Goal: Task Accomplishment & Management: Complete application form

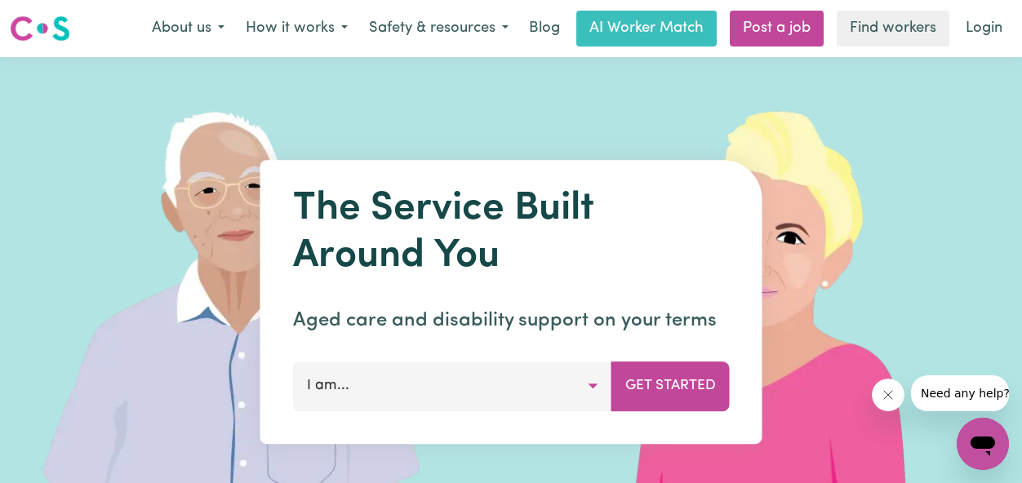
scroll to position [135, 0]
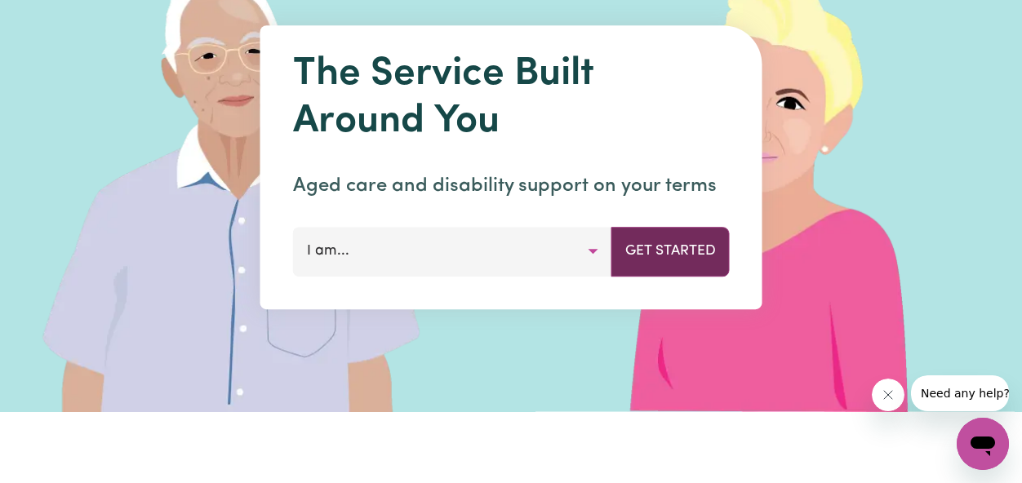
click at [671, 264] on button "Get Started" at bounding box center [670, 251] width 118 height 49
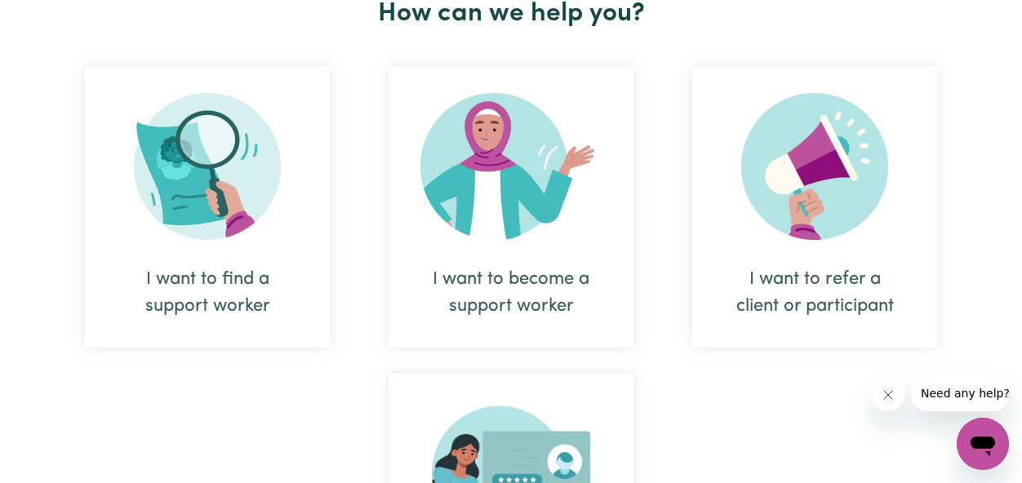
scroll to position [652, 0]
click at [587, 248] on div "I want to become a support worker" at bounding box center [510, 208] width 245 height 281
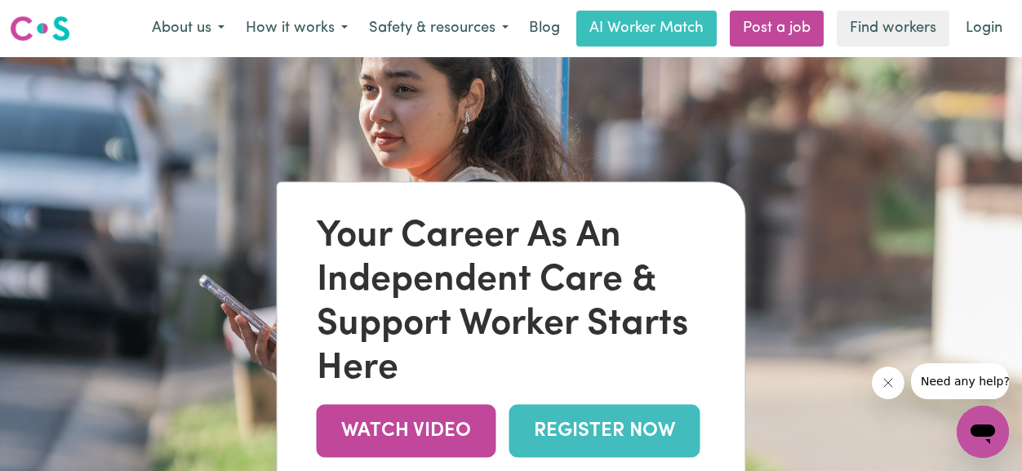
click at [569, 443] on link "REGISTER NOW" at bounding box center [604, 431] width 191 height 53
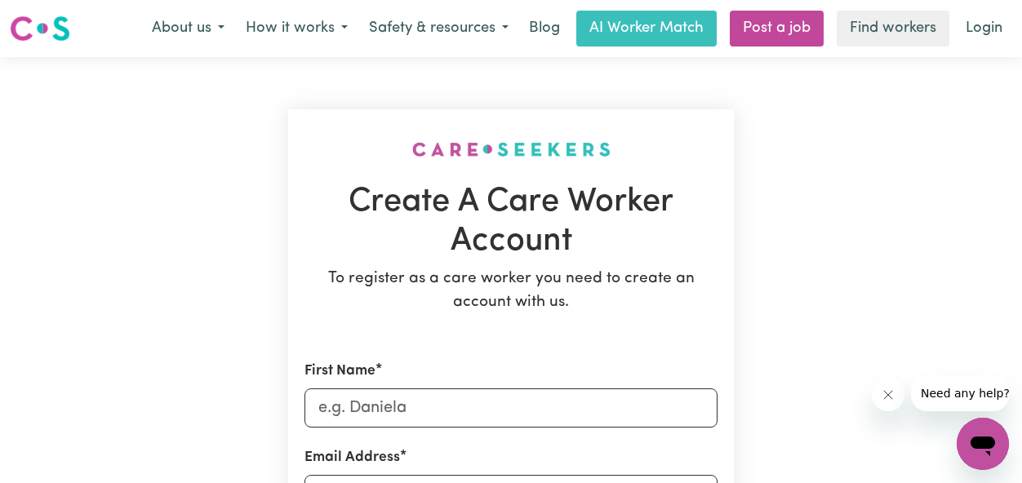
scroll to position [172, 0]
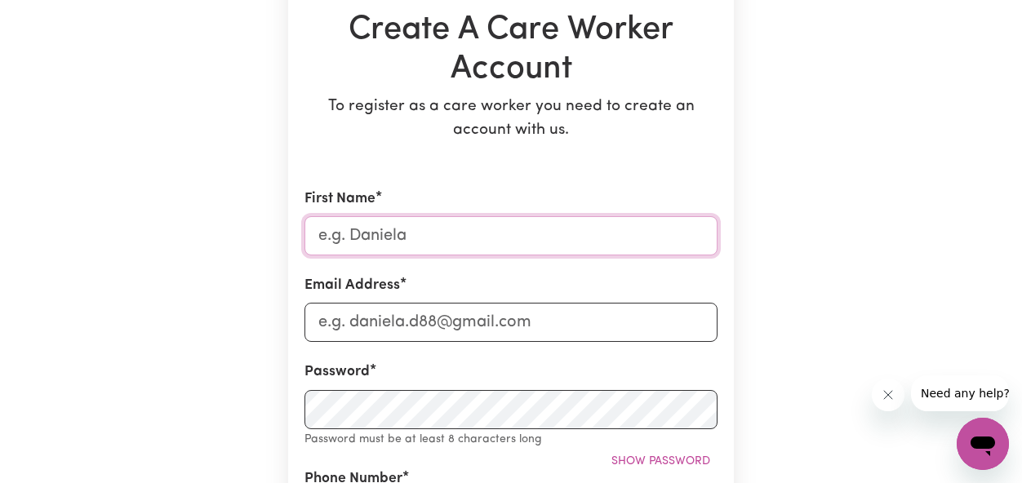
click at [402, 233] on input "First Name" at bounding box center [510, 235] width 413 height 39
type input "[PERSON_NAME]"
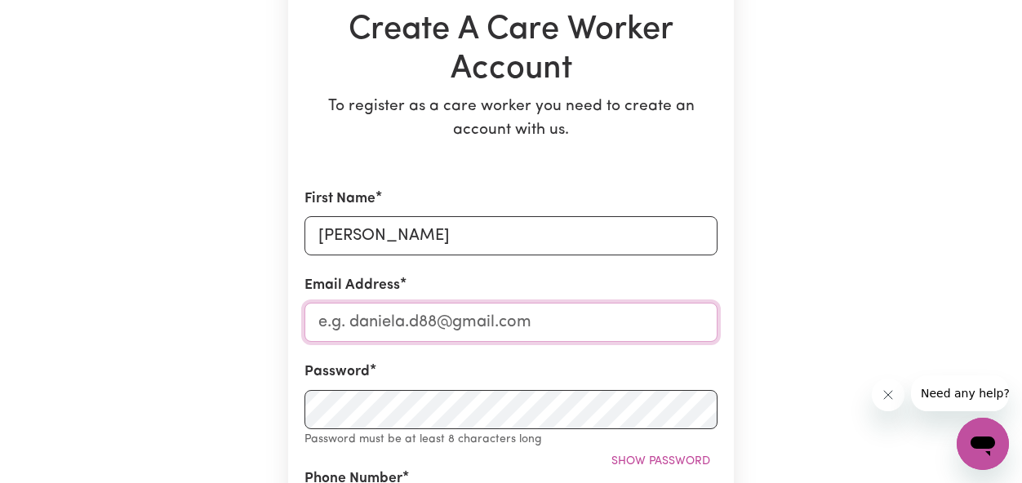
click at [398, 326] on input "Email Address" at bounding box center [510, 322] width 413 height 39
type input "[EMAIL_ADDRESS][DOMAIN_NAME]"
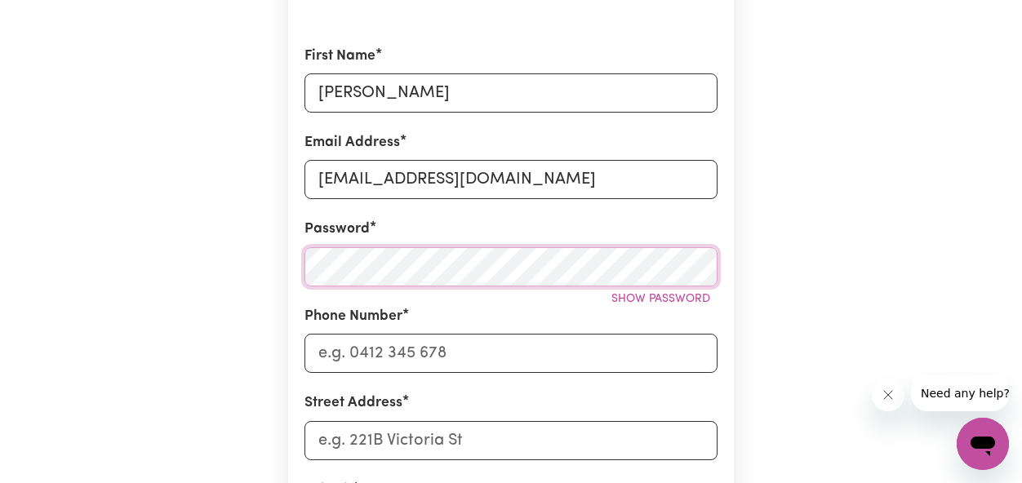
scroll to position [349, 0]
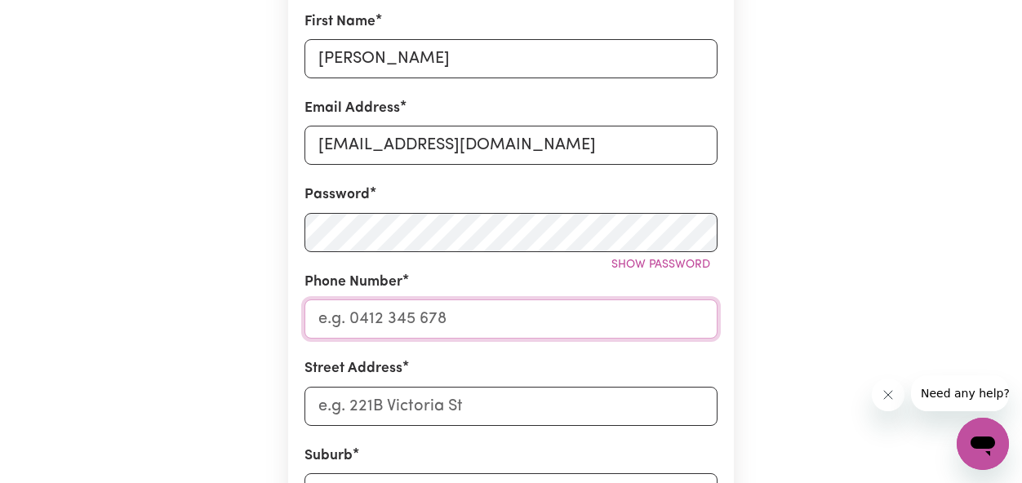
click at [419, 313] on input "Phone Number" at bounding box center [510, 318] width 413 height 39
type input "+1 0489215927"
click at [328, 317] on input "+1 0489215927" at bounding box center [510, 318] width 413 height 39
click at [333, 320] on input "+1 0489215927" at bounding box center [510, 318] width 413 height 39
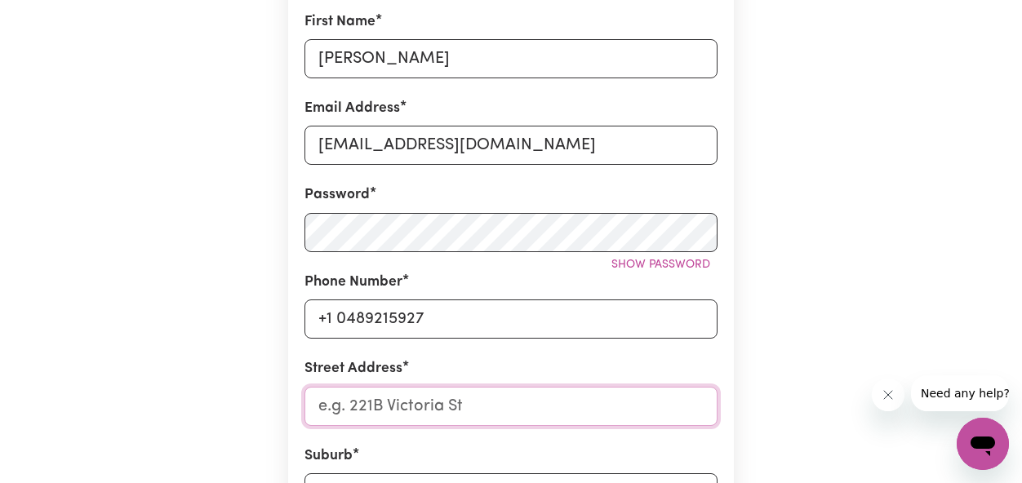
click at [420, 400] on input "Street Address" at bounding box center [510, 406] width 413 height 39
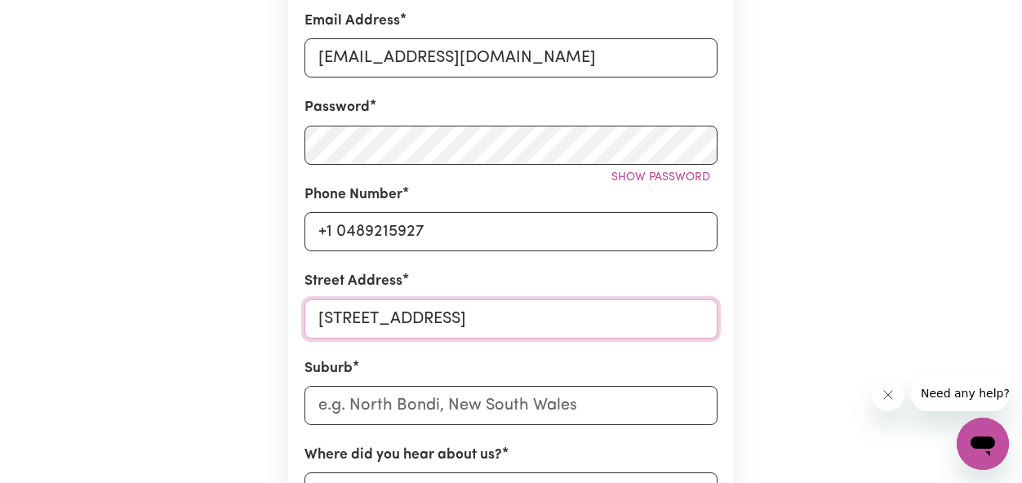
scroll to position [447, 0]
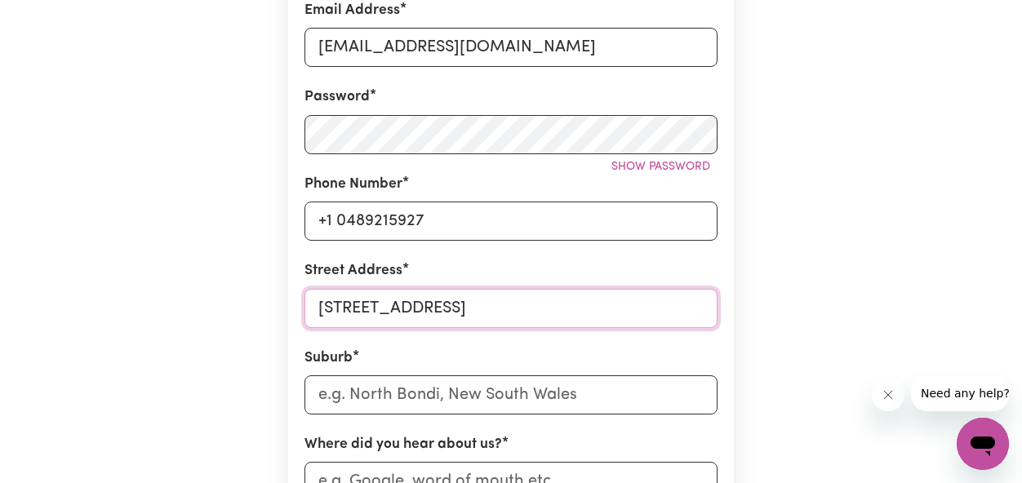
type input "[STREET_ADDRESS]"
click at [415, 397] on input "text" at bounding box center [510, 394] width 413 height 39
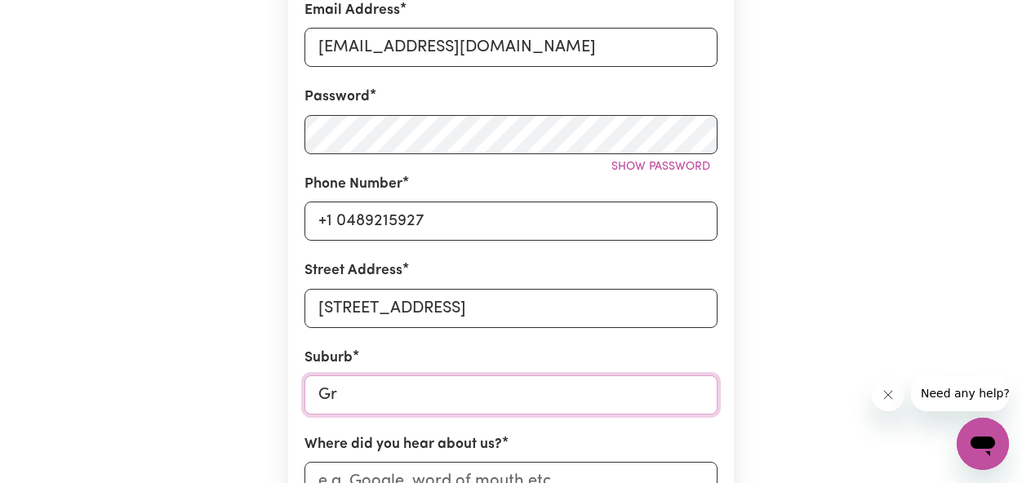
type input "Gra"
type input "GraBBEN [PERSON_NAME], [GEOGRAPHIC_DATA], 2583"
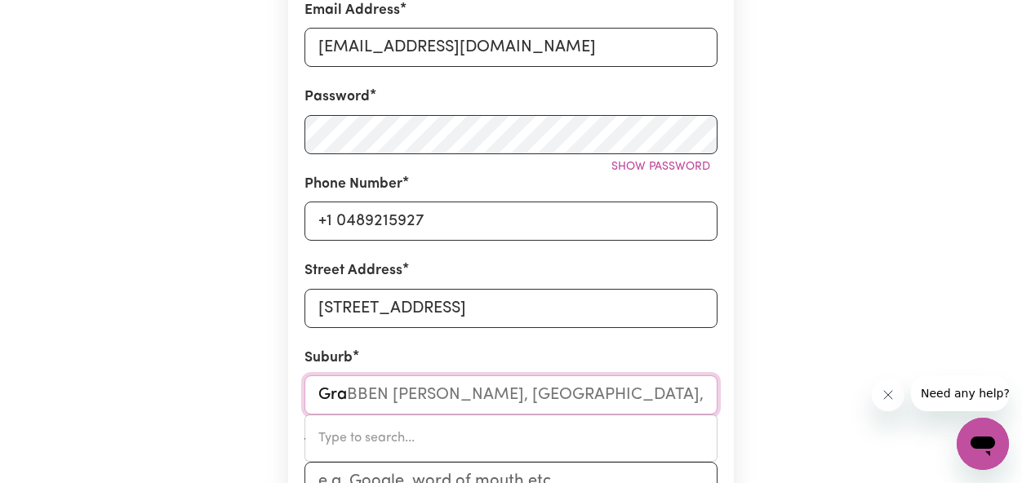
type input "Gran"
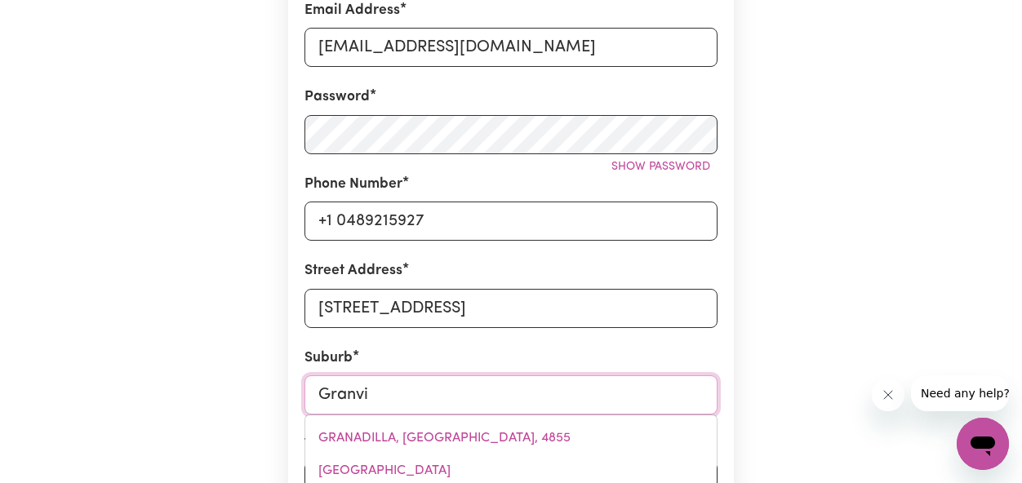
type input "[PERSON_NAME]"
type input "GranvilLE, [GEOGRAPHIC_DATA], 2142"
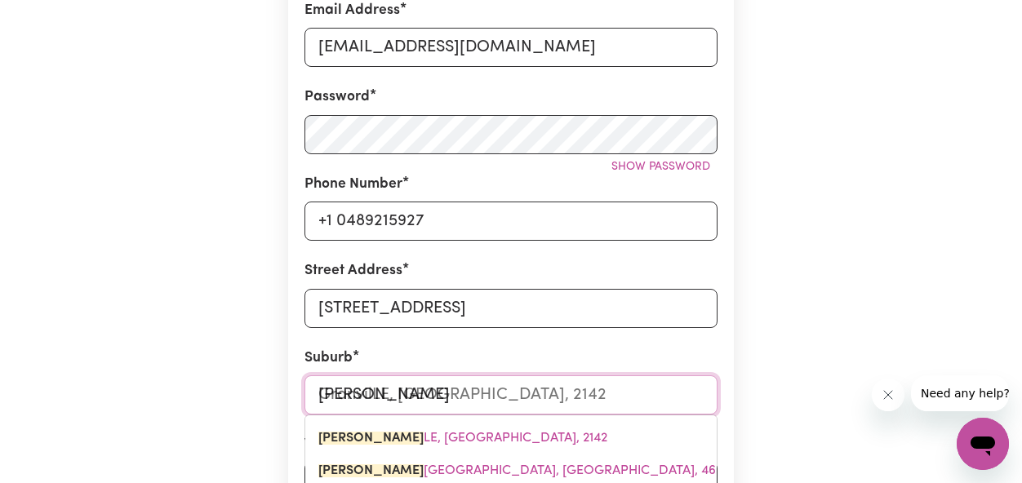
type input "[PERSON_NAME]"
type input "GranvillE, [GEOGRAPHIC_DATA], 2142"
type input "[GEOGRAPHIC_DATA]"
type input "[GEOGRAPHIC_DATA], [GEOGRAPHIC_DATA], 2142"
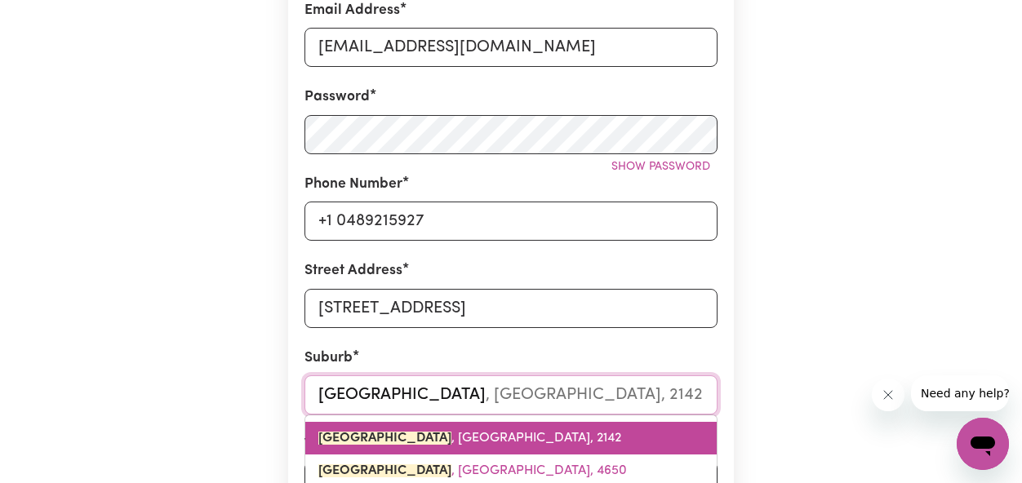
click at [433, 425] on link "[GEOGRAPHIC_DATA] , [GEOGRAPHIC_DATA], 2142" at bounding box center [510, 438] width 411 height 33
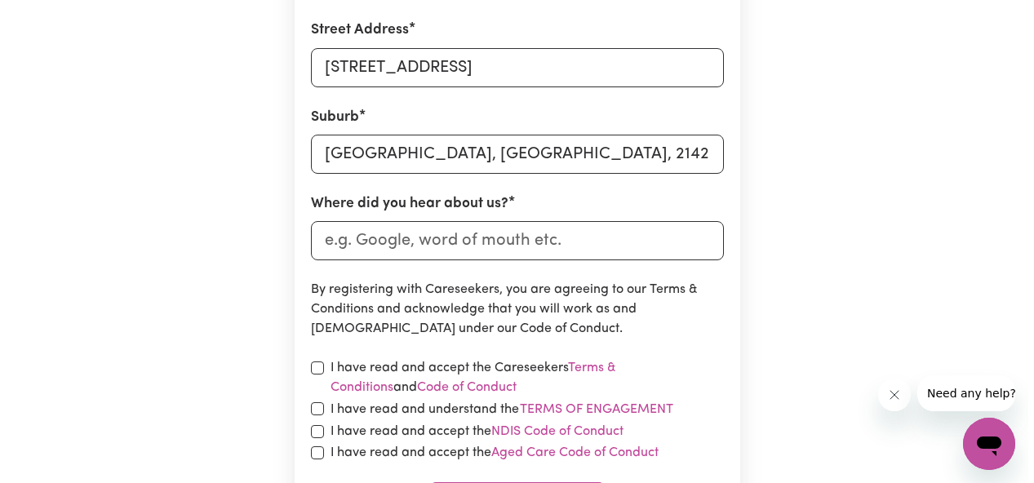
scroll to position [693, 0]
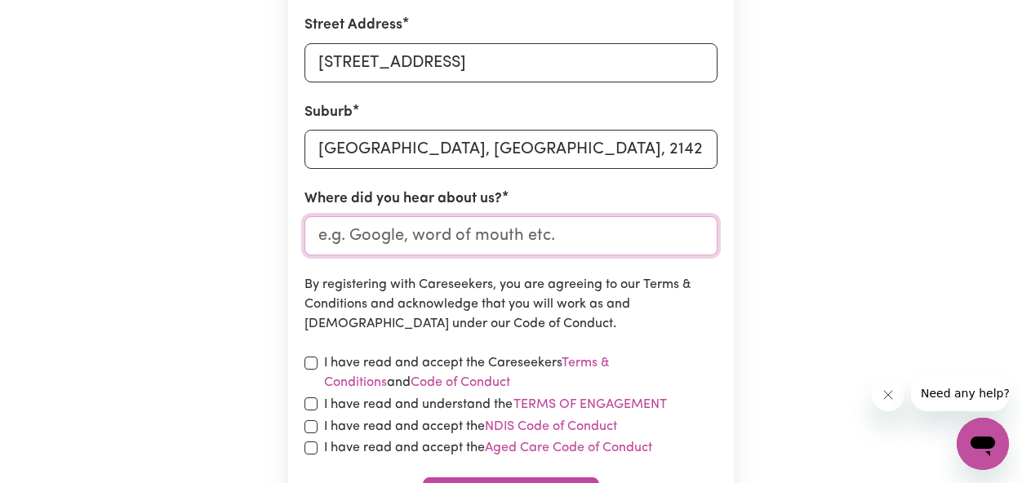
click at [434, 233] on input "Where did you hear about us?" at bounding box center [510, 235] width 413 height 39
type input "Indeed"
click at [306, 372] on div "I have read and accept the Careseekers Terms & Conditions and Code of Conduct" at bounding box center [510, 372] width 413 height 39
click at [310, 365] on input "checkbox" at bounding box center [310, 363] width 13 height 13
checkbox input "true"
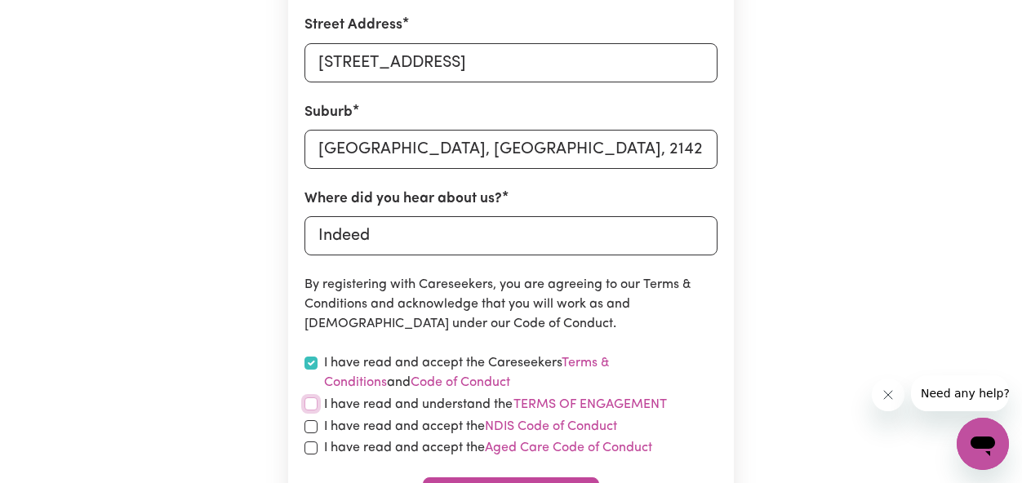
click at [304, 402] on input "checkbox" at bounding box center [310, 403] width 13 height 13
checkbox input "true"
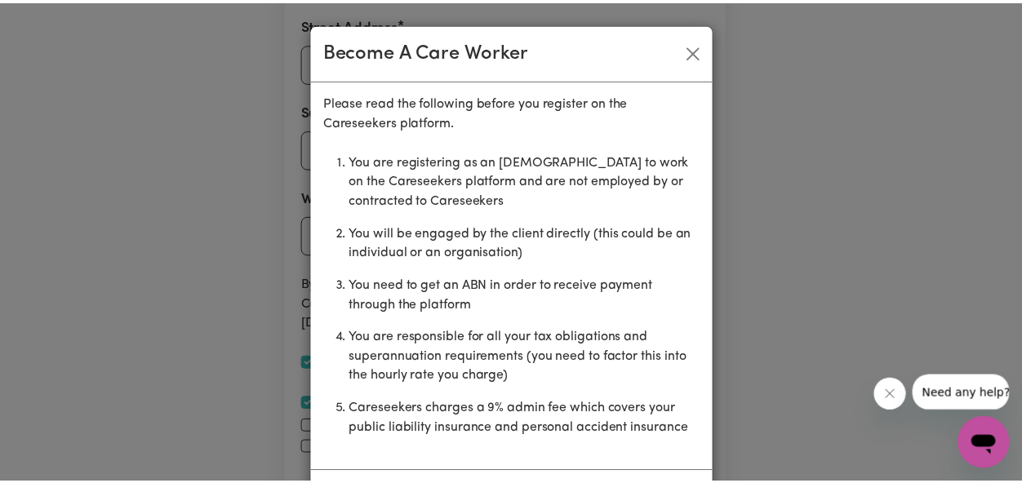
scroll to position [70, 0]
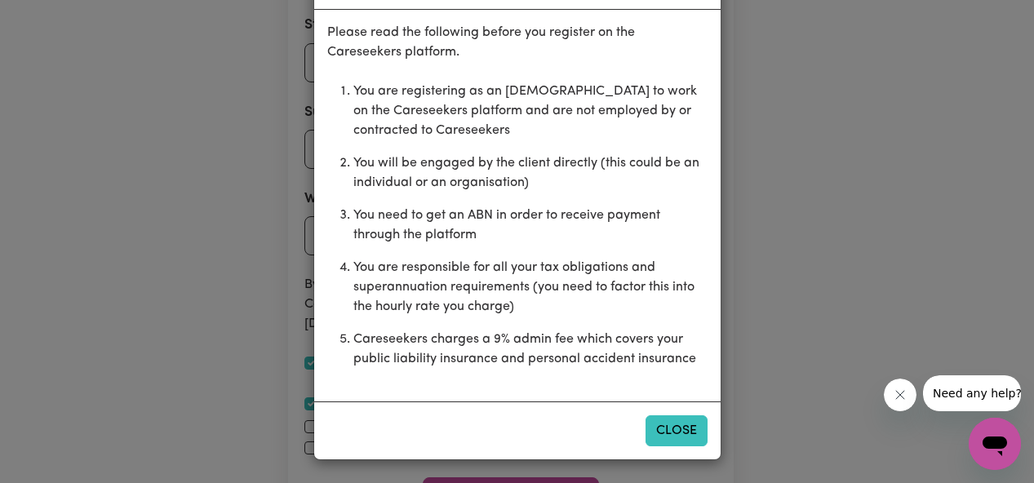
click at [650, 436] on button "Close" at bounding box center [677, 430] width 62 height 31
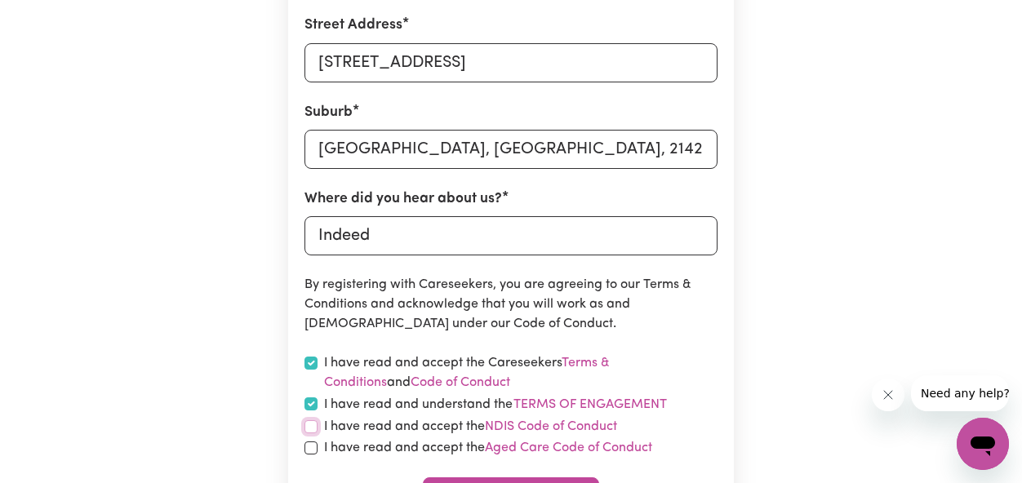
click at [309, 422] on input "checkbox" at bounding box center [310, 426] width 13 height 13
checkbox input "true"
click at [313, 447] on input "checkbox" at bounding box center [310, 447] width 13 height 13
checkbox input "true"
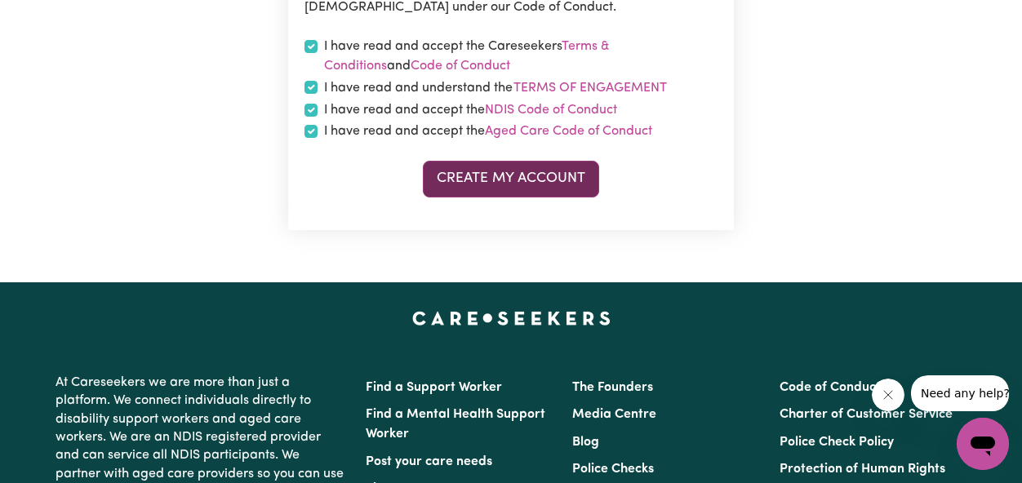
click at [514, 194] on button "Create My Account" at bounding box center [511, 179] width 176 height 36
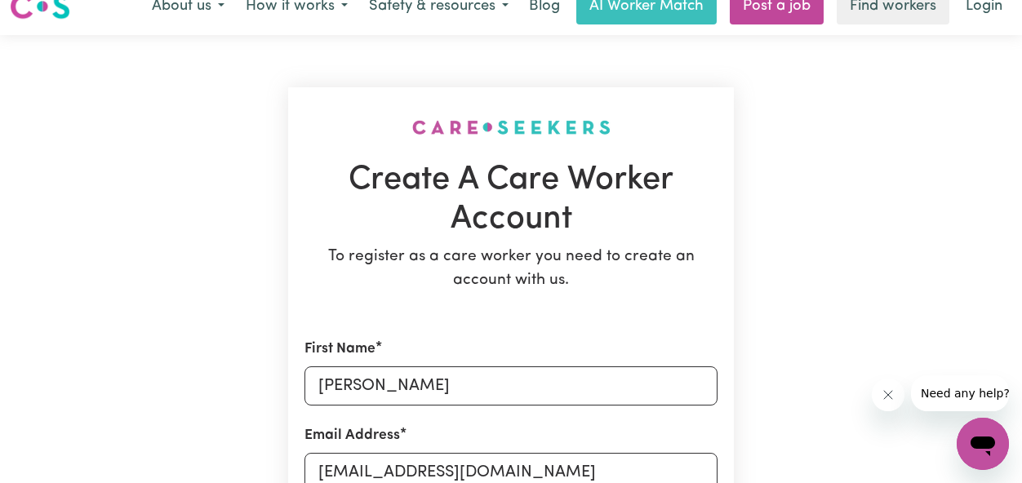
scroll to position [2, 0]
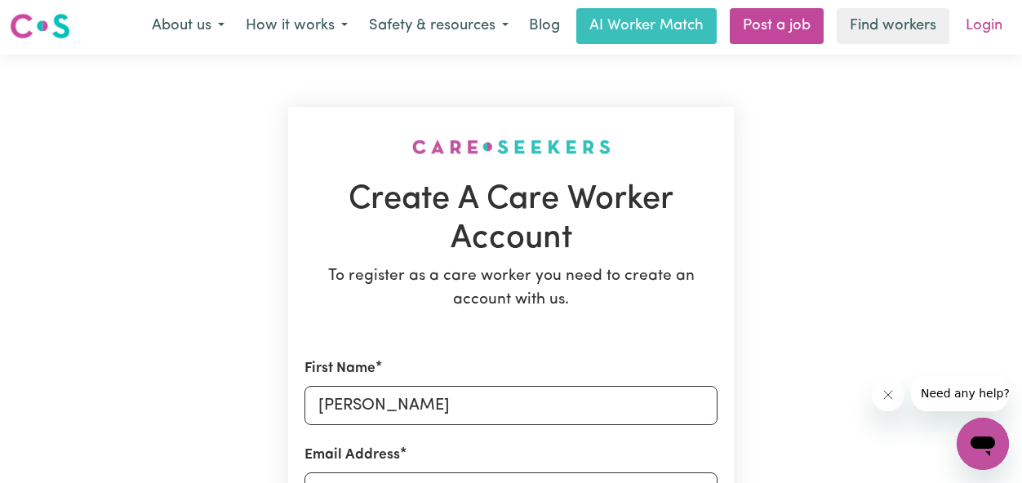
click at [984, 25] on link "Login" at bounding box center [984, 26] width 56 height 36
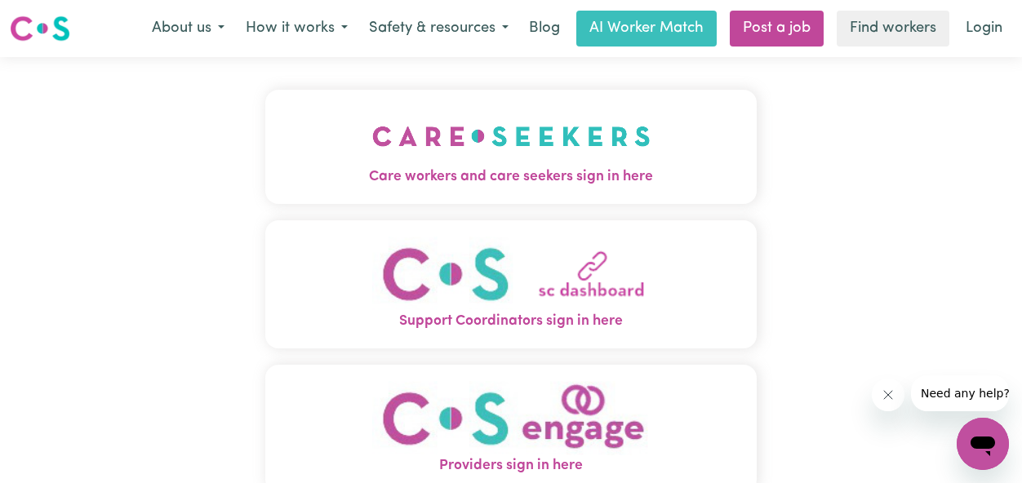
click at [650, 157] on button "Care workers and care seekers sign in here" at bounding box center [510, 147] width 491 height 114
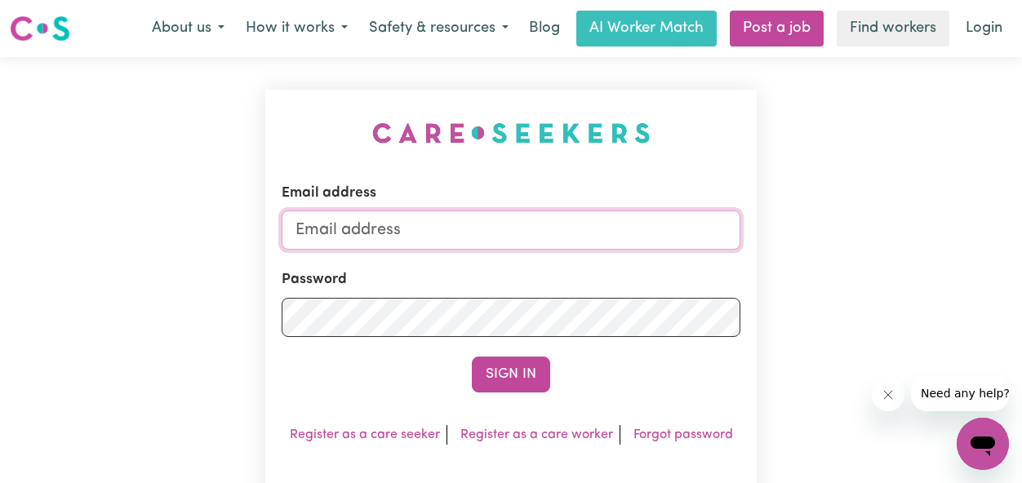
click at [404, 240] on input "Email address" at bounding box center [511, 230] width 459 height 39
type input "[EMAIL_ADDRESS][DOMAIN_NAME]"
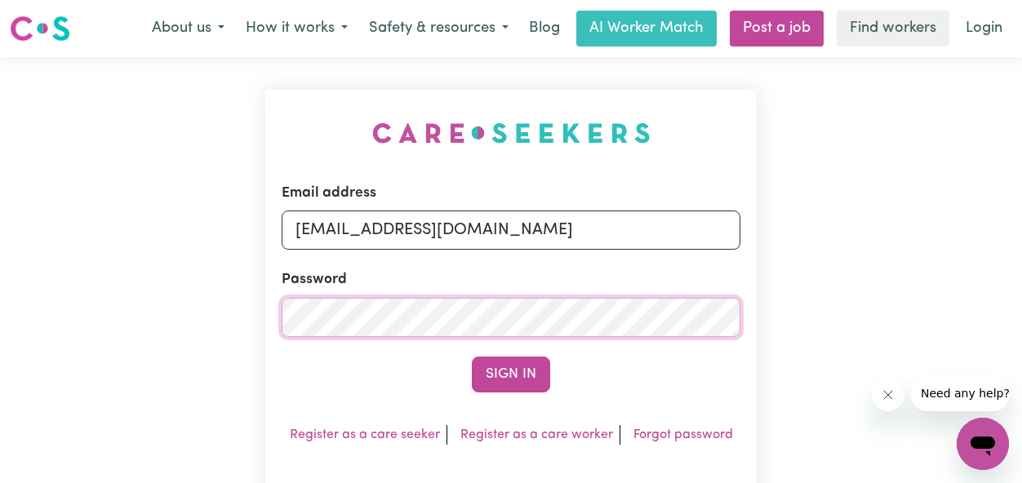
click at [472, 357] on button "Sign In" at bounding box center [511, 375] width 78 height 36
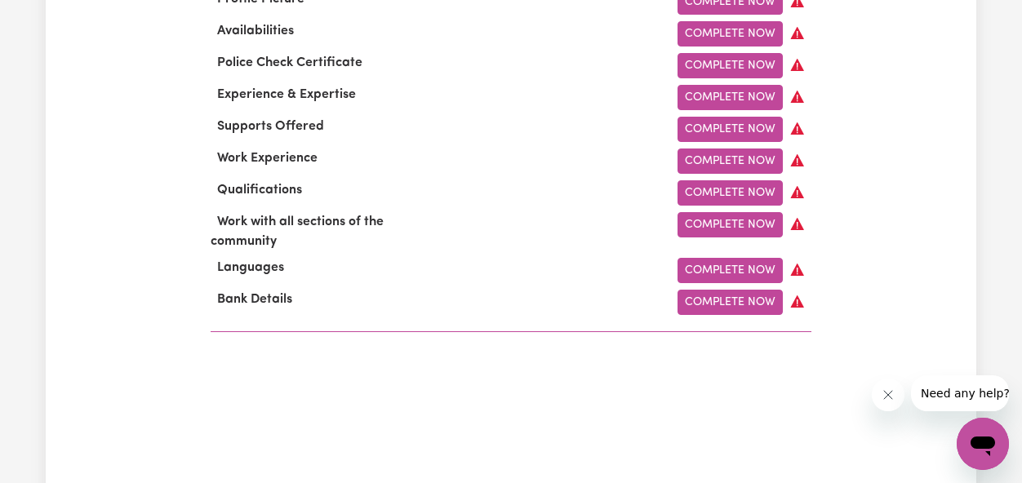
scroll to position [281, 0]
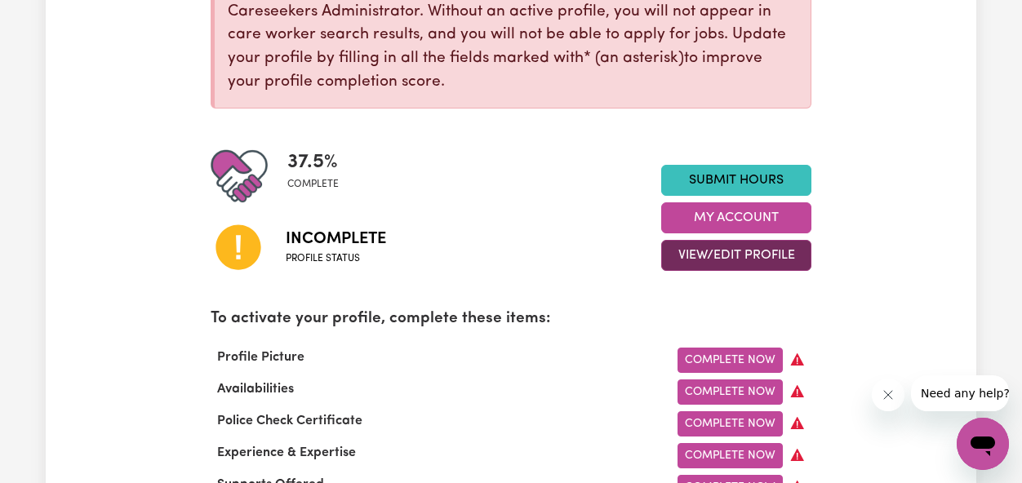
click at [769, 251] on button "View/Edit Profile" at bounding box center [736, 255] width 150 height 31
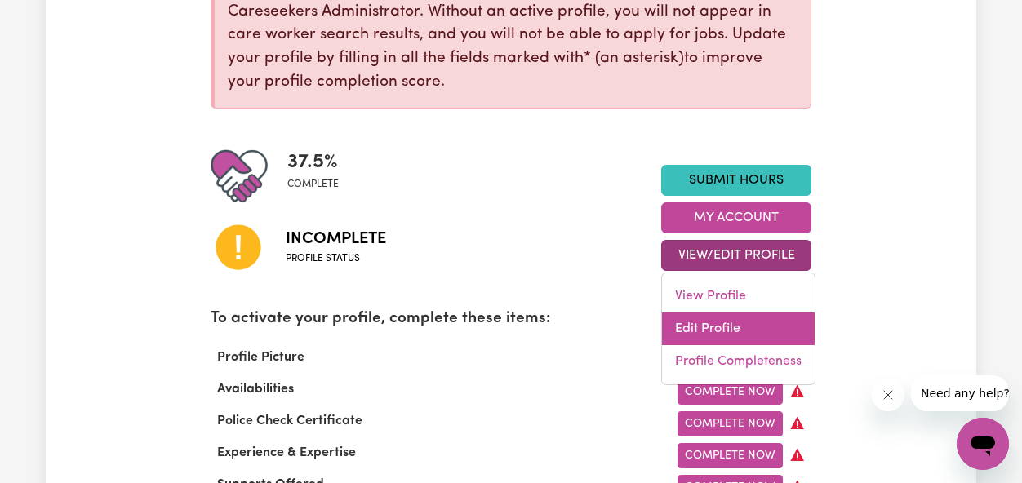
click at [723, 323] on link "Edit Profile" at bounding box center [738, 329] width 153 height 33
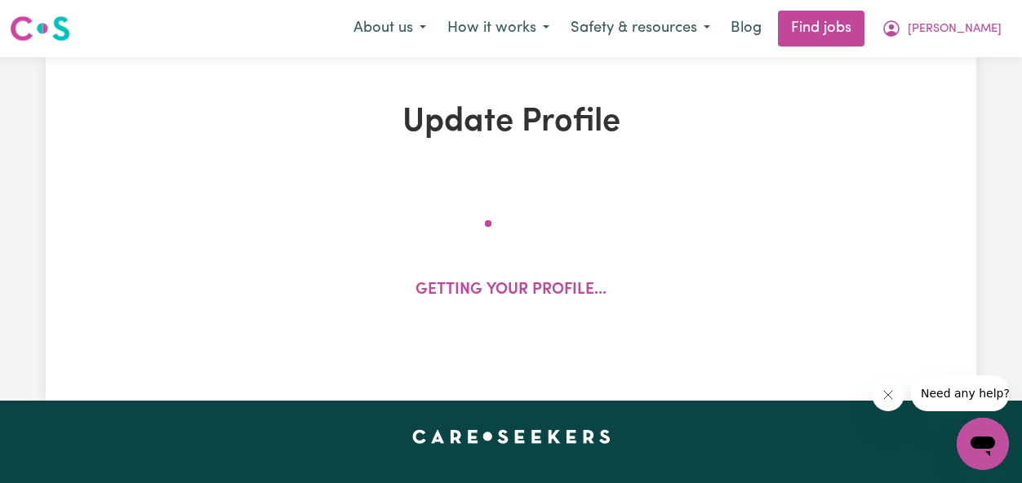
select select "[DEMOGRAPHIC_DATA]"
select select "Student Visa"
select select "Studying a healthcare related degree or qualification"
select select "37"
select select "40"
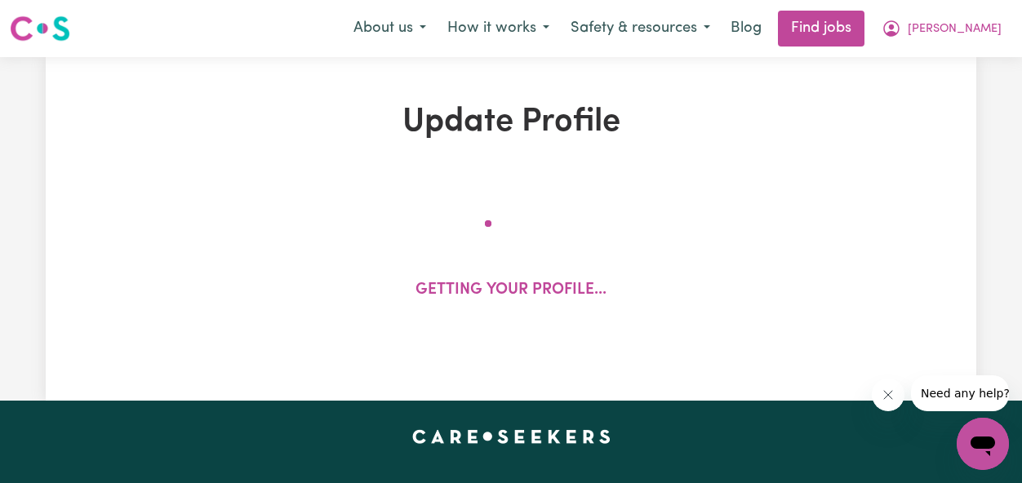
select select "45"
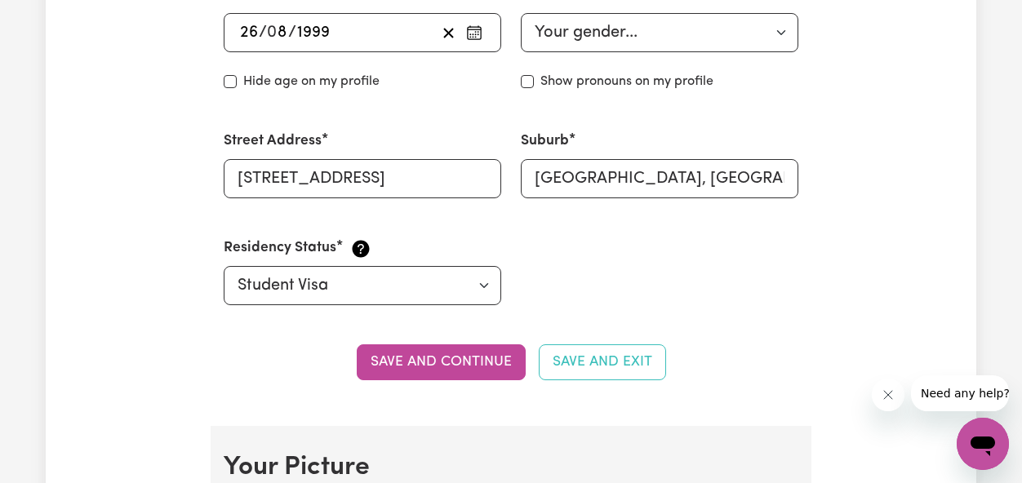
scroll to position [780, 0]
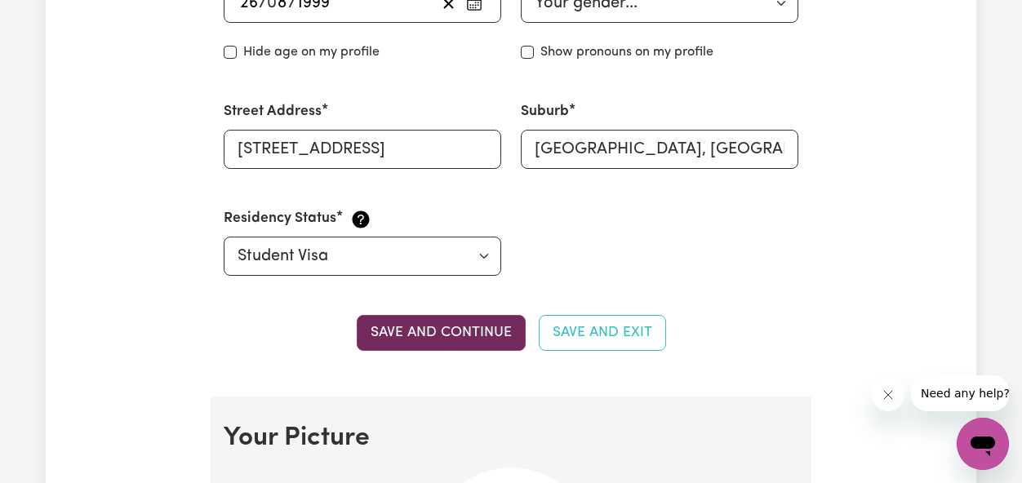
click at [451, 329] on button "Save and continue" at bounding box center [441, 333] width 169 height 36
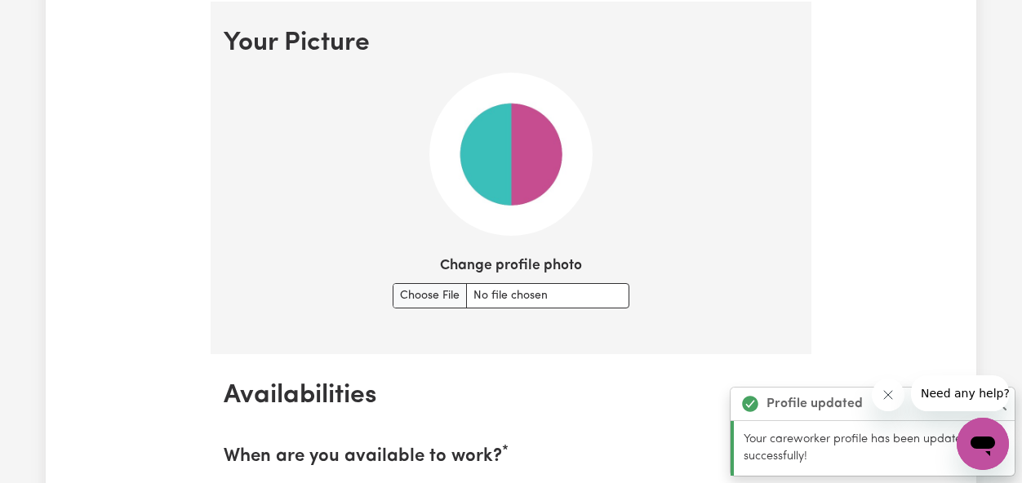
scroll to position [1177, 0]
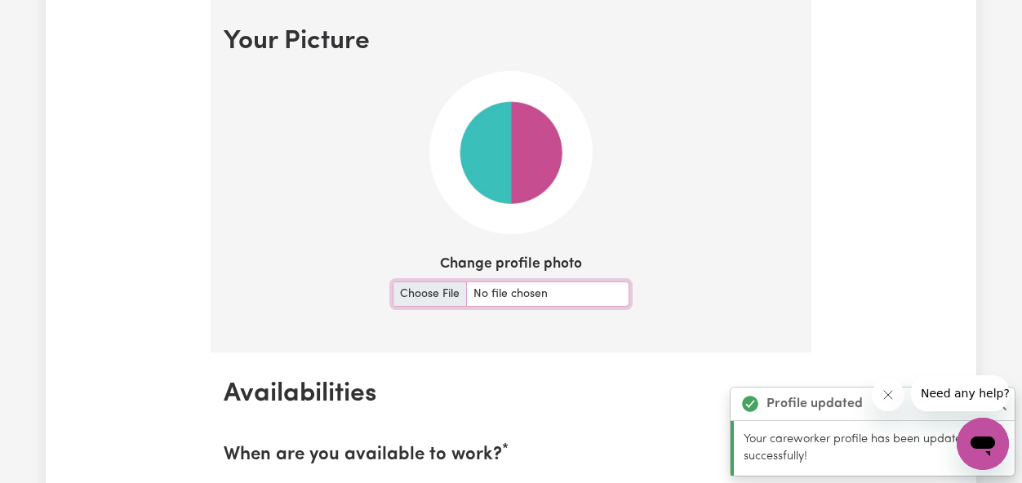
click at [422, 292] on input "Change profile photo" at bounding box center [511, 294] width 237 height 25
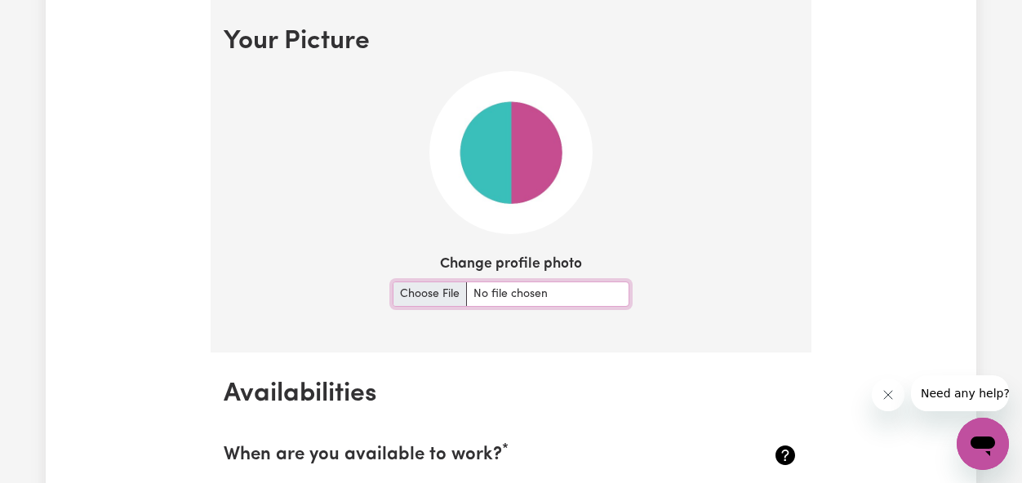
type input "C:\fakepath\WhatsApp Image [DATE] 1.25.04 PM.jpeg"
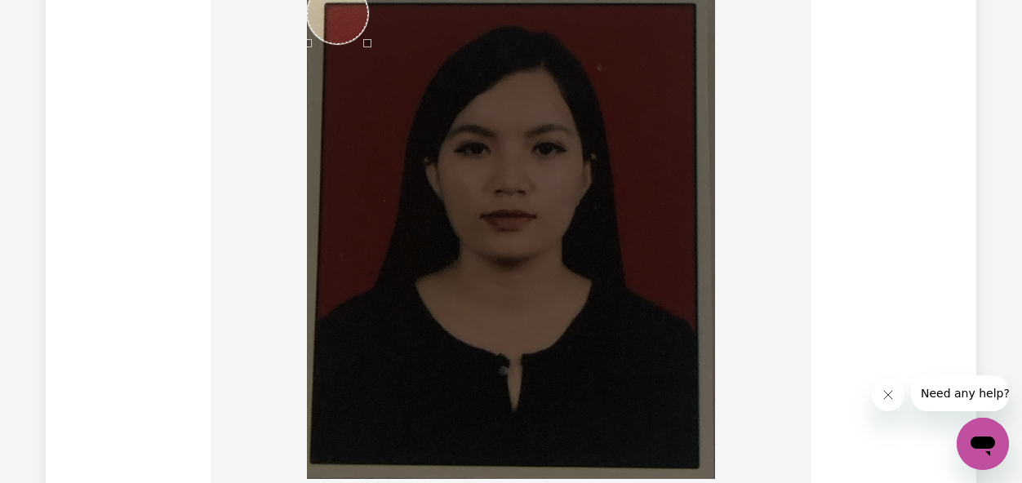
scroll to position [1262, 0]
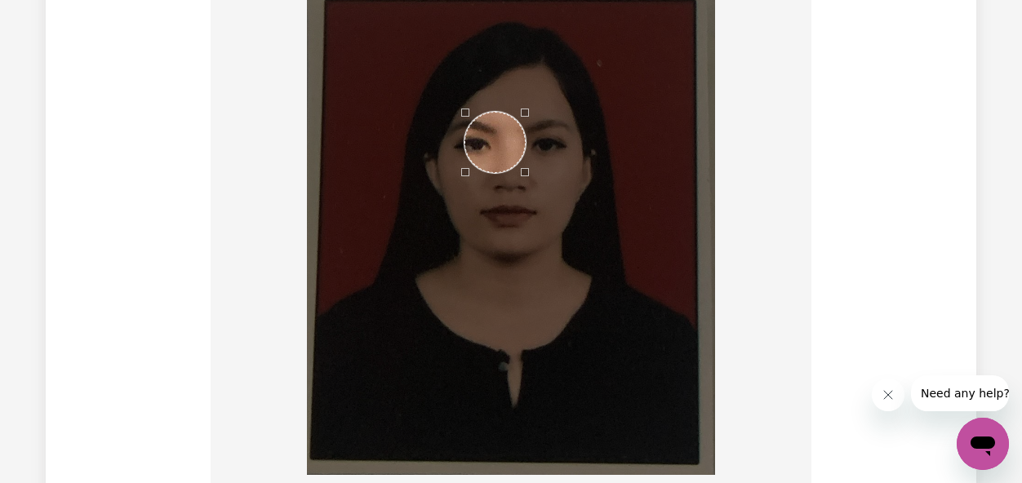
click at [495, 149] on div "Use the arrow keys to move the crop selection area" at bounding box center [494, 142] width 61 height 61
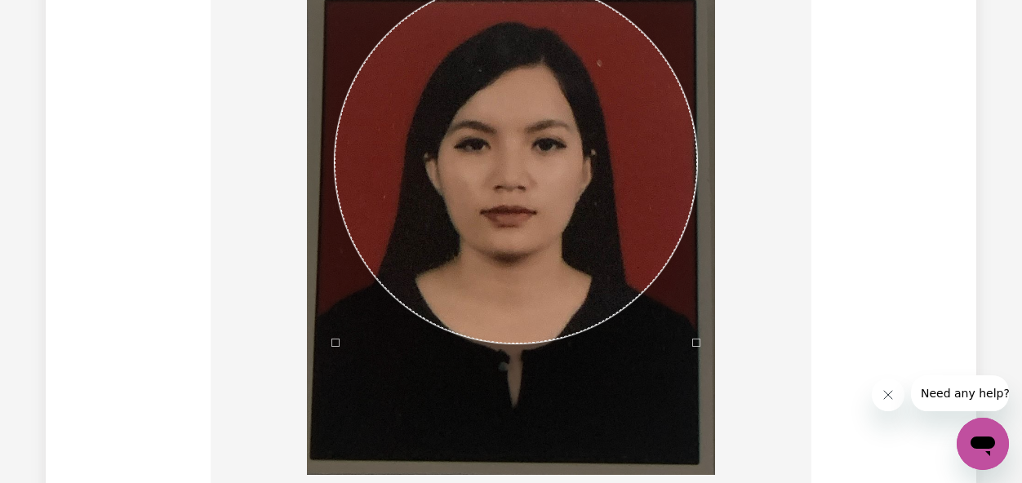
click at [694, 441] on div at bounding box center [511, 227] width 408 height 496
drag, startPoint x: 834, startPoint y: 239, endPoint x: 828, endPoint y: 312, distance: 72.9
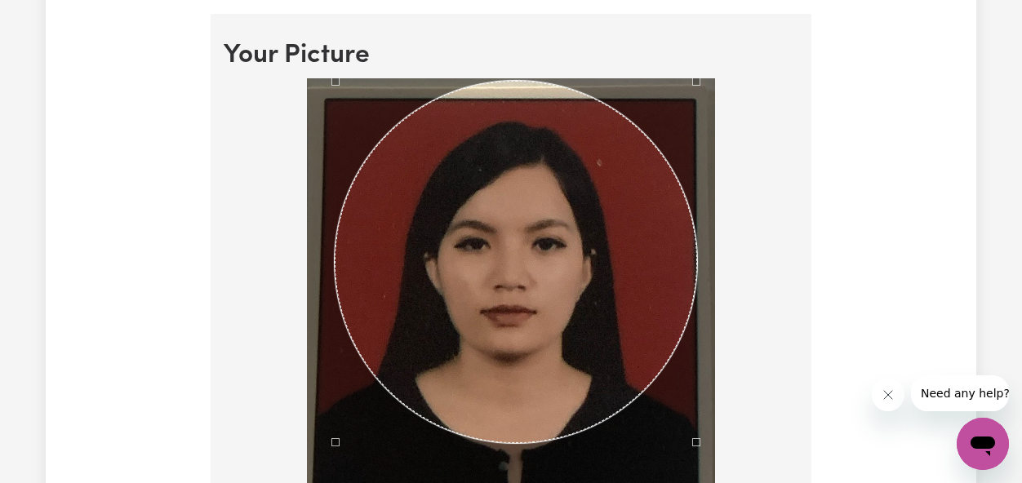
scroll to position [1164, 0]
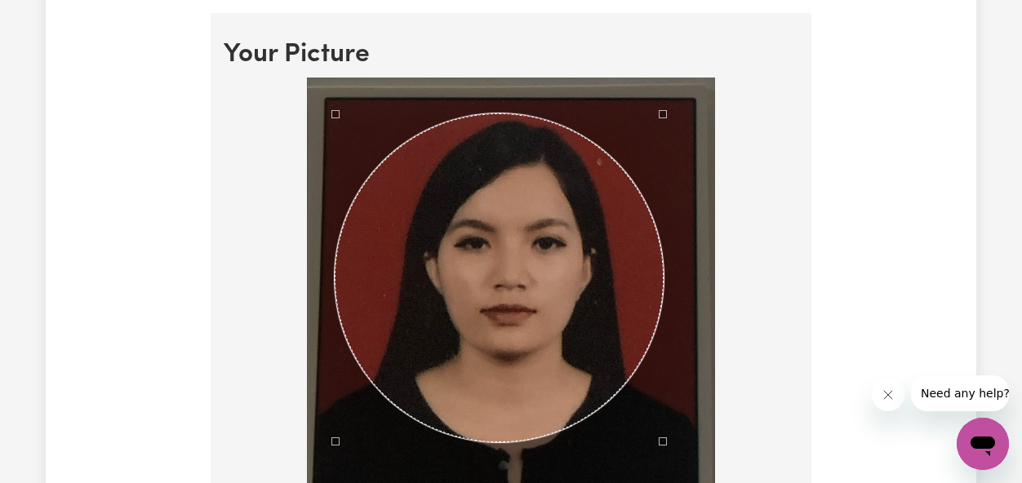
click at [663, 142] on div at bounding box center [511, 326] width 408 height 496
click at [532, 268] on div "Use the arrow keys to move the crop selection area" at bounding box center [499, 277] width 329 height 329
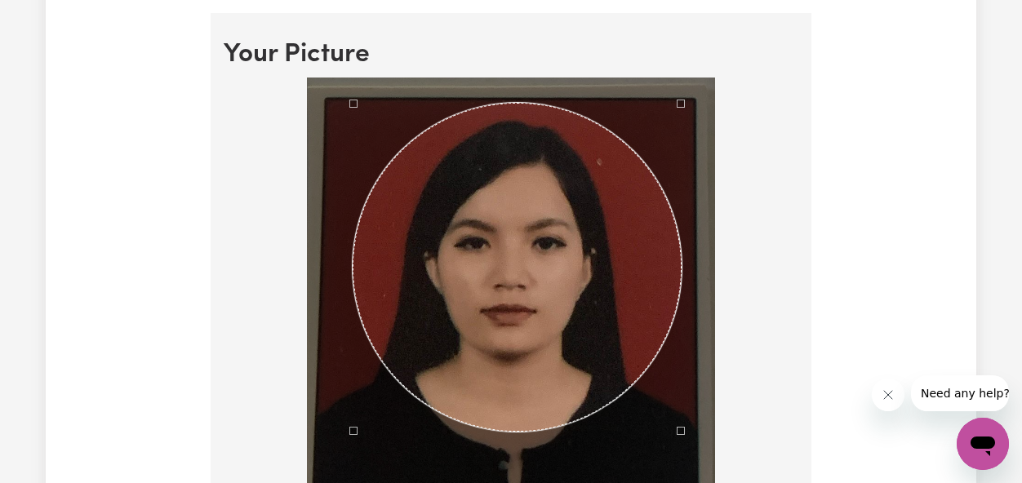
click at [567, 252] on div "Use the arrow keys to move the crop selection area" at bounding box center [517, 267] width 329 height 329
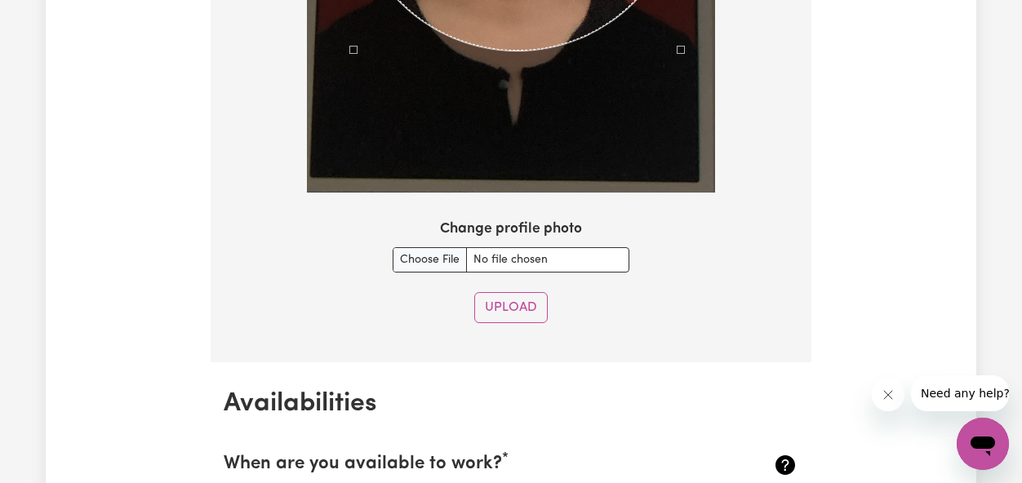
scroll to position [1578, 0]
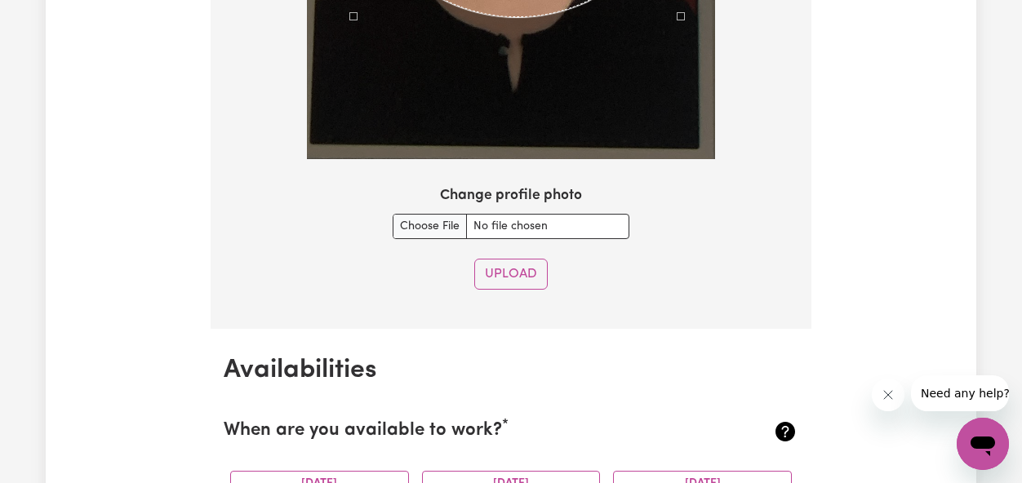
click at [509, 287] on button "Upload" at bounding box center [510, 274] width 73 height 31
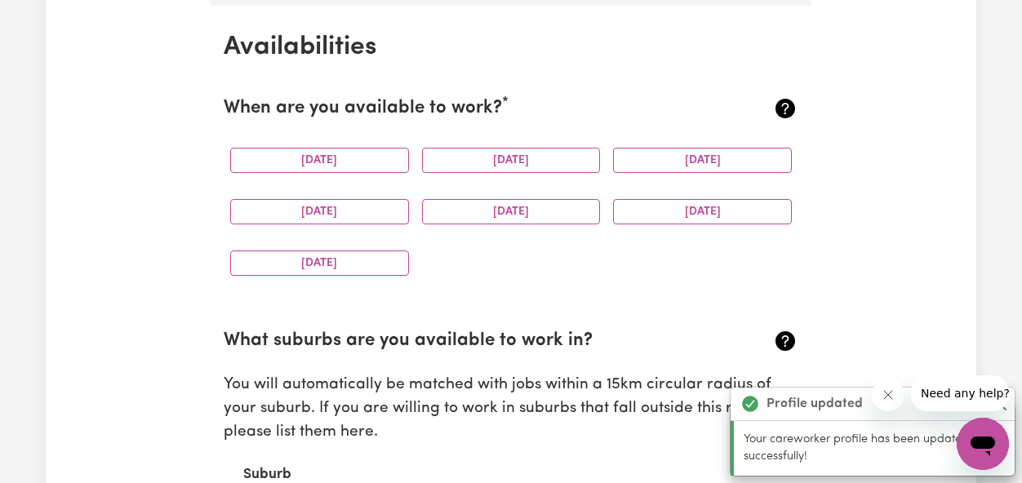
scroll to position [1529, 0]
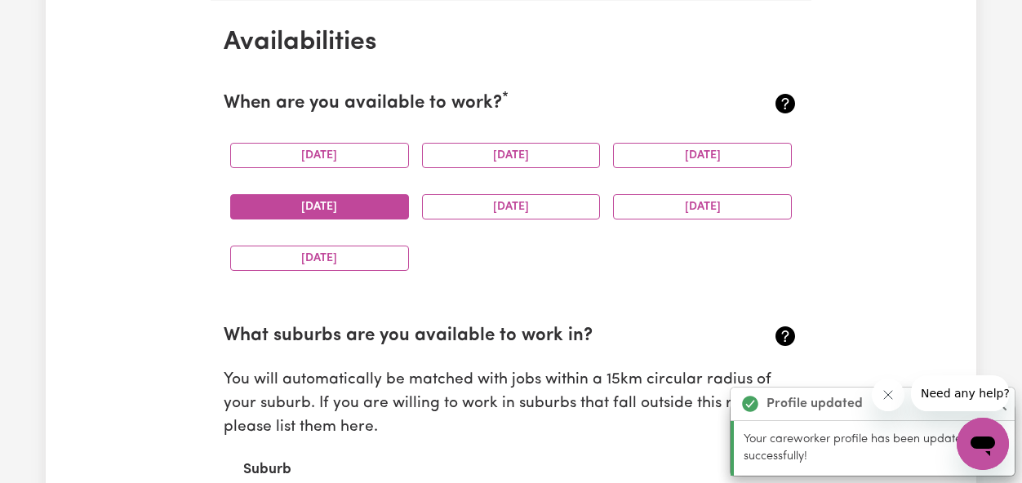
click at [374, 210] on button "[DATE]" at bounding box center [319, 206] width 179 height 25
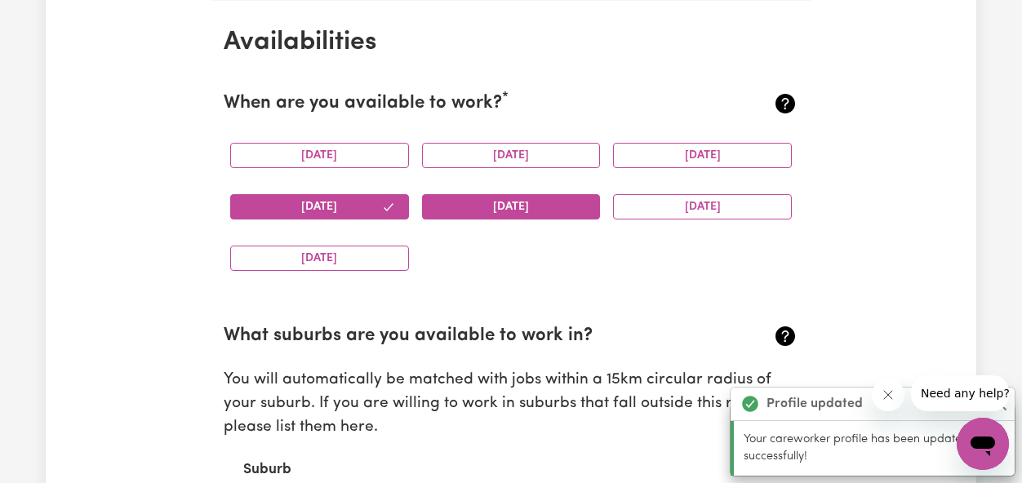
click at [465, 209] on button "[DATE]" at bounding box center [511, 206] width 179 height 25
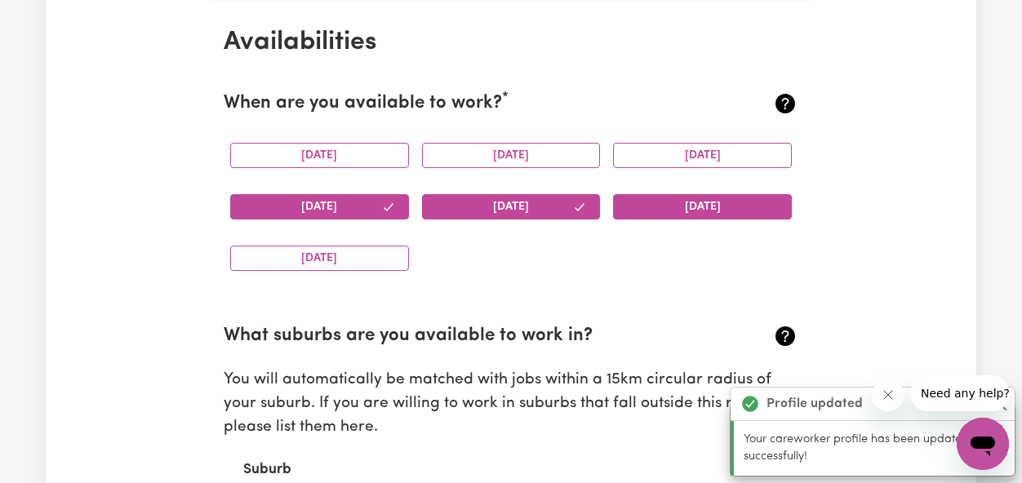
click at [663, 215] on button "[DATE]" at bounding box center [702, 206] width 179 height 25
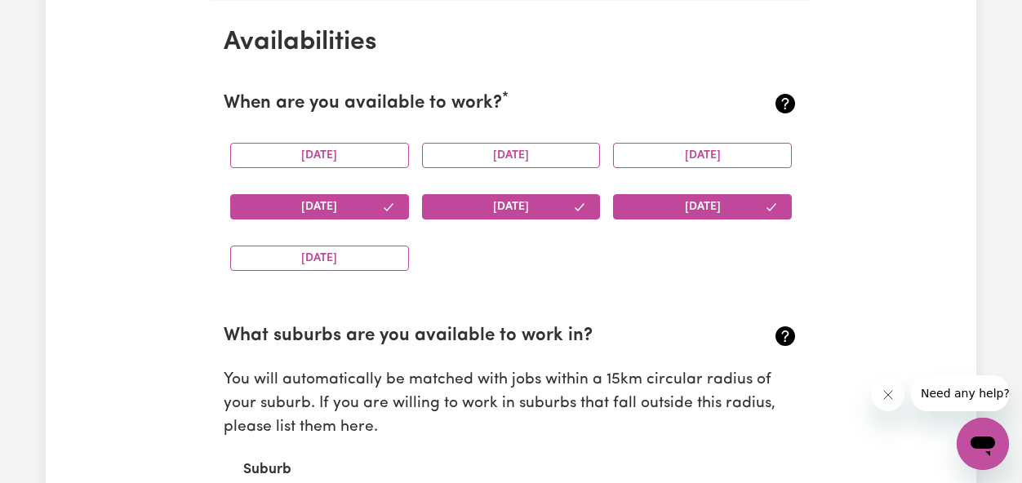
click at [354, 274] on div "[DATE]" at bounding box center [320, 258] width 192 height 51
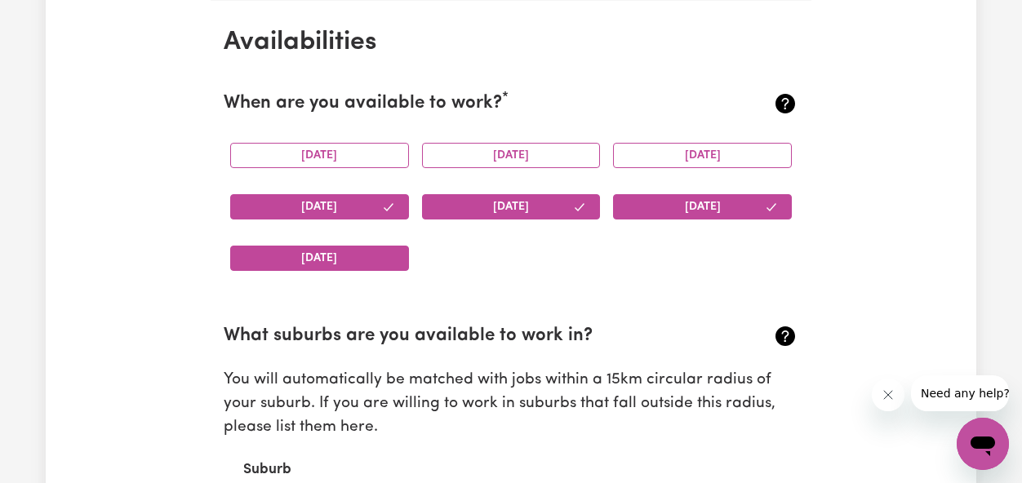
click at [376, 262] on button "[DATE]" at bounding box center [319, 258] width 179 height 25
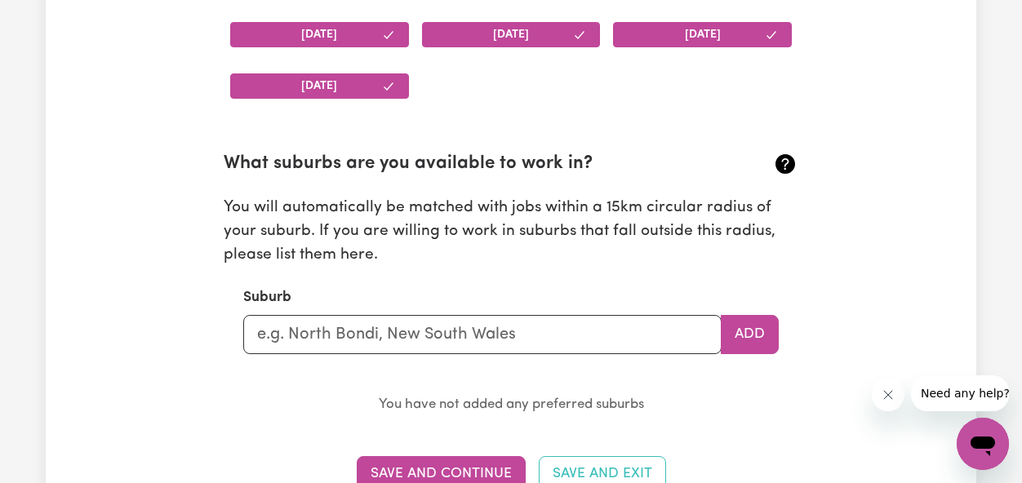
scroll to position [1702, 0]
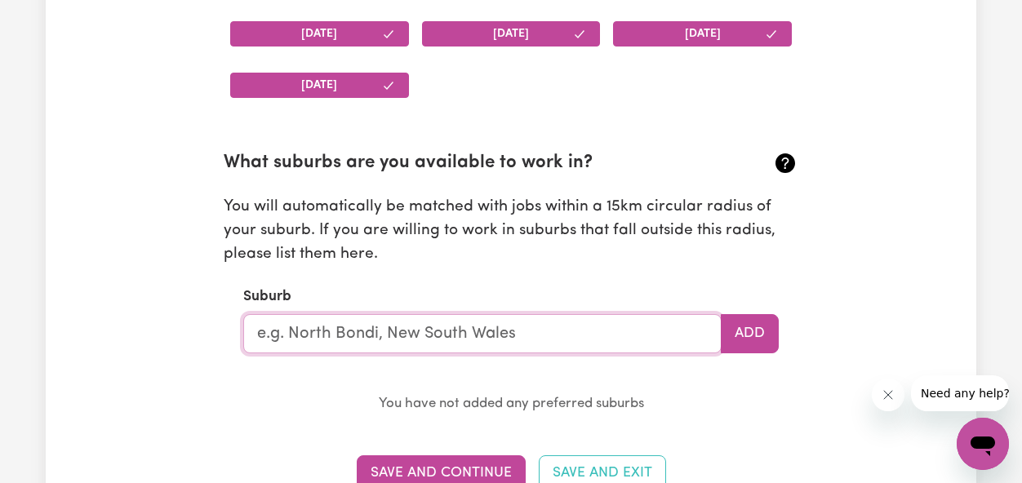
click at [468, 343] on input "text" at bounding box center [482, 333] width 478 height 39
type input "Granvi"
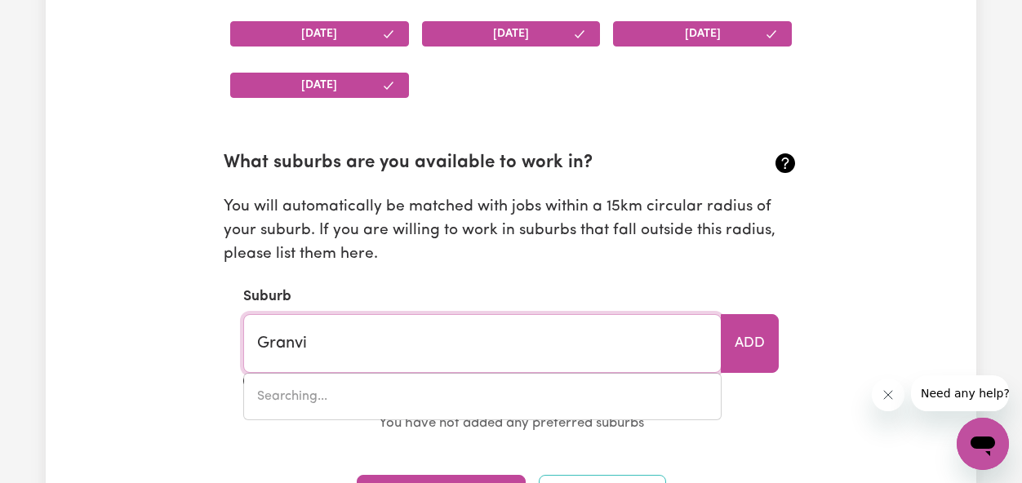
type input "GranviLLE, [GEOGRAPHIC_DATA], 2142"
type input "[PERSON_NAME]"
type input "GranvilLE, [GEOGRAPHIC_DATA], 2142"
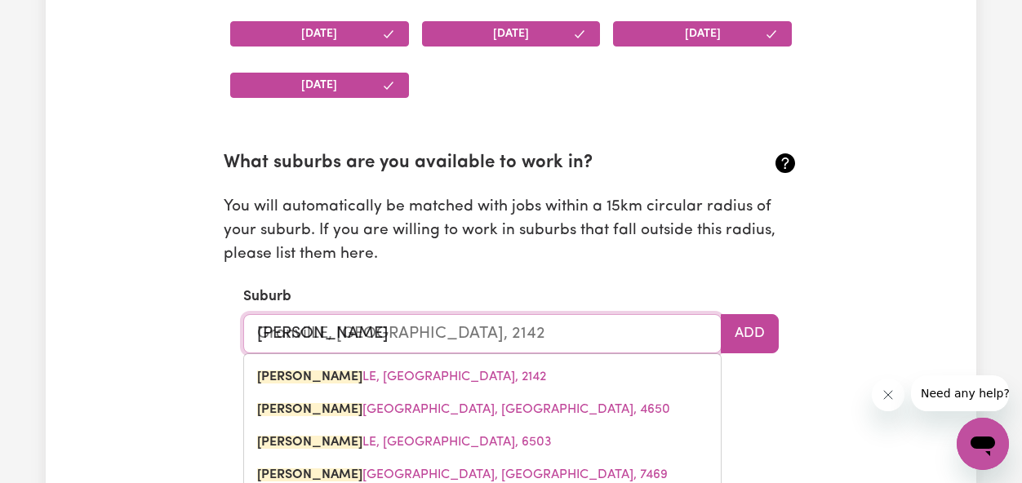
type input "[PERSON_NAME]"
type input "GranvillE, [GEOGRAPHIC_DATA], 2142"
type input "[GEOGRAPHIC_DATA]"
type input "[GEOGRAPHIC_DATA], [GEOGRAPHIC_DATA], 2142"
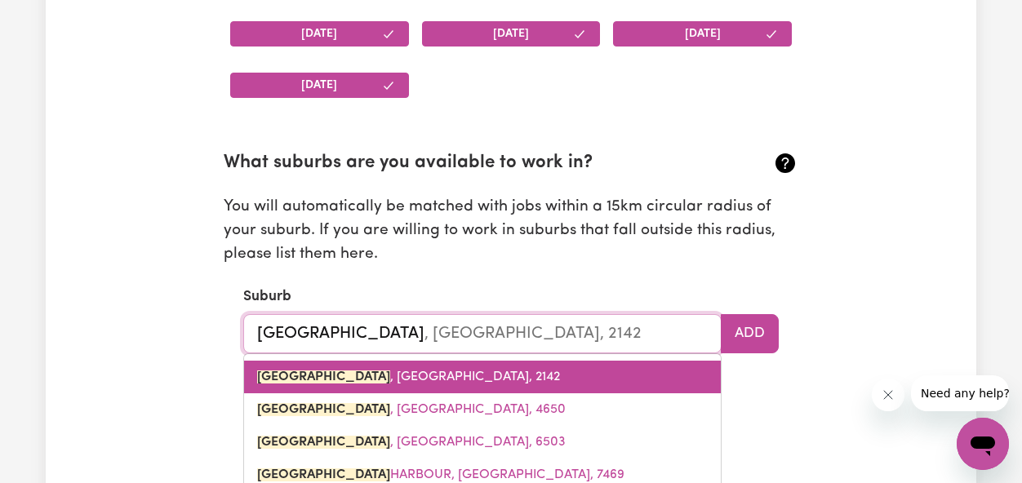
click at [429, 377] on span "[GEOGRAPHIC_DATA] , [GEOGRAPHIC_DATA], 2142" at bounding box center [408, 376] width 303 height 13
type input "[GEOGRAPHIC_DATA], [GEOGRAPHIC_DATA], 2142"
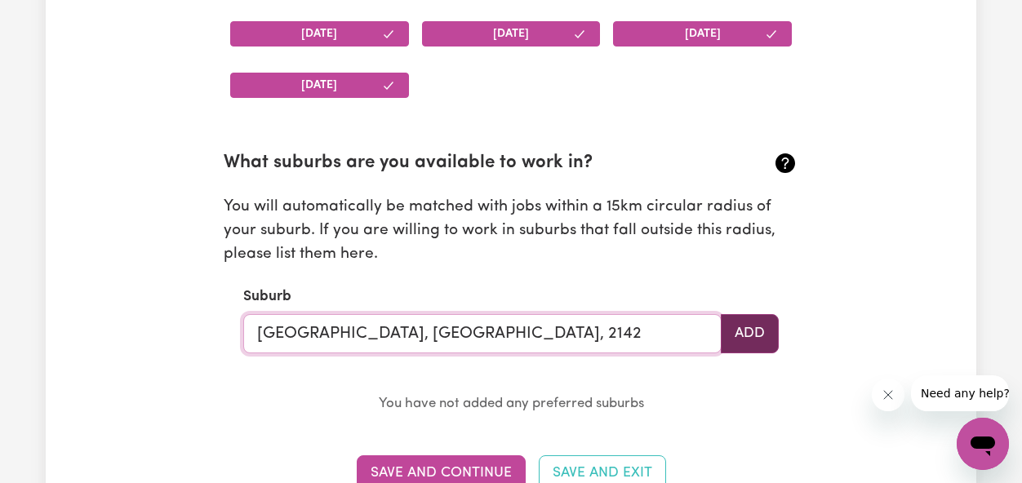
type input "[GEOGRAPHIC_DATA], [GEOGRAPHIC_DATA], 2142"
click at [737, 322] on button "Add" at bounding box center [750, 333] width 58 height 39
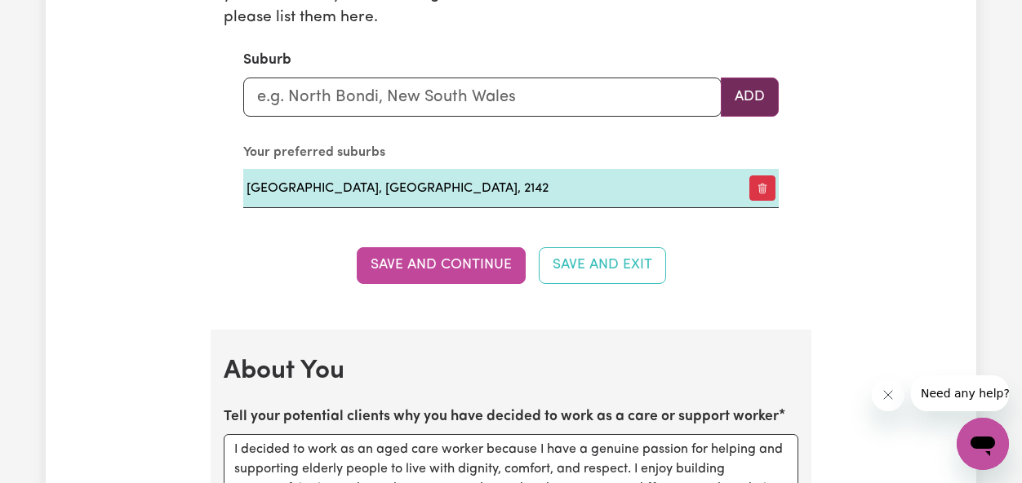
scroll to position [1939, 0]
click at [374, 91] on input "text" at bounding box center [482, 96] width 478 height 39
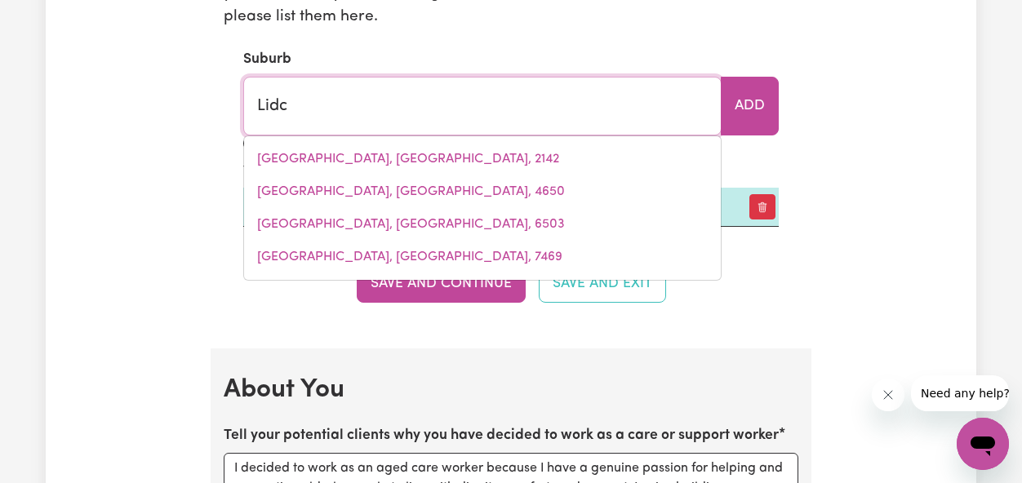
type input "Lidco"
type input "LidcoMBE, [GEOGRAPHIC_DATA], 2141"
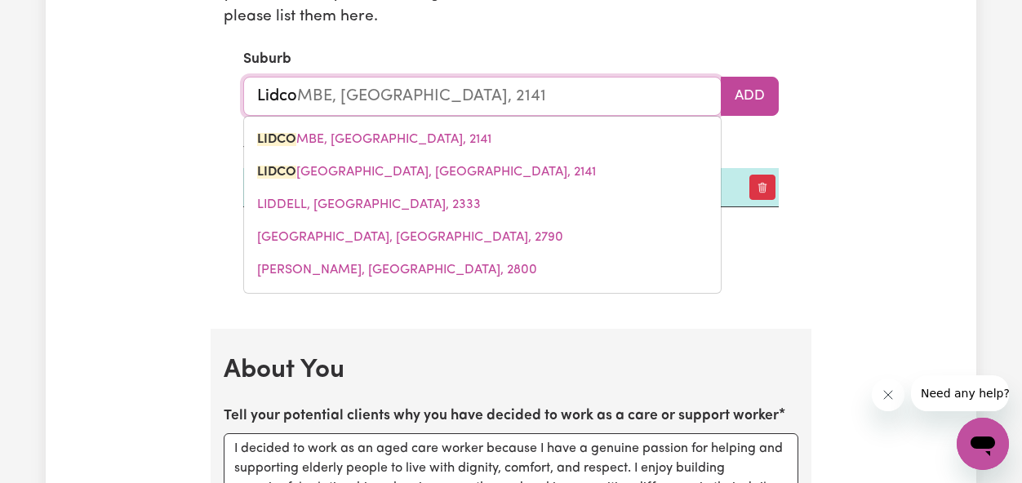
type input "Lidcom"
type input "LidcomBE, [GEOGRAPHIC_DATA], 2141"
type input "Lidcome"
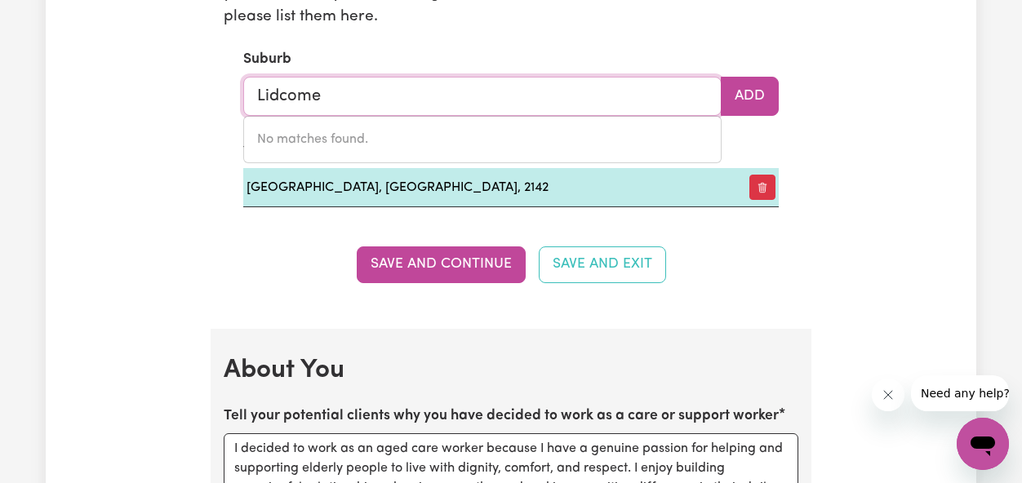
type input "Lidcom"
type input "LidcomBE, [GEOGRAPHIC_DATA], 2141"
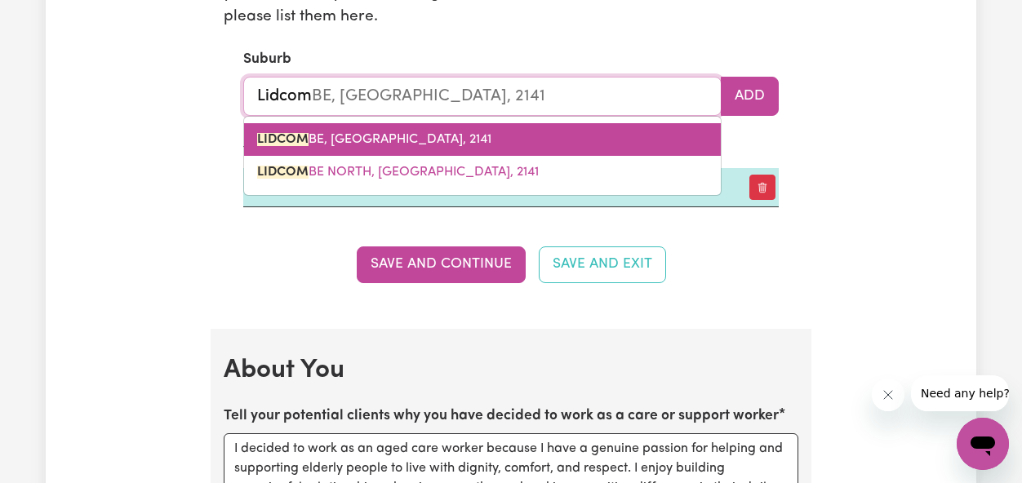
click at [375, 131] on link "LIDCOM BE, [GEOGRAPHIC_DATA], 2141" at bounding box center [482, 139] width 477 height 33
type input "[GEOGRAPHIC_DATA], [GEOGRAPHIC_DATA], 2141"
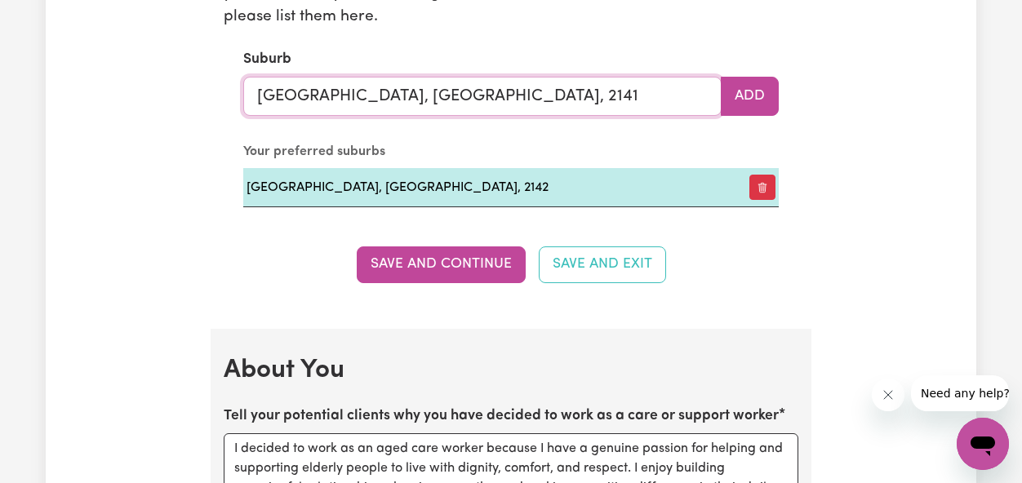
type input "[GEOGRAPHIC_DATA], [GEOGRAPHIC_DATA], 2141"
click at [745, 118] on section "What suburbs are you available to work in? You will automatically be matched wi…" at bounding box center [511, 47] width 575 height 321
click at [757, 104] on button "Add" at bounding box center [750, 96] width 58 height 39
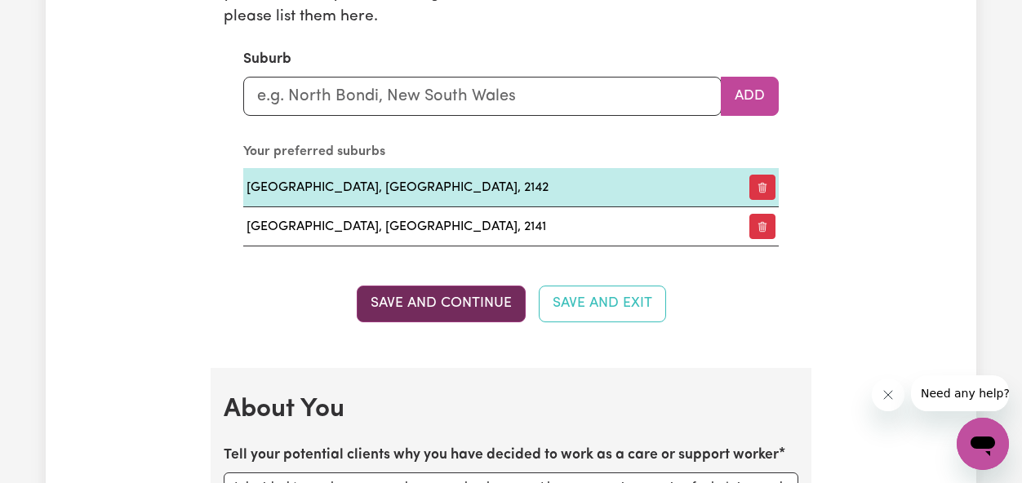
click at [480, 317] on button "Save and Continue" at bounding box center [441, 304] width 169 height 36
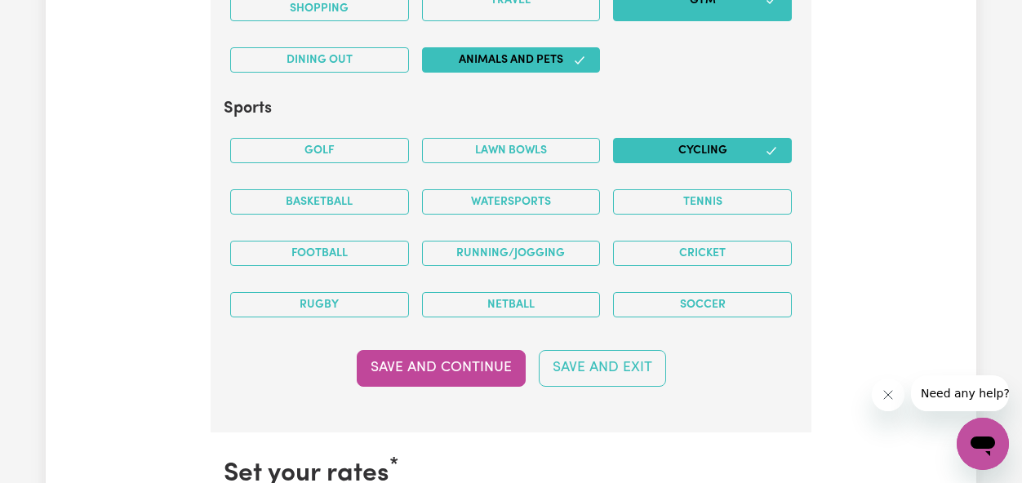
scroll to position [3469, 0]
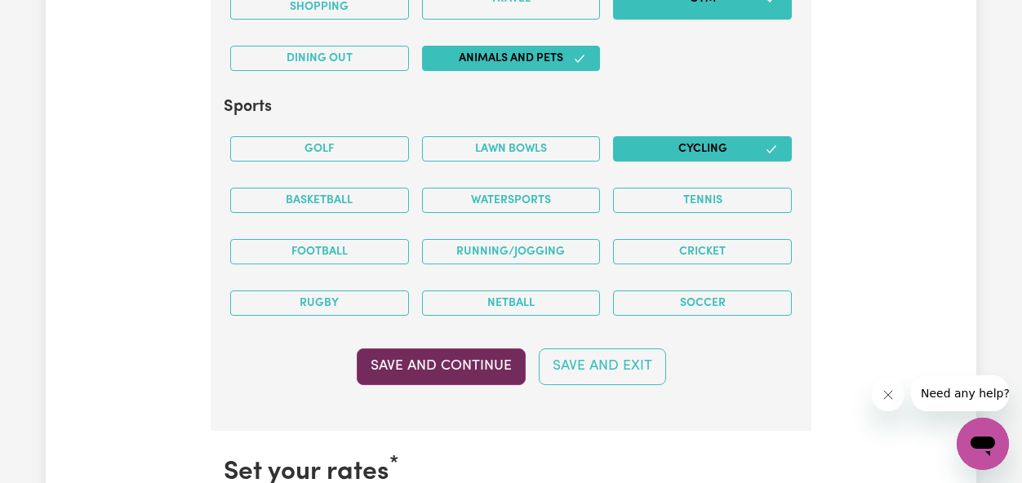
click at [491, 375] on button "Save and Continue" at bounding box center [441, 366] width 169 height 36
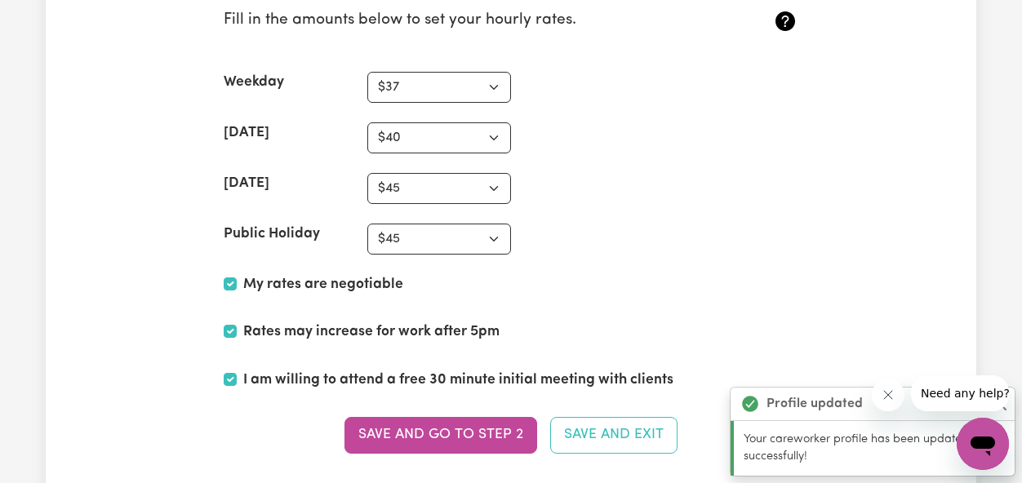
scroll to position [3975, 0]
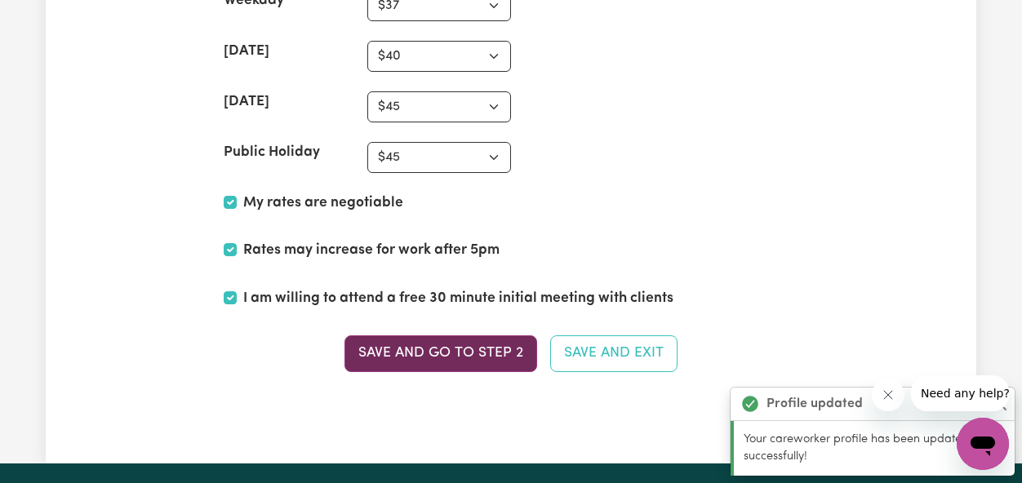
click at [455, 346] on button "Save and go to Step 2" at bounding box center [440, 353] width 193 height 36
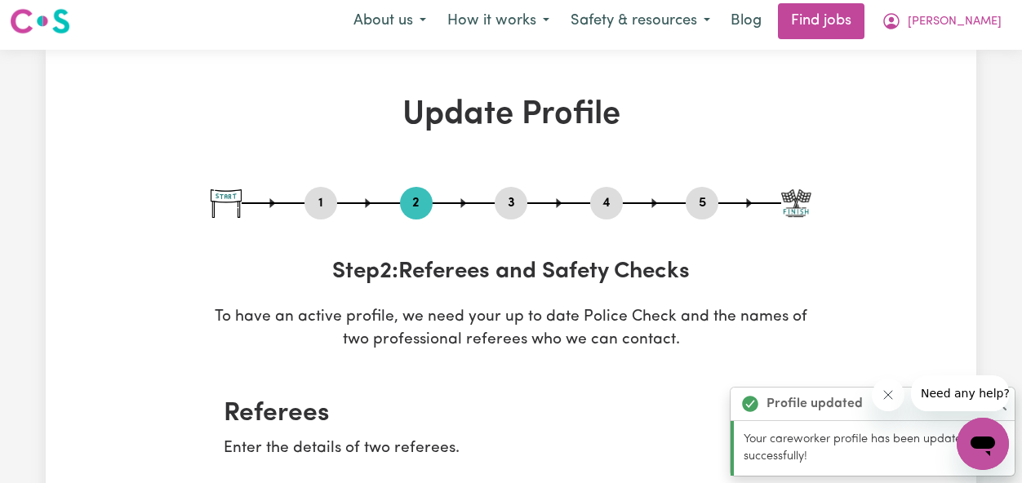
scroll to position [0, 0]
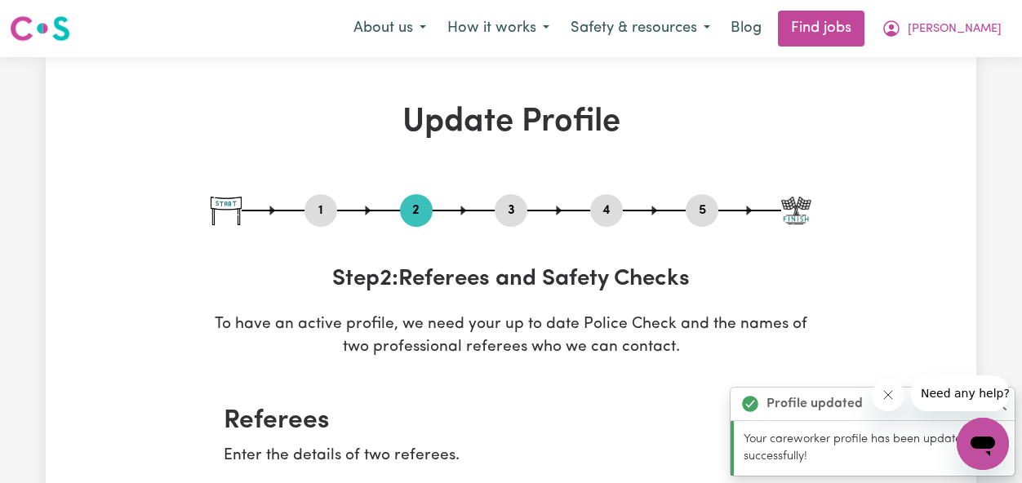
click at [888, 402] on button "Close message from company" at bounding box center [888, 395] width 33 height 33
click at [1005, 405] on button "Close" at bounding box center [1000, 404] width 20 height 20
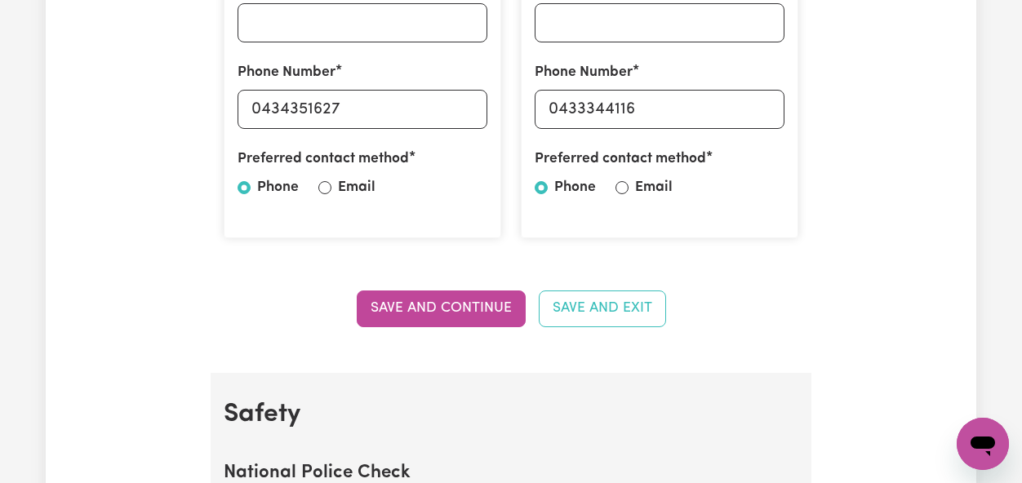
scroll to position [676, 0]
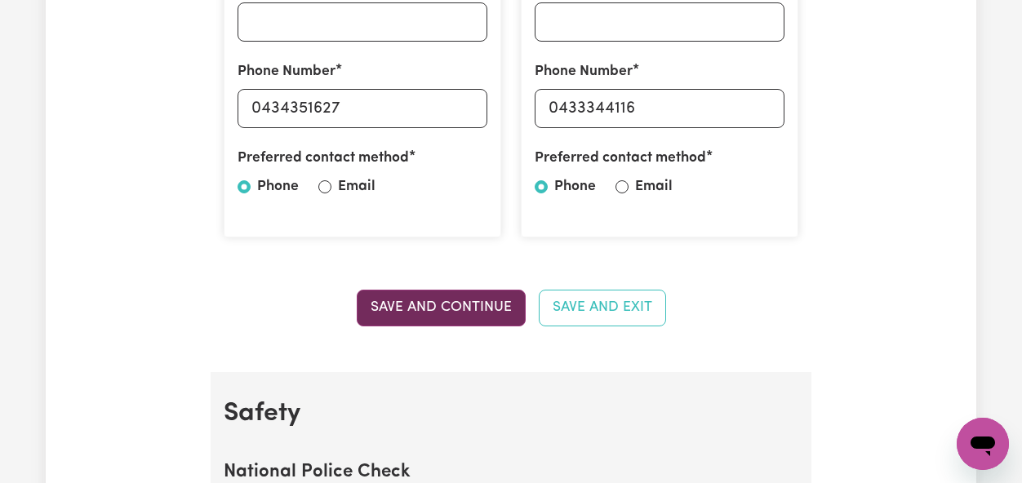
click at [429, 300] on button "Save and Continue" at bounding box center [441, 308] width 169 height 36
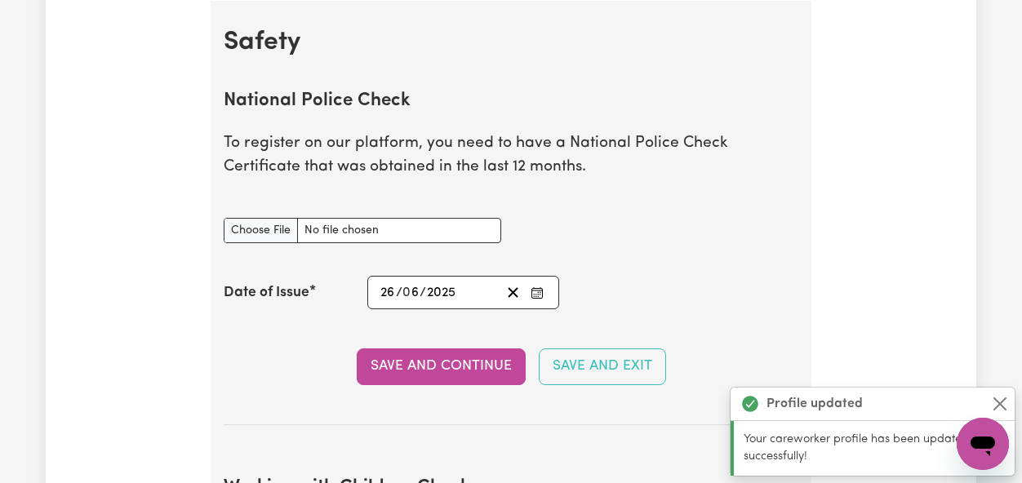
scroll to position [1049, 0]
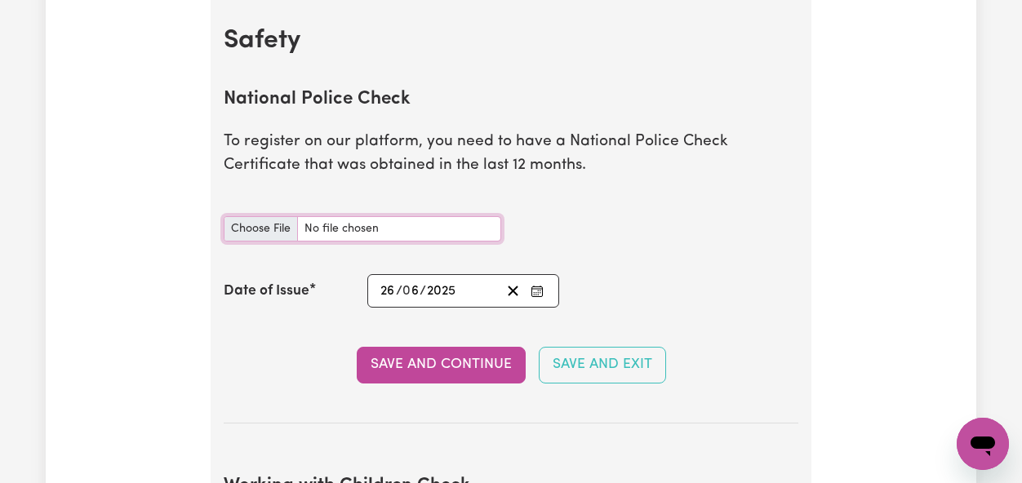
click at [264, 225] on input "National Police Check document" at bounding box center [362, 228] width 277 height 25
type input "C:\fakepath\police check.pdf"
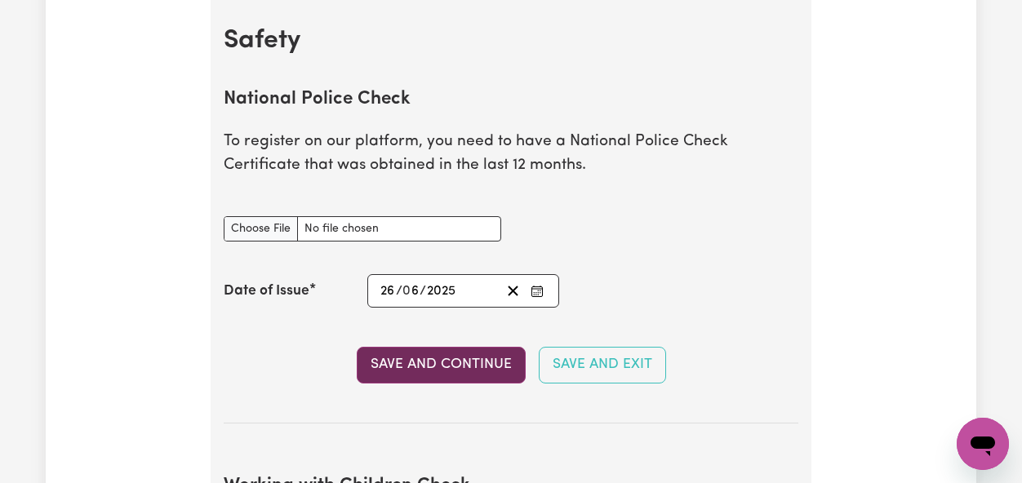
click at [467, 357] on button "Save and Continue" at bounding box center [441, 365] width 169 height 36
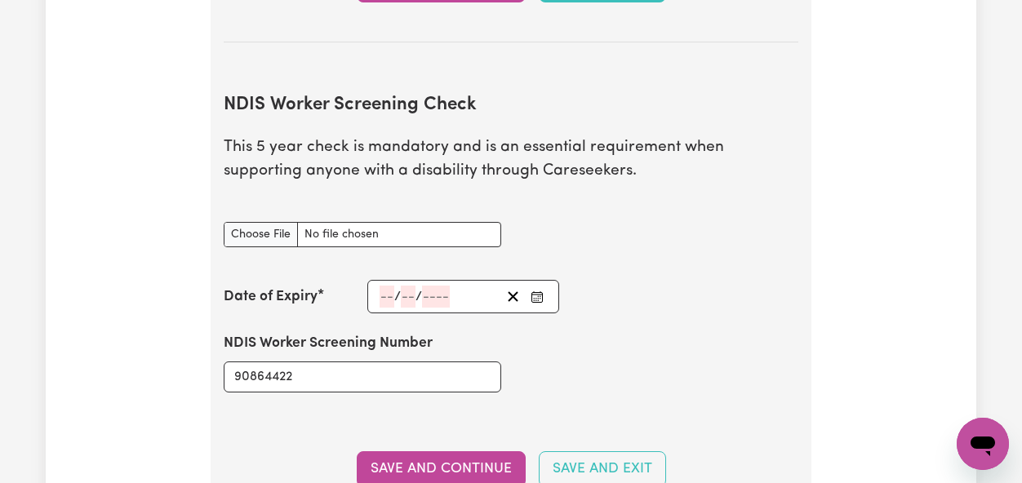
scroll to position [2008, 0]
click at [257, 230] on input "NDIS Worker Screening Check document" at bounding box center [362, 233] width 277 height 25
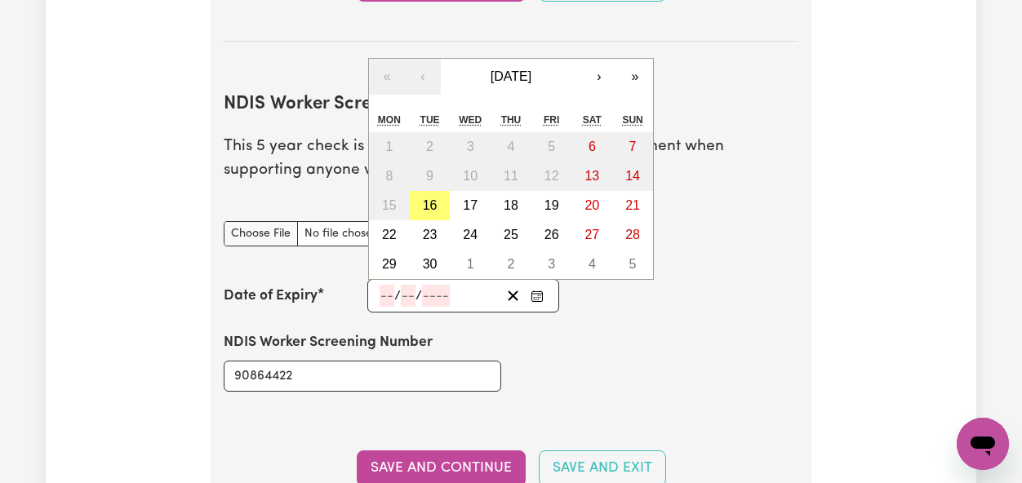
click at [387, 293] on input "number" at bounding box center [386, 296] width 15 height 22
type input "18"
type input "08"
type input "2025"
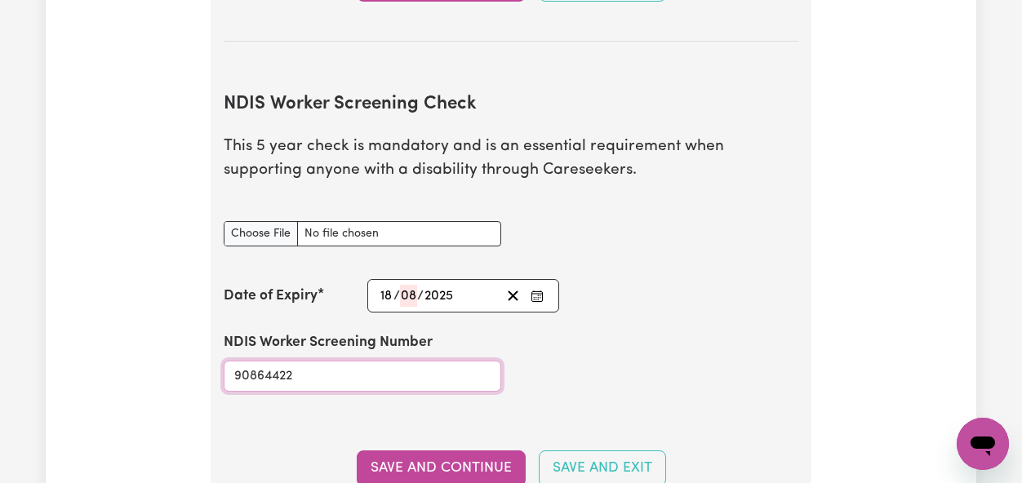
click at [361, 365] on input "90864422" at bounding box center [362, 376] width 277 height 31
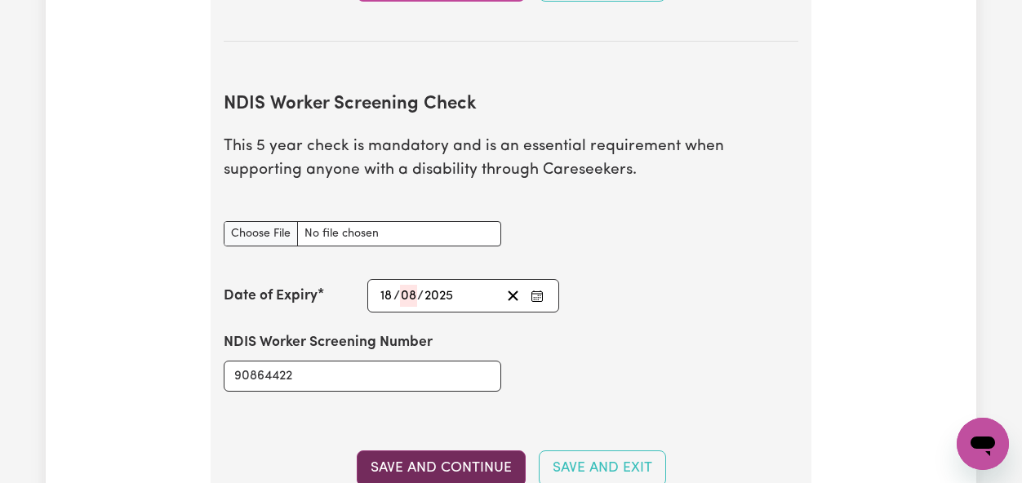
click at [448, 461] on button "Save and Continue" at bounding box center [441, 468] width 169 height 36
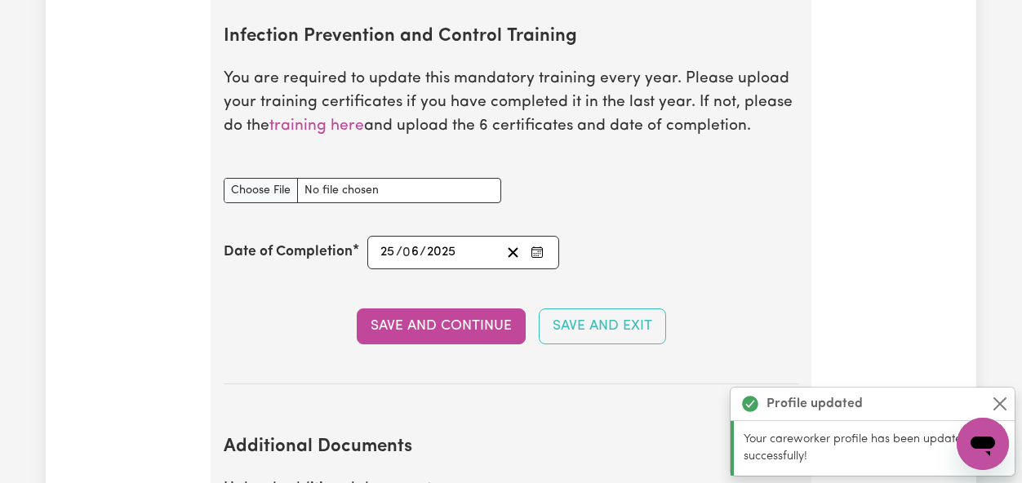
scroll to position [2561, 0]
click at [271, 185] on input "Infection Prevention and Control Training document" at bounding box center [362, 189] width 277 height 25
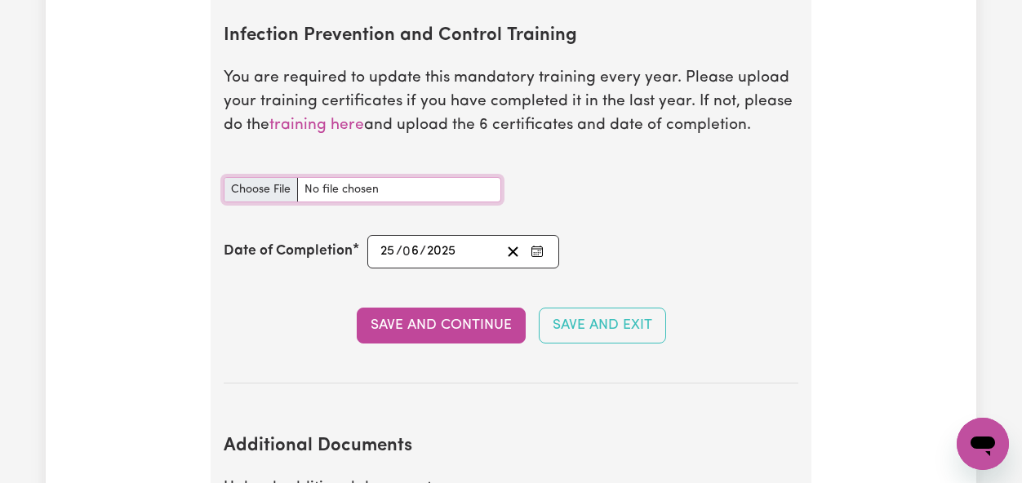
type input "C:\fakepath\5.pdf"
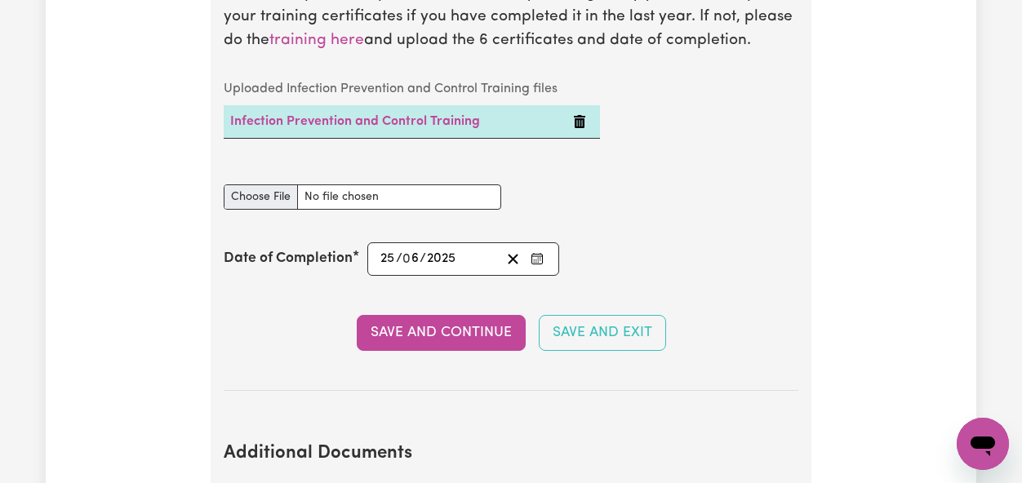
scroll to position [2647, 0]
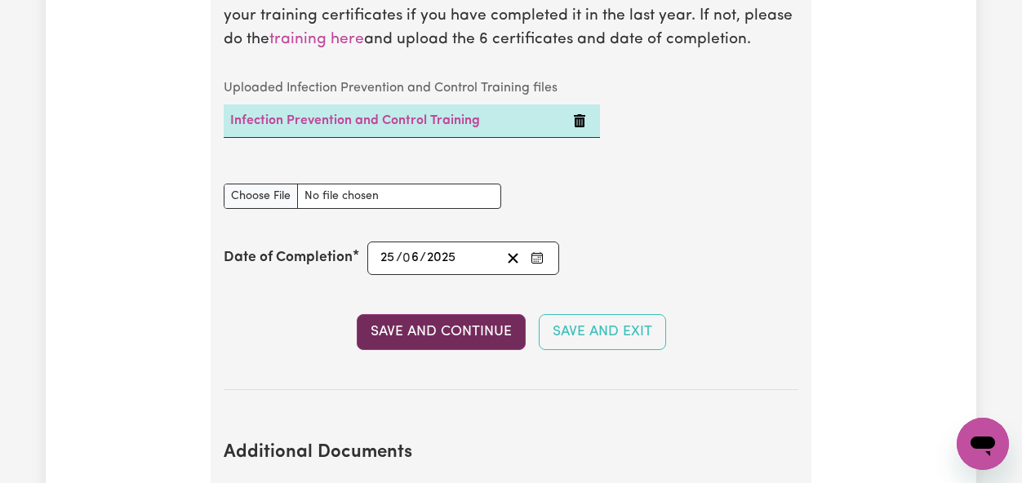
click at [464, 346] on button "Save and Continue" at bounding box center [441, 332] width 169 height 36
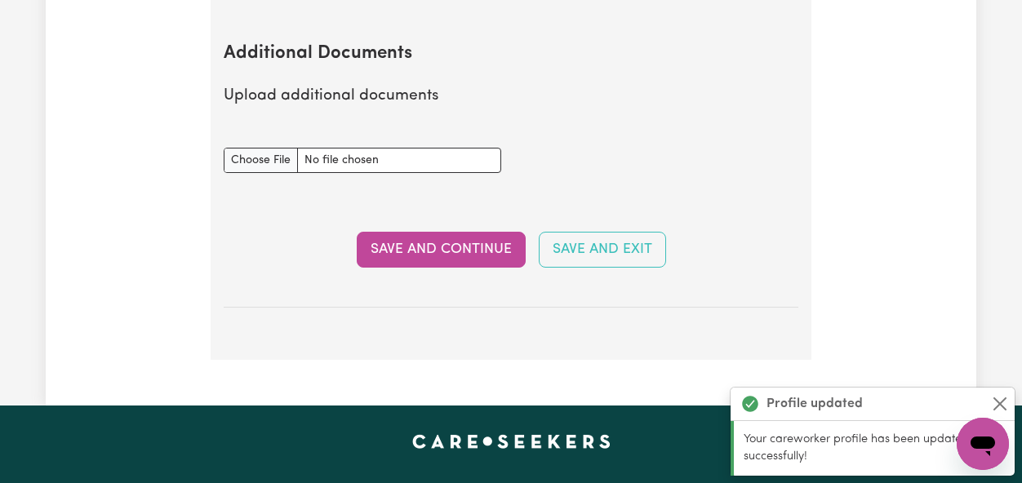
scroll to position [3064, 0]
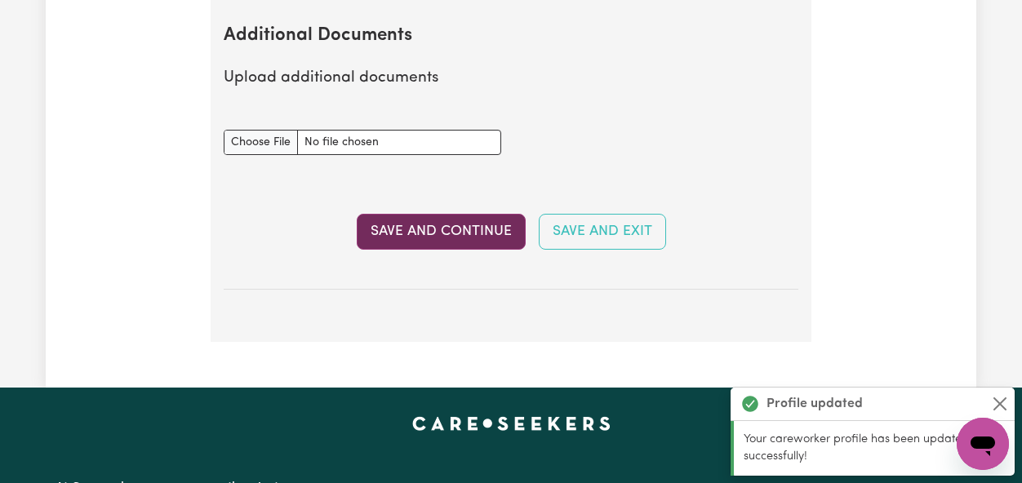
click at [471, 232] on button "Save and Continue" at bounding box center [441, 232] width 169 height 36
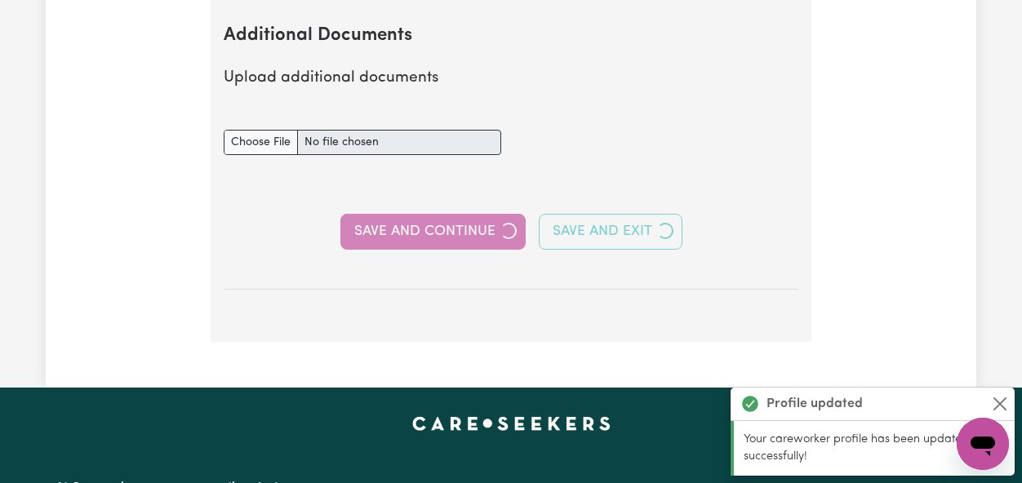
select select "Certificate III (Individual Support)"
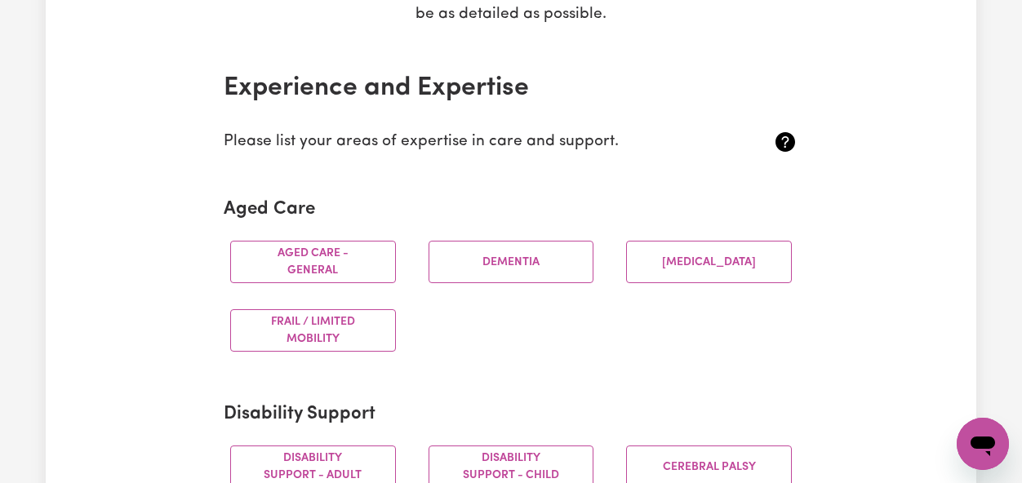
scroll to position [357, 0]
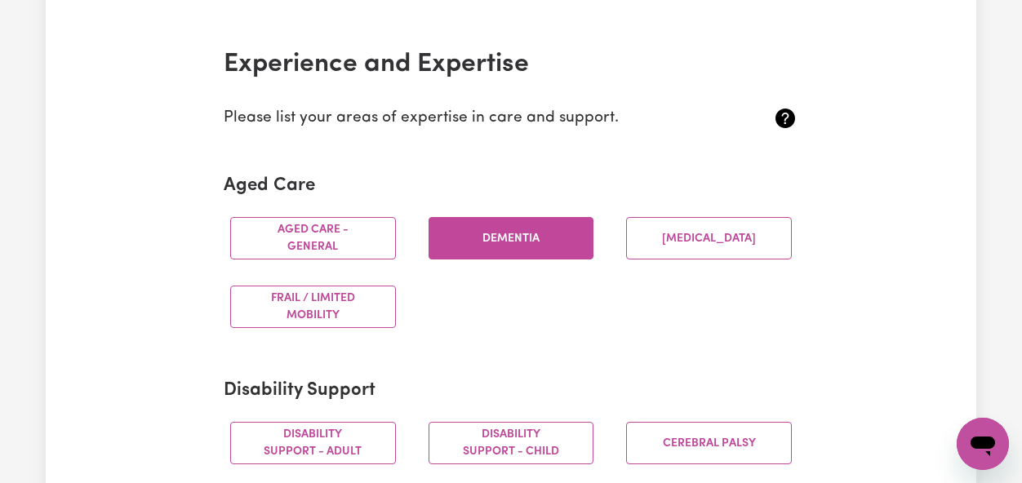
click at [500, 254] on button "Dementia" at bounding box center [511, 238] width 166 height 42
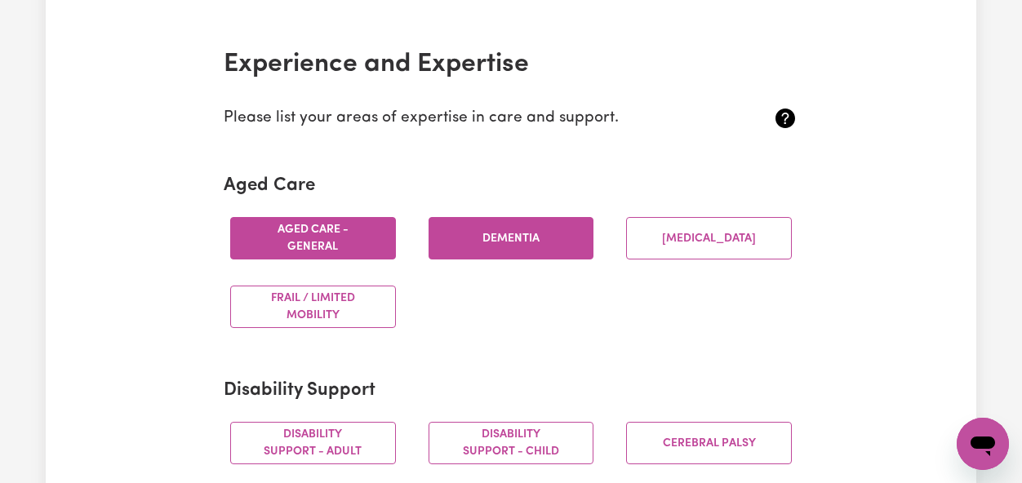
click at [326, 246] on button "Aged care - General" at bounding box center [313, 238] width 166 height 42
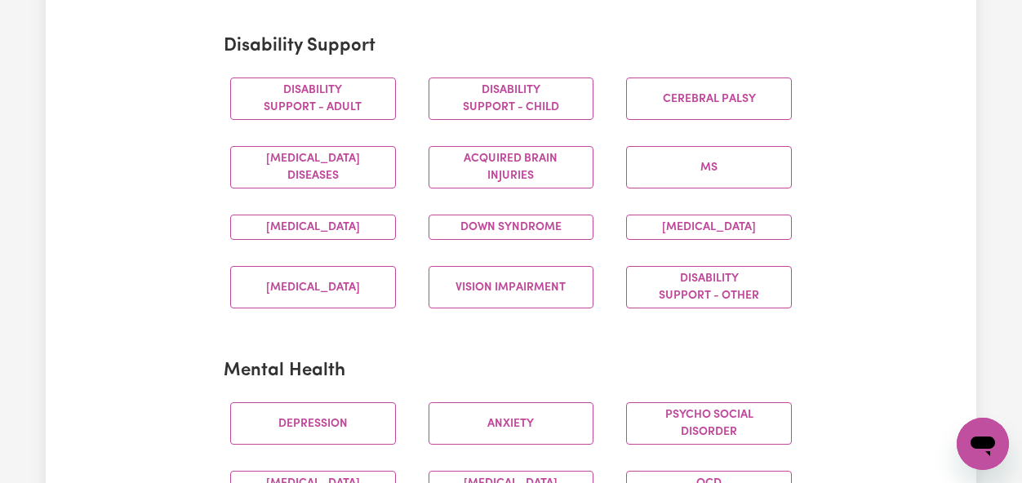
scroll to position [699, 0]
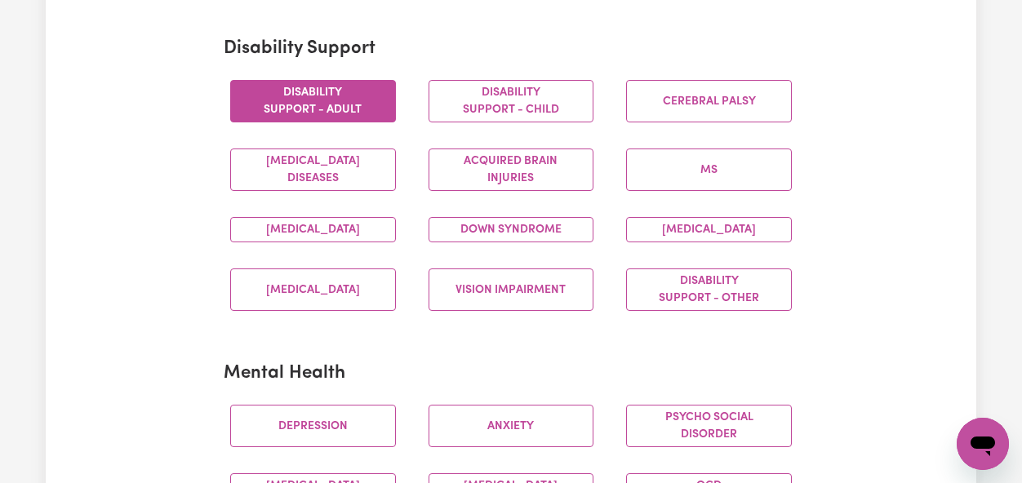
click at [376, 116] on button "Disability support - Adult" at bounding box center [313, 101] width 166 height 42
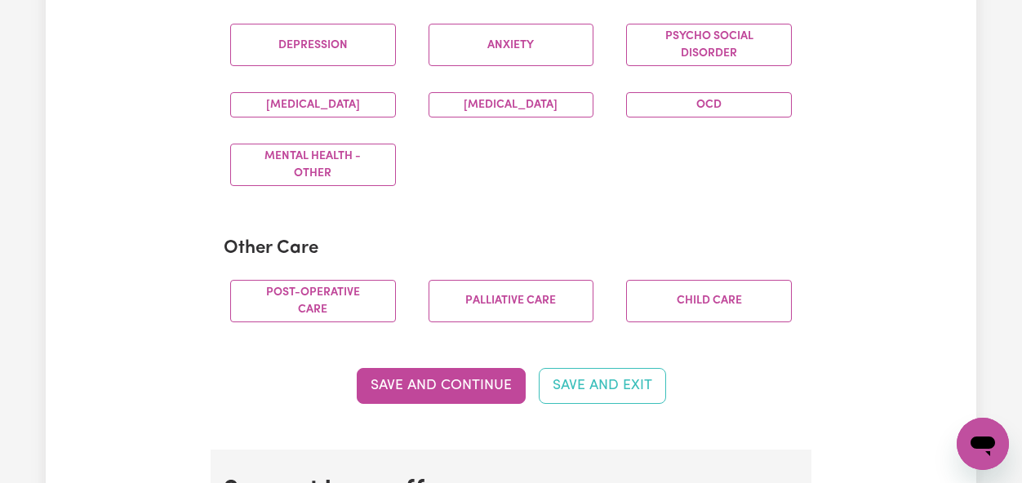
scroll to position [1080, 0]
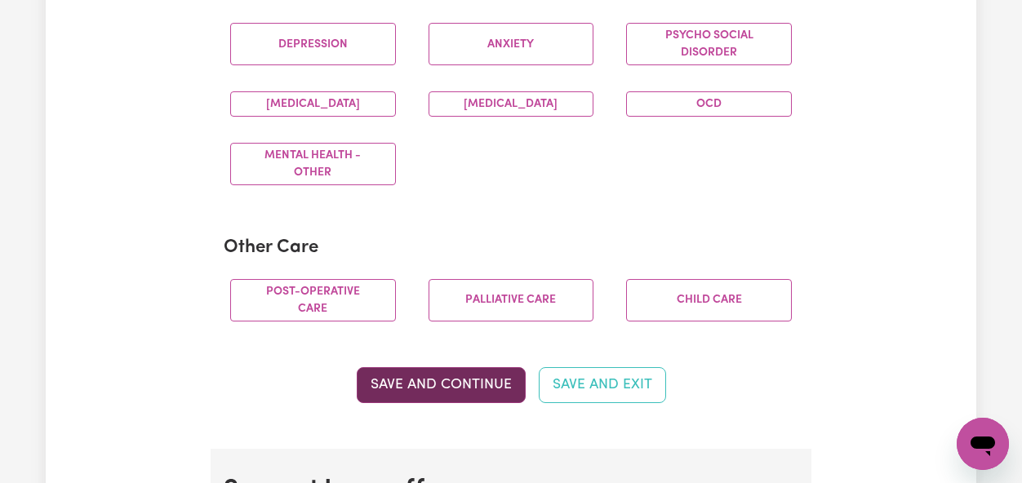
click at [472, 384] on button "Save and Continue" at bounding box center [441, 385] width 169 height 36
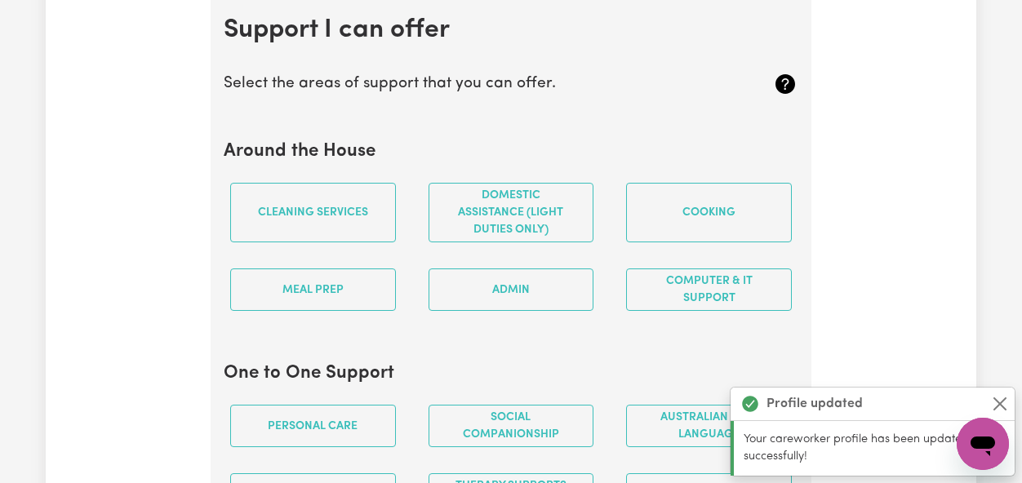
scroll to position [1546, 0]
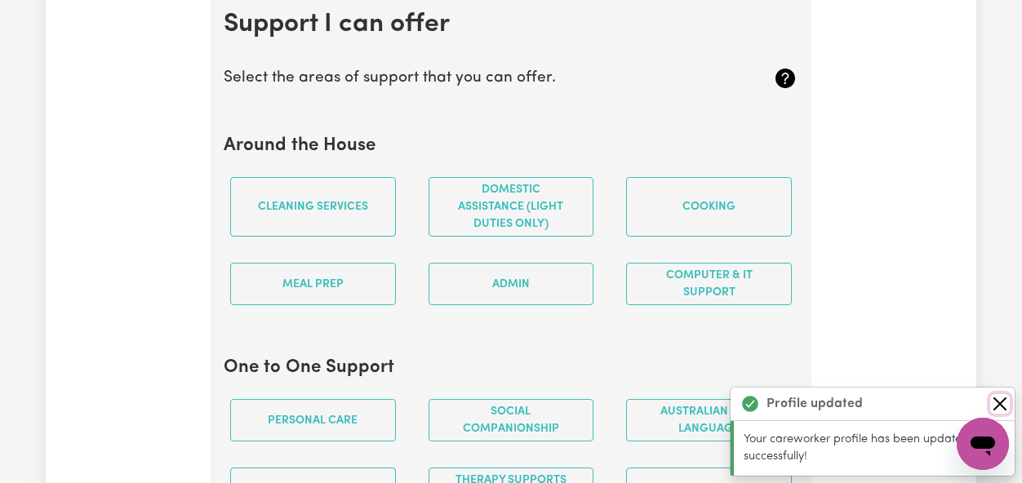
click at [1005, 405] on button "Close" at bounding box center [1000, 404] width 20 height 20
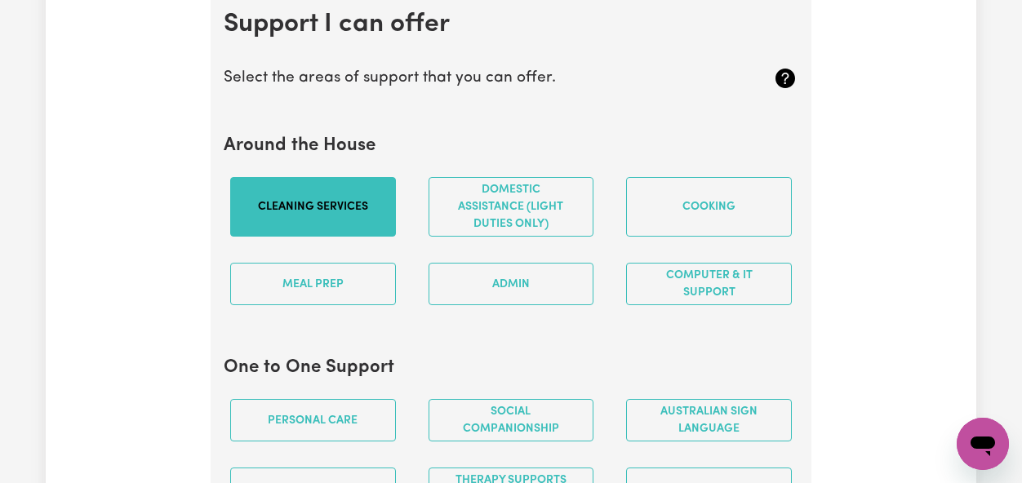
click at [384, 200] on button "Cleaning services" at bounding box center [313, 207] width 166 height 60
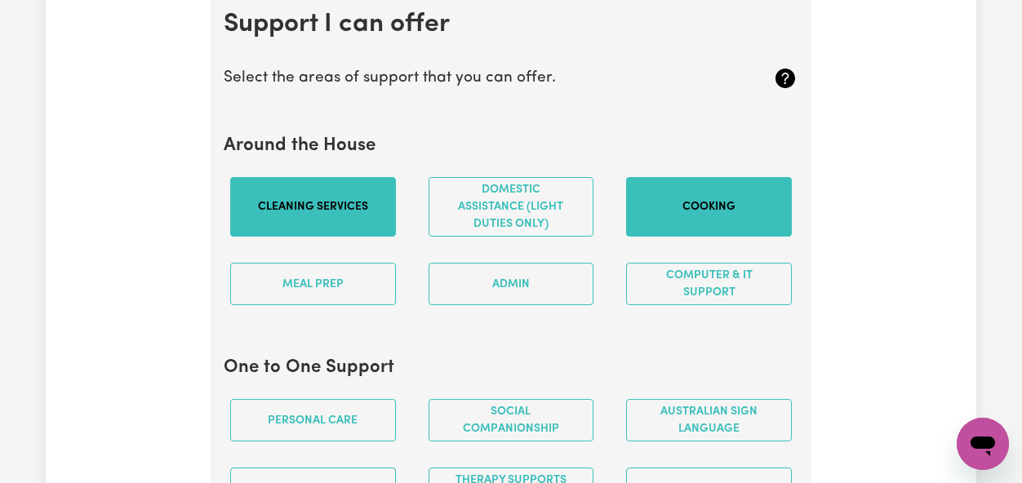
click at [679, 234] on button "Cooking" at bounding box center [709, 207] width 166 height 60
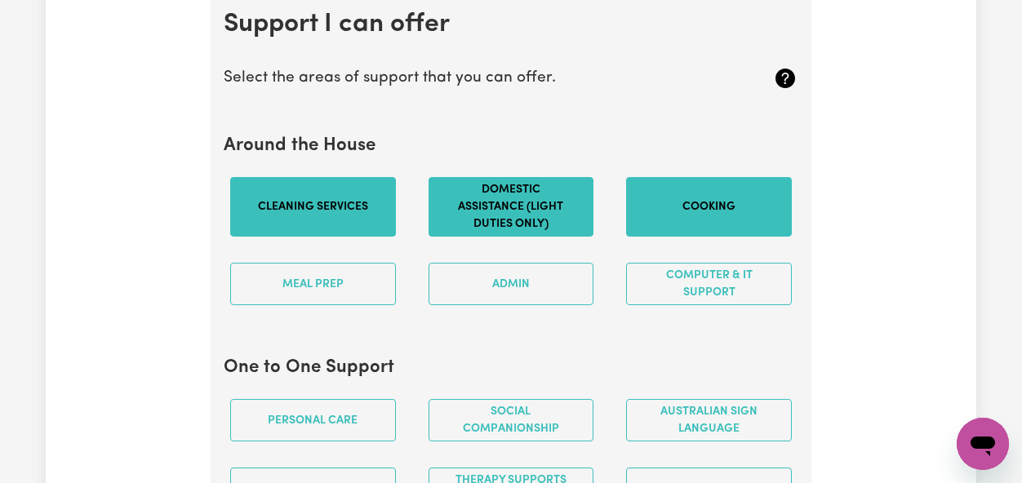
click at [542, 233] on button "Domestic assistance (light duties only)" at bounding box center [511, 207] width 166 height 60
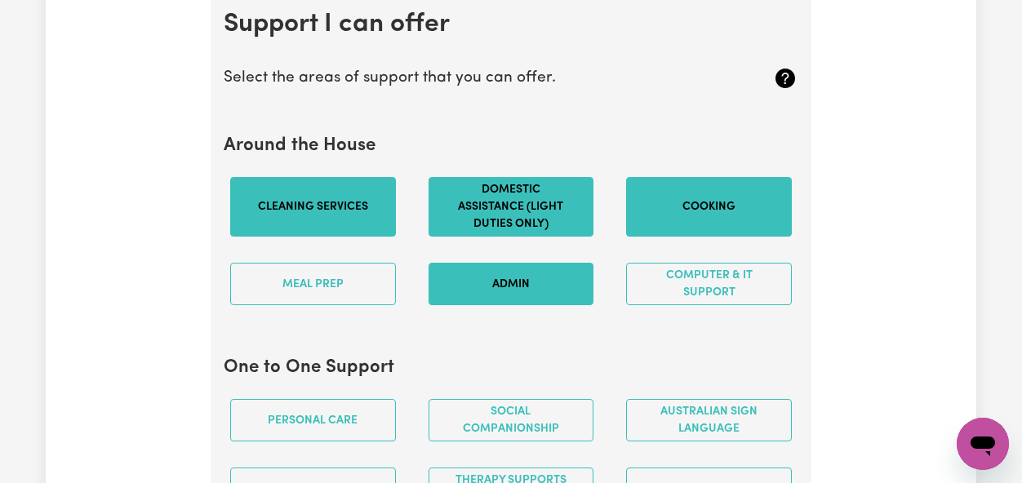
click at [532, 303] on button "Admin" at bounding box center [511, 284] width 166 height 42
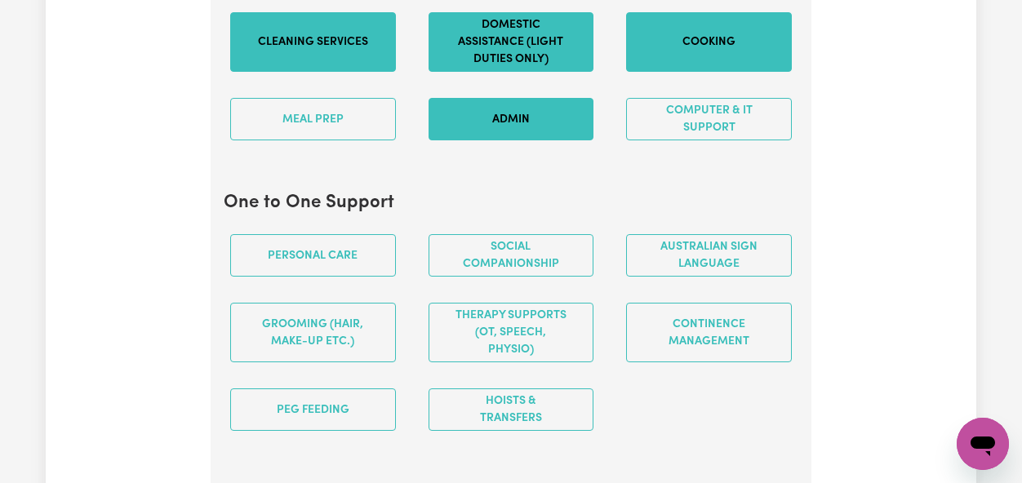
scroll to position [1712, 0]
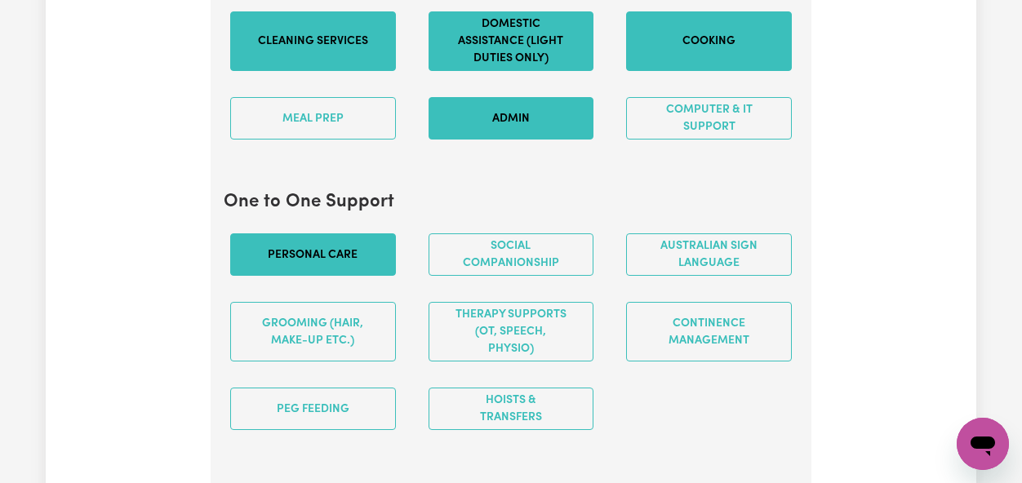
click at [362, 257] on button "Personal care" at bounding box center [313, 254] width 166 height 42
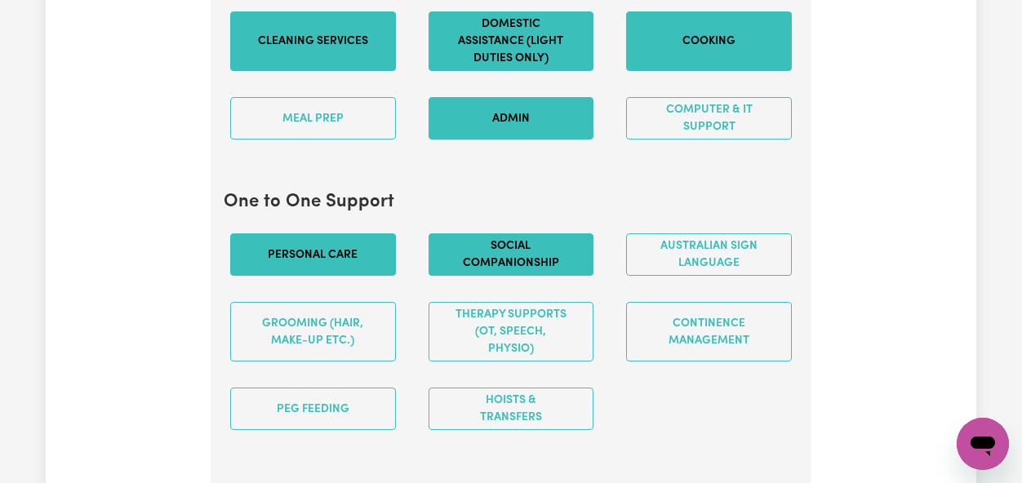
click at [523, 272] on button "Social companionship" at bounding box center [511, 254] width 166 height 42
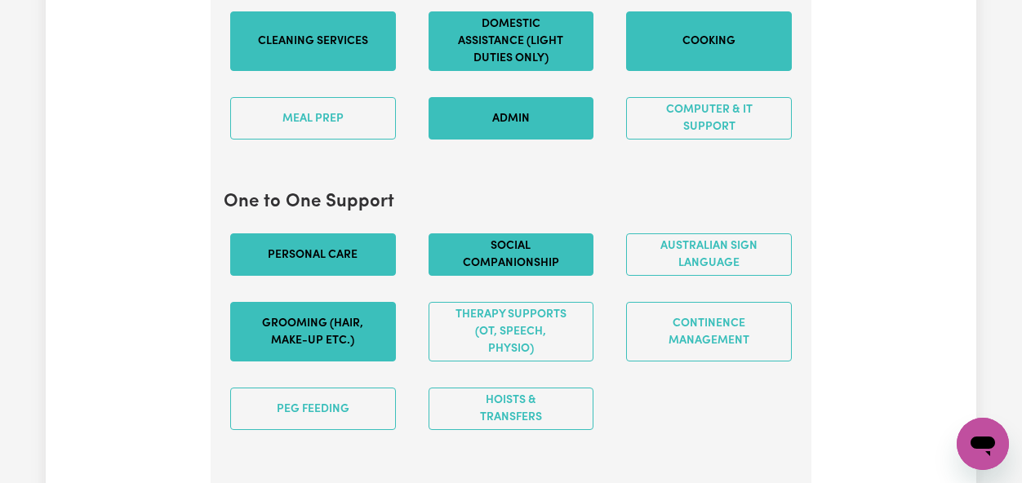
click at [343, 338] on button "Grooming (hair, make-up etc.)" at bounding box center [313, 332] width 166 height 60
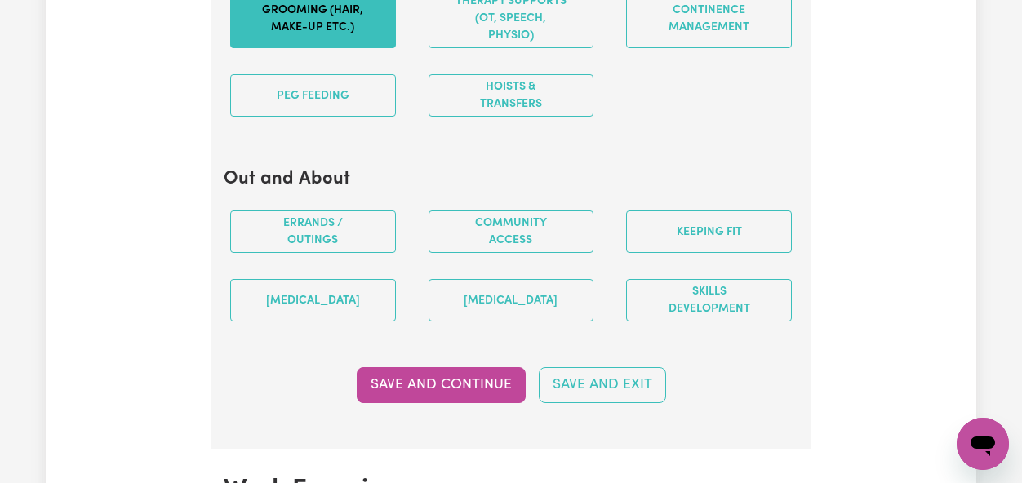
scroll to position [2026, 0]
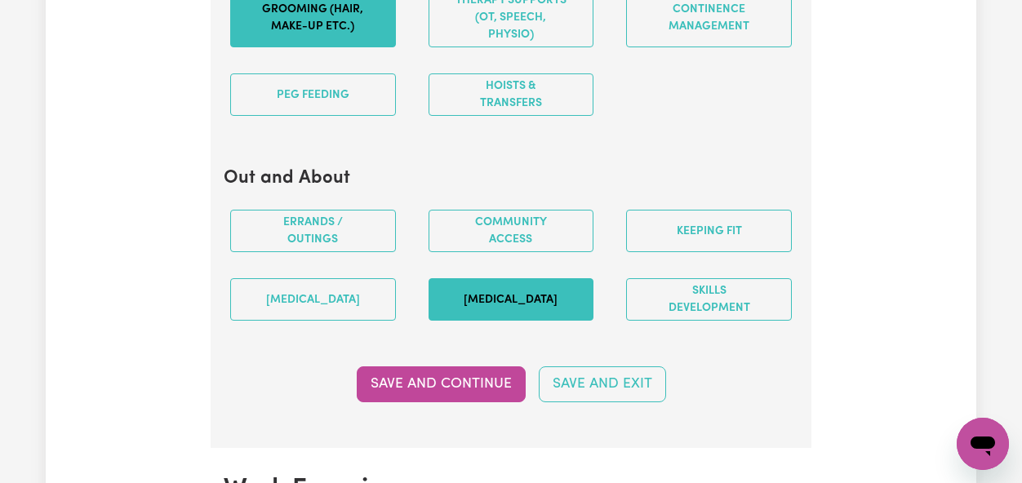
click at [465, 321] on button "[MEDICAL_DATA]" at bounding box center [511, 299] width 166 height 42
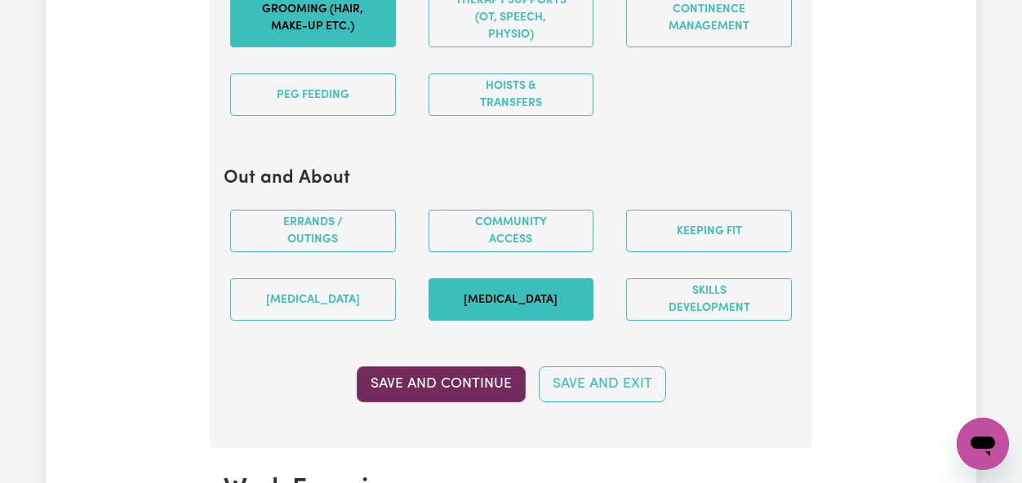
click at [463, 402] on button "Save and Continue" at bounding box center [441, 384] width 169 height 36
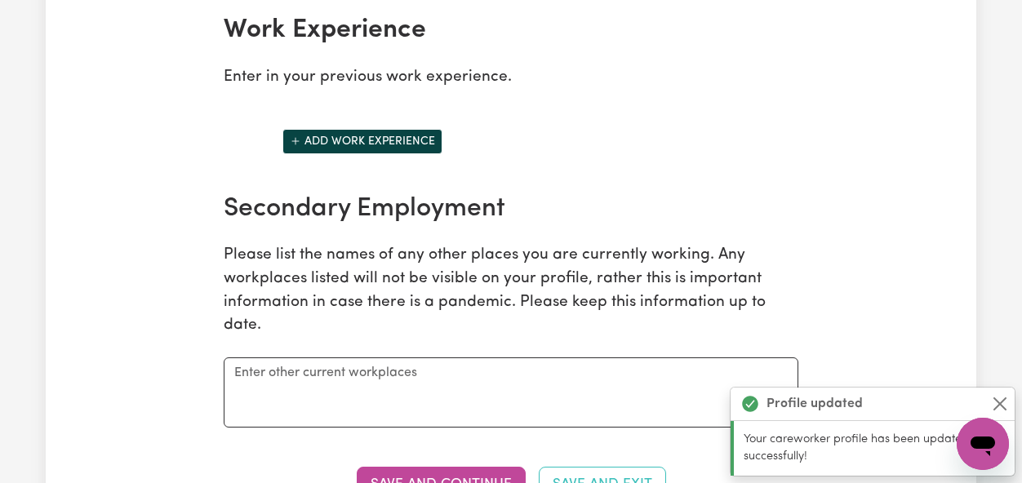
scroll to position [2492, 0]
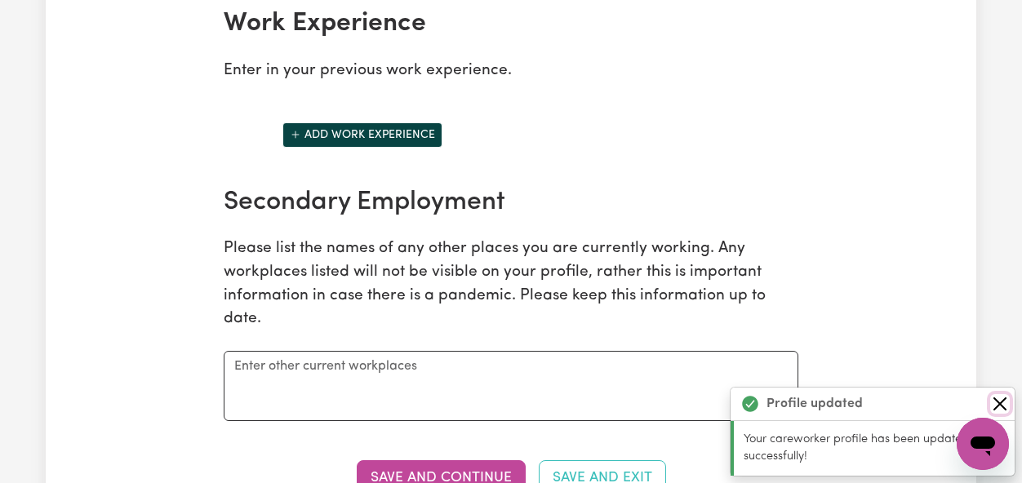
click at [1003, 403] on button "Close" at bounding box center [1000, 404] width 20 height 20
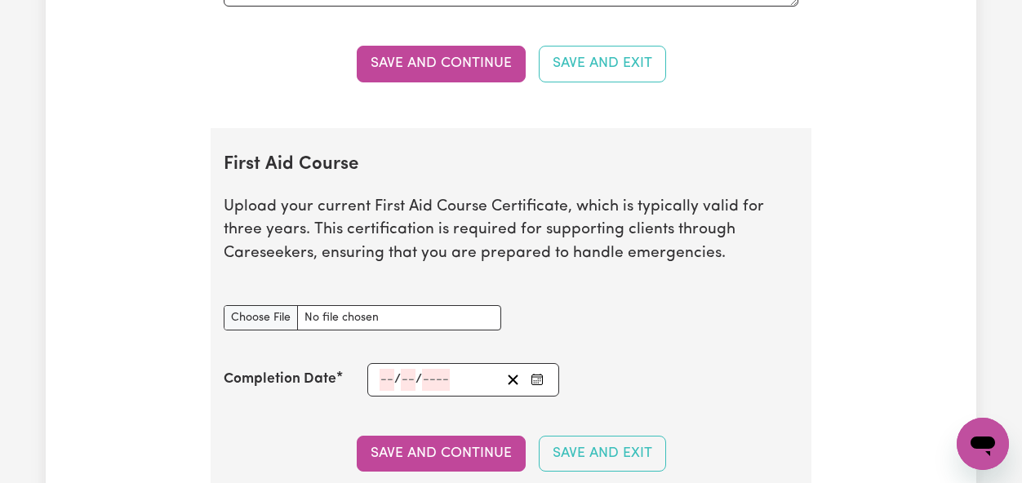
scroll to position [2942, 0]
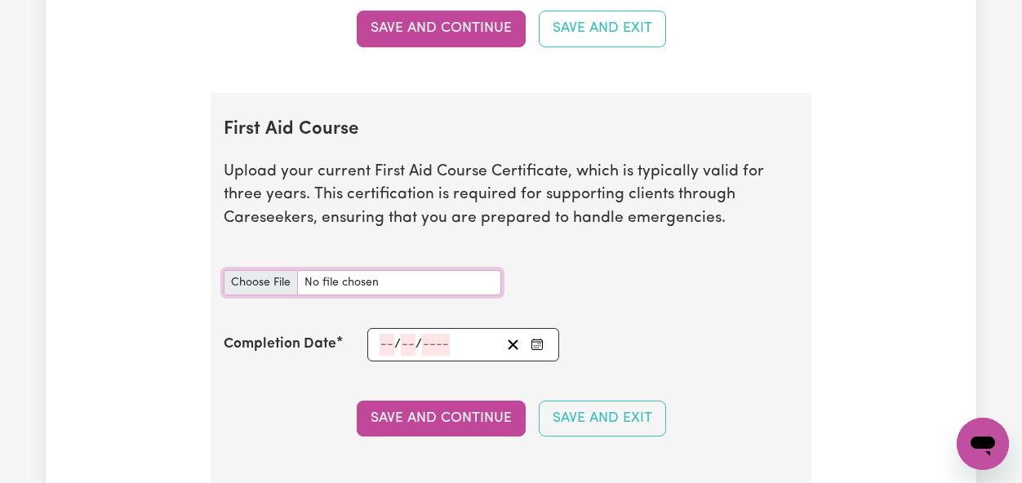
click at [271, 295] on input "First Aid Course document" at bounding box center [362, 282] width 277 height 25
type input "C:\fakepath\First Aid and CPR.pdf"
click at [388, 356] on input "number" at bounding box center [386, 345] width 15 height 22
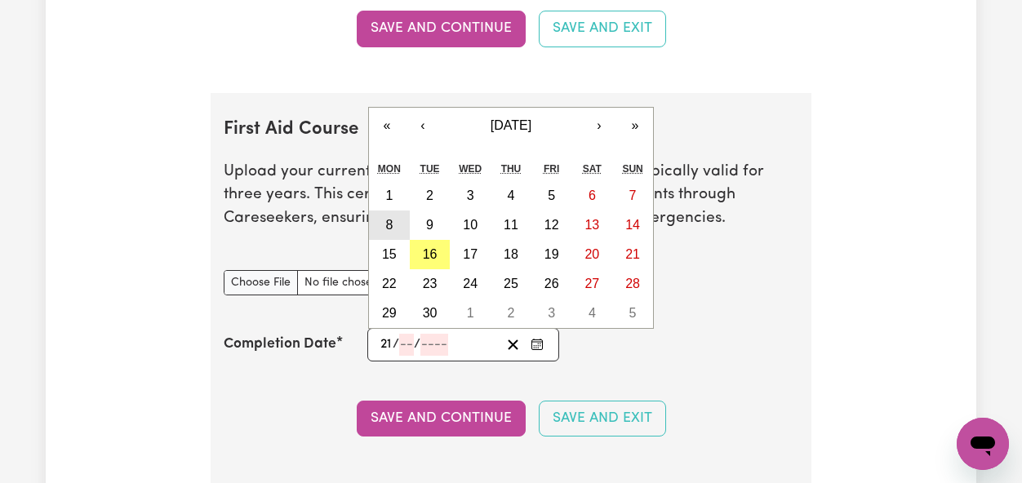
type input "21"
type input "07"
type input "202"
type input "[DATE]"
type input "7"
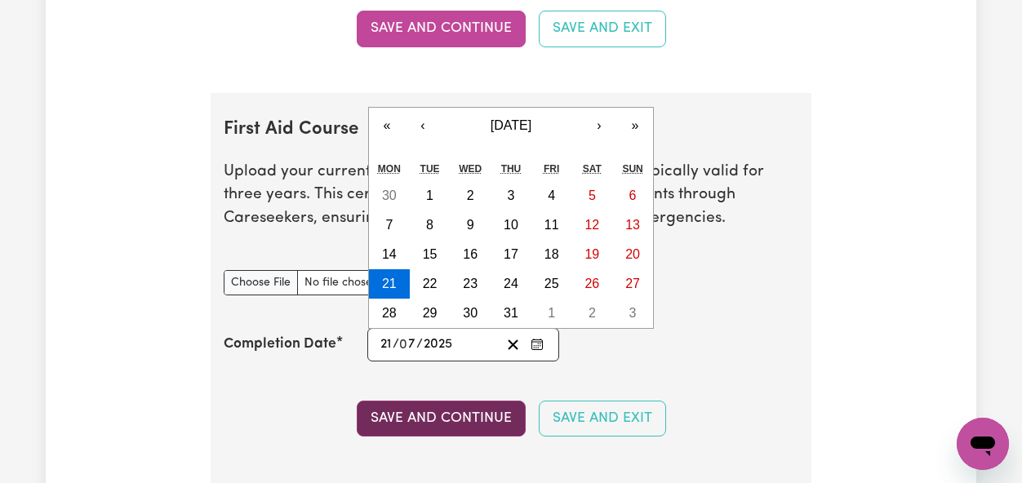
type input "2025"
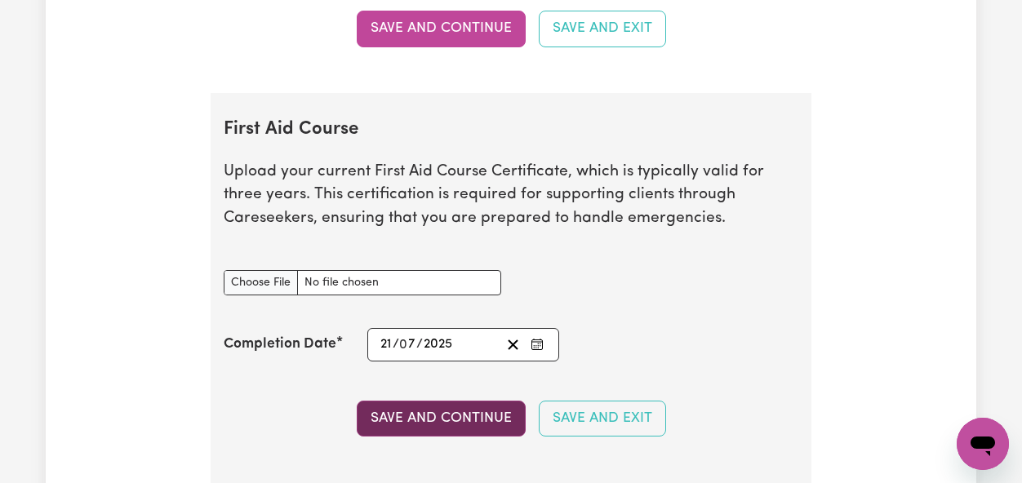
click at [443, 437] on button "Save and Continue" at bounding box center [441, 419] width 169 height 36
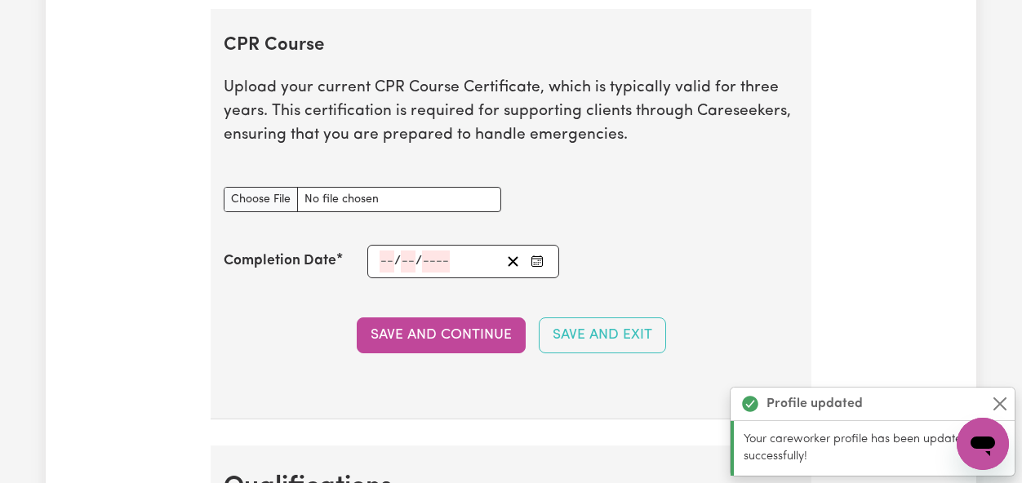
scroll to position [3555, 0]
click at [344, 211] on input "CPR Course document" at bounding box center [362, 198] width 277 height 25
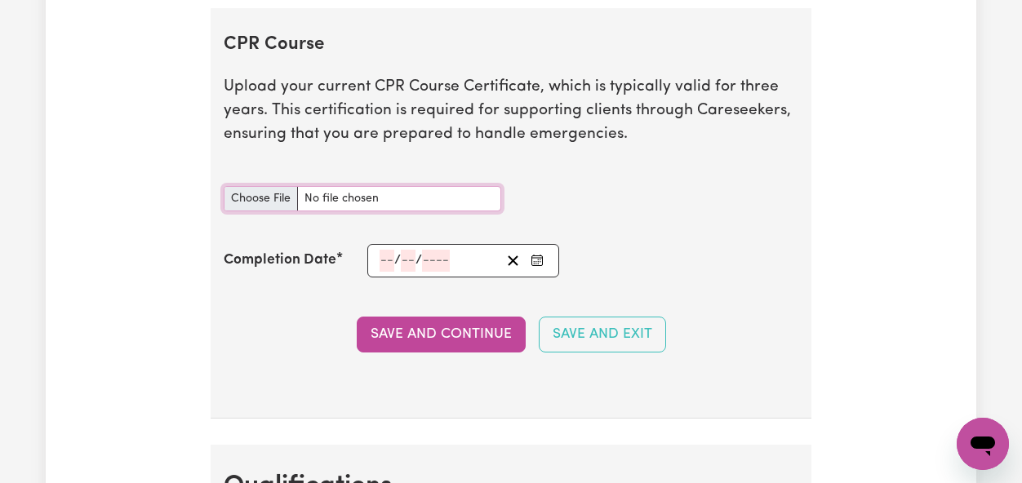
type input "C:\fakepath\First Aid and CPR.pdf"
click at [396, 268] on span "/" at bounding box center [397, 260] width 7 height 15
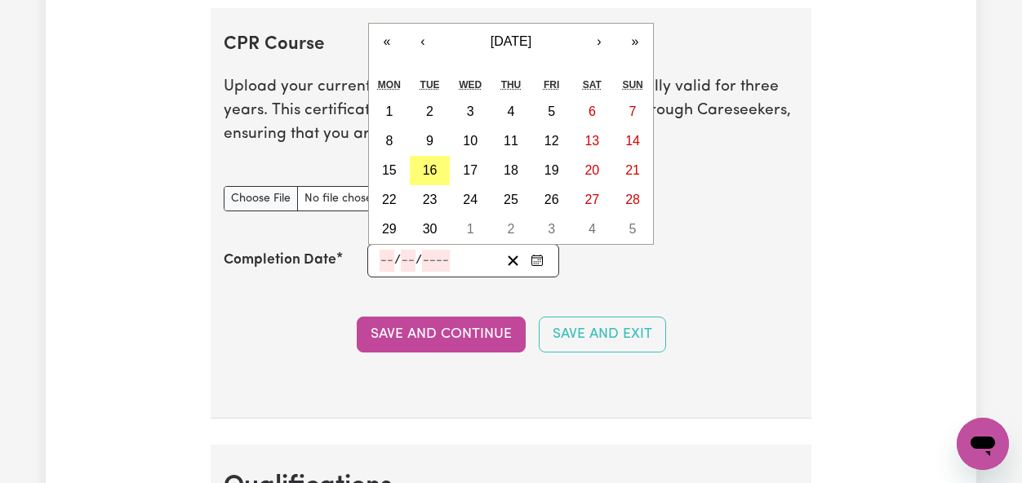
click at [385, 272] on input "number" at bounding box center [386, 261] width 15 height 22
type input "21"
type input "07"
type input "202"
type input "[DATE]"
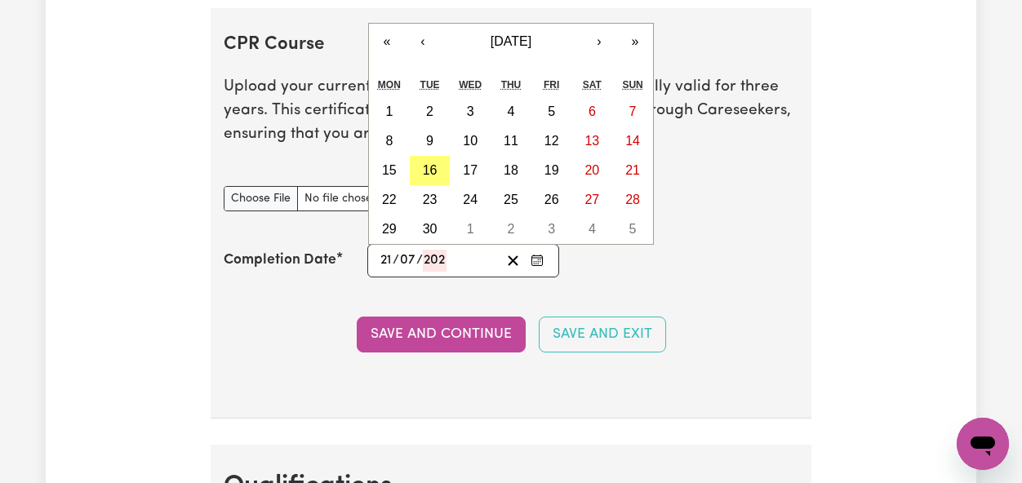
type input "7"
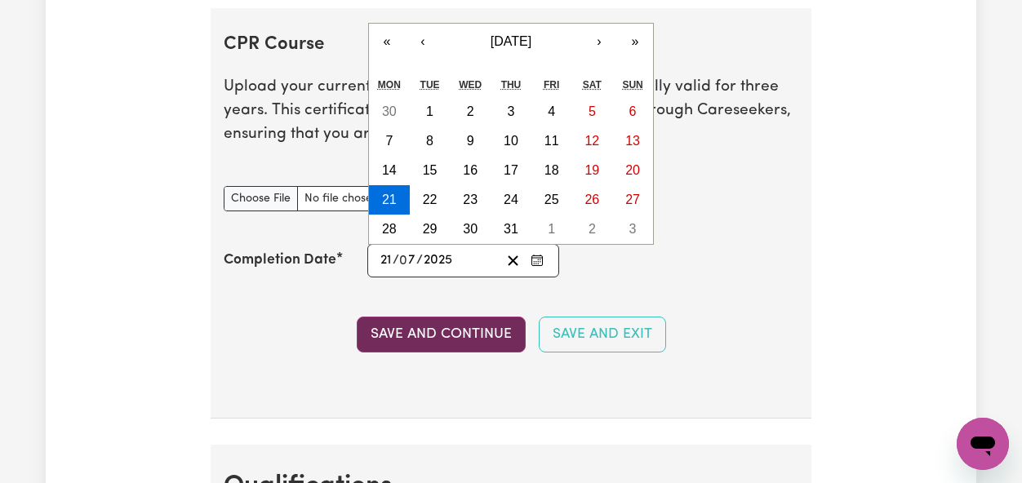
type input "2025"
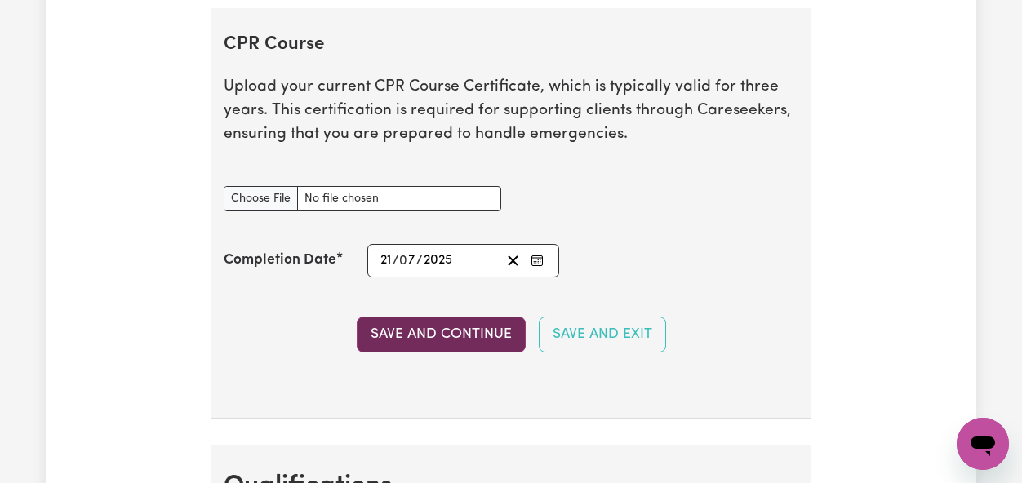
click at [365, 348] on button "Save and Continue" at bounding box center [441, 335] width 169 height 36
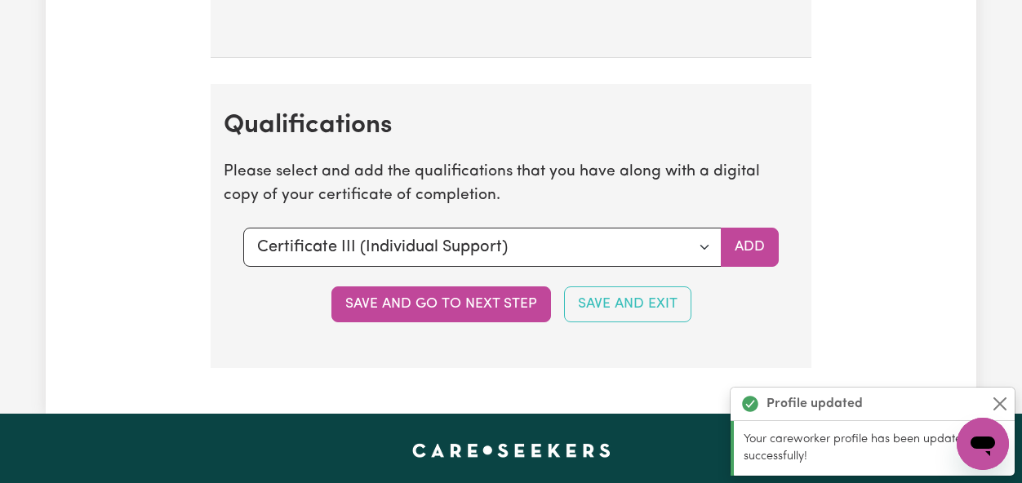
scroll to position [4018, 0]
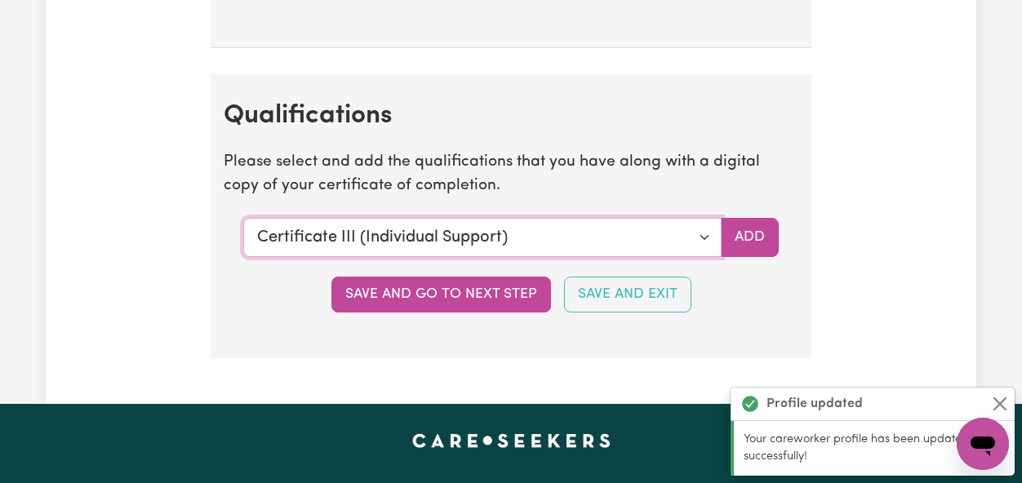
drag, startPoint x: 529, startPoint y: 273, endPoint x: 539, endPoint y: 260, distance: 16.8
click at [539, 257] on select "Select a qualification to add... Certificate III (Individual Support) Certifica…" at bounding box center [482, 237] width 478 height 39
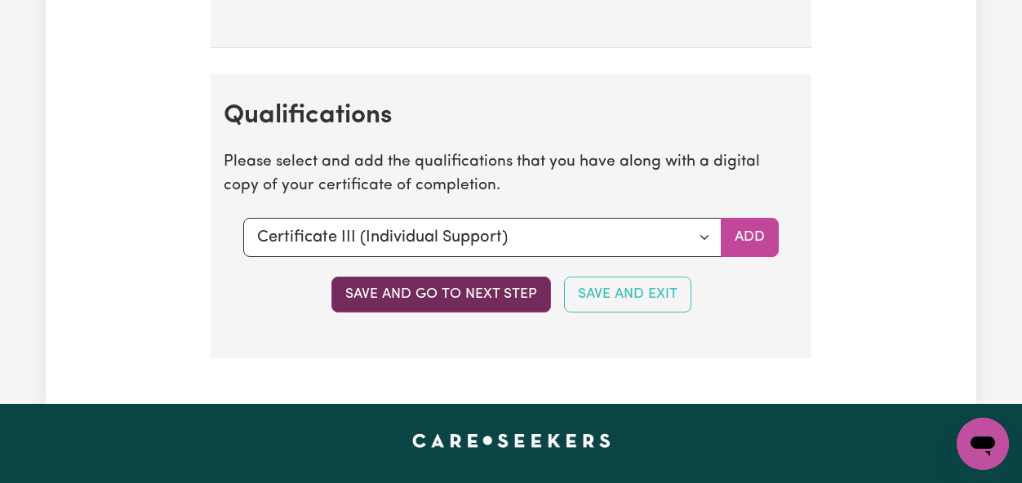
click at [451, 313] on button "Save and go to next step" at bounding box center [441, 295] width 220 height 36
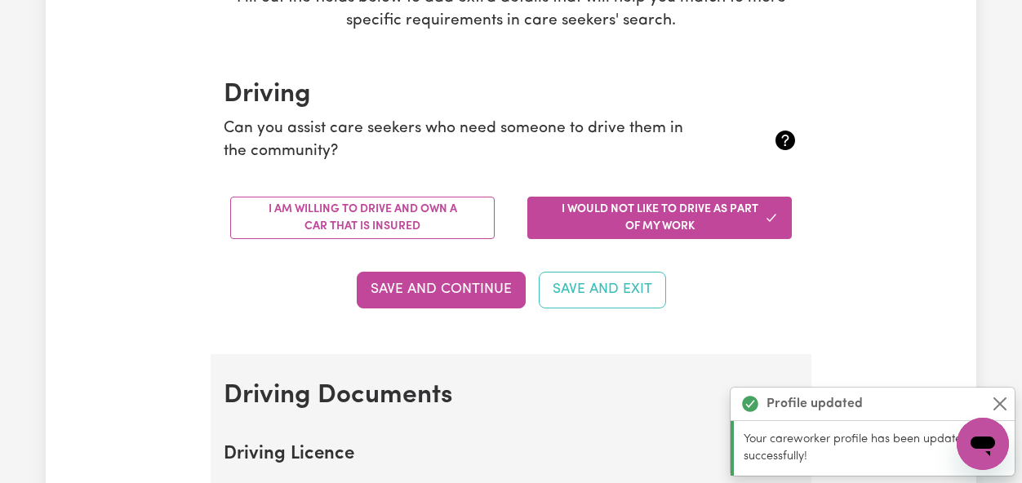
scroll to position [330, 0]
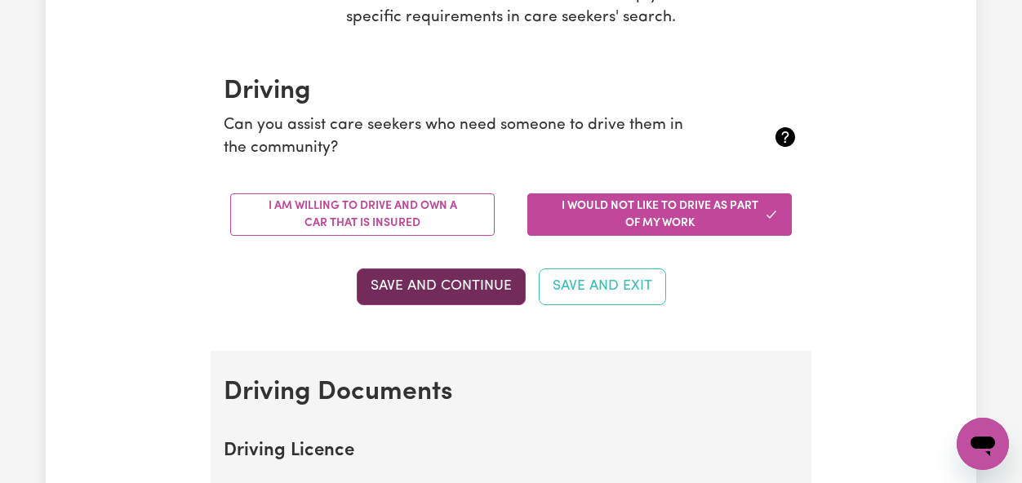
click at [473, 277] on button "Save and Continue" at bounding box center [441, 286] width 169 height 36
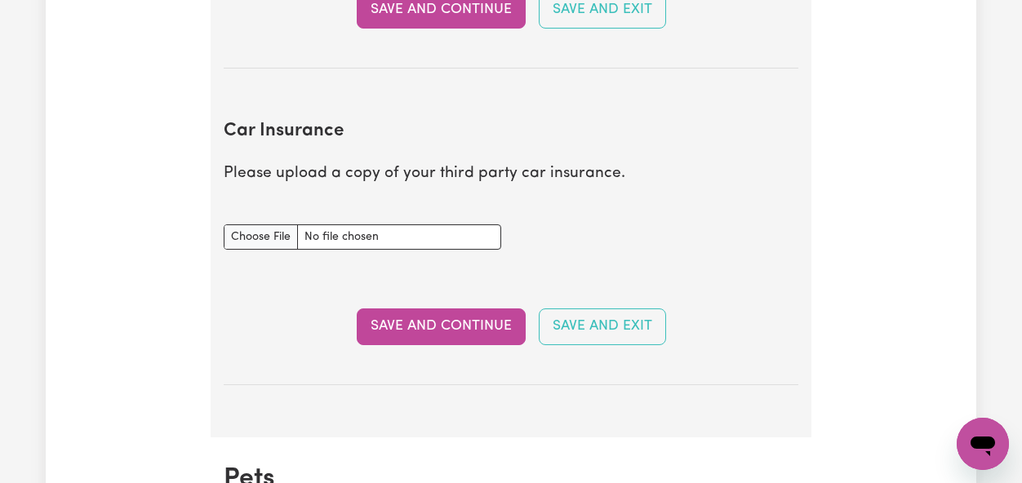
scroll to position [992, 0]
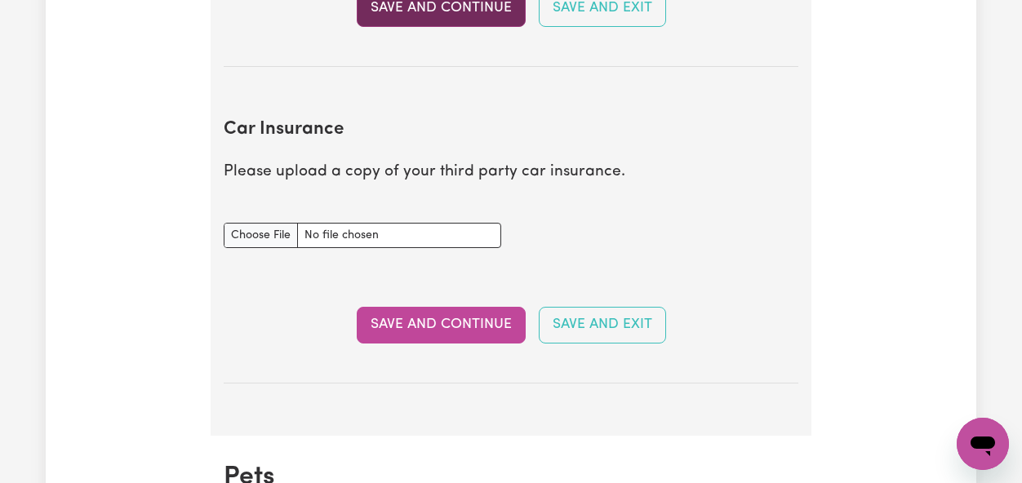
click at [461, 13] on button "Save and Continue" at bounding box center [441, 8] width 169 height 36
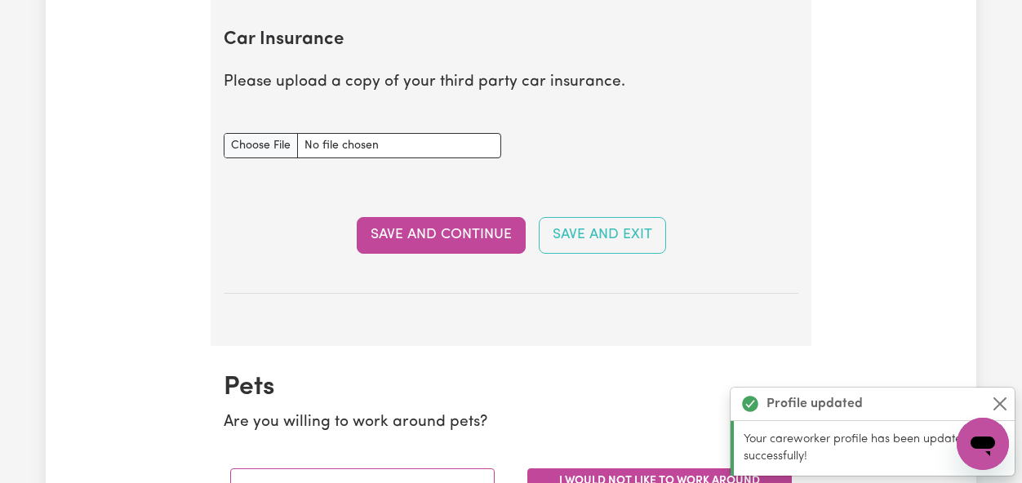
scroll to position [1085, 0]
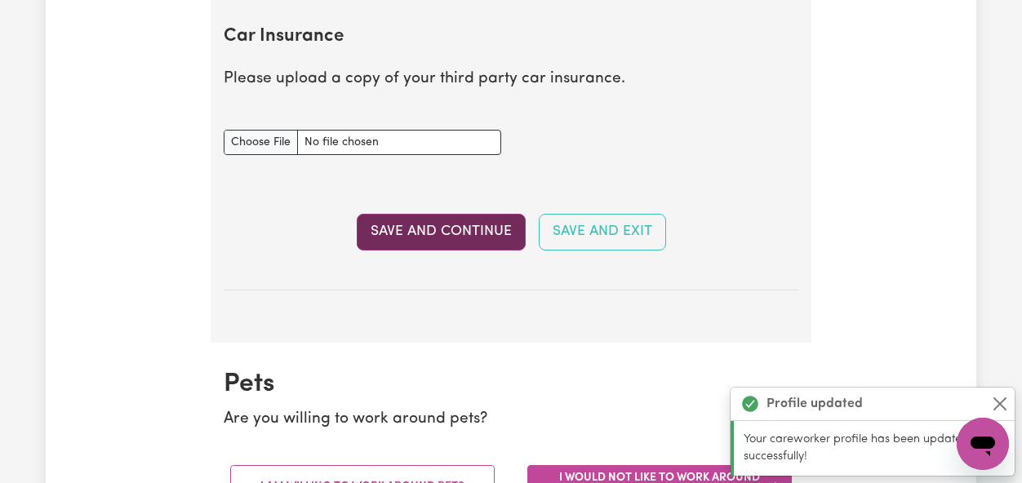
click at [441, 238] on button "Save and Continue" at bounding box center [441, 232] width 169 height 36
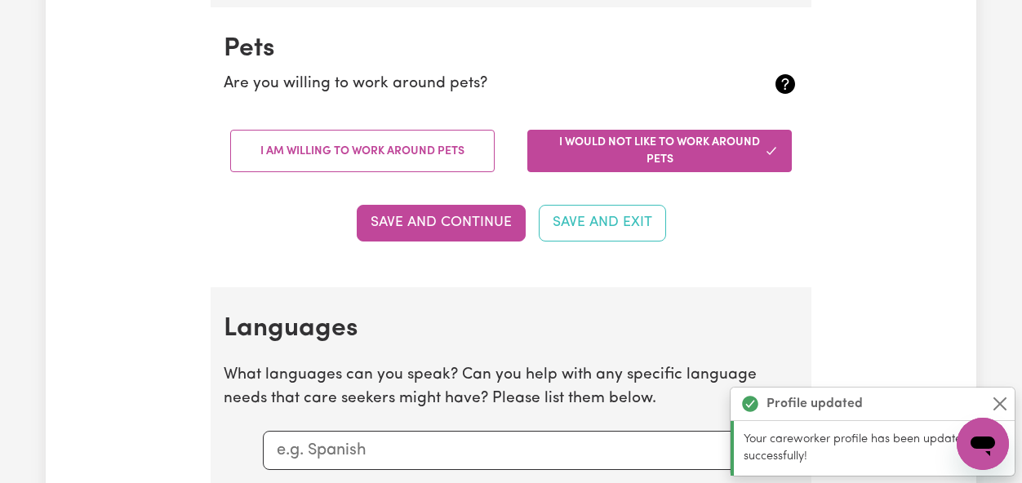
scroll to position [1427, 0]
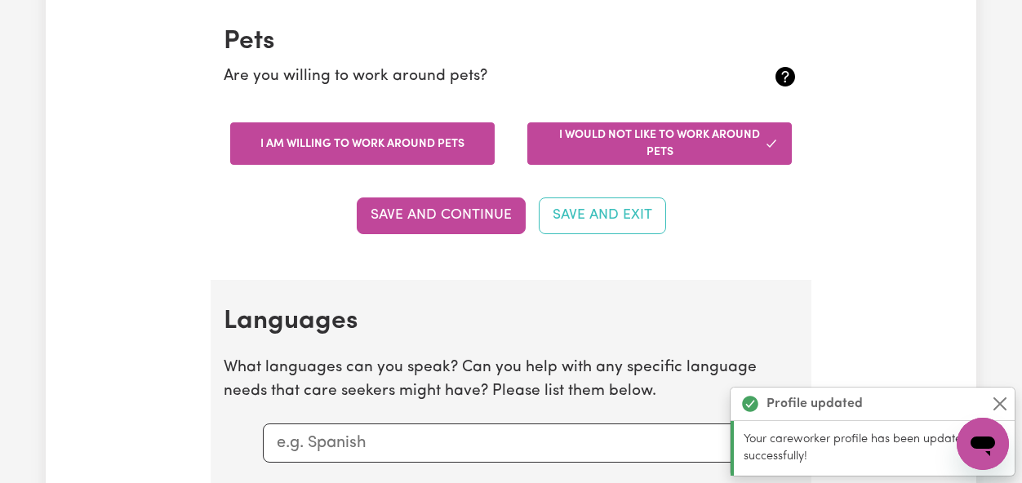
click at [408, 146] on button "I am willing to work around pets" at bounding box center [362, 143] width 264 height 42
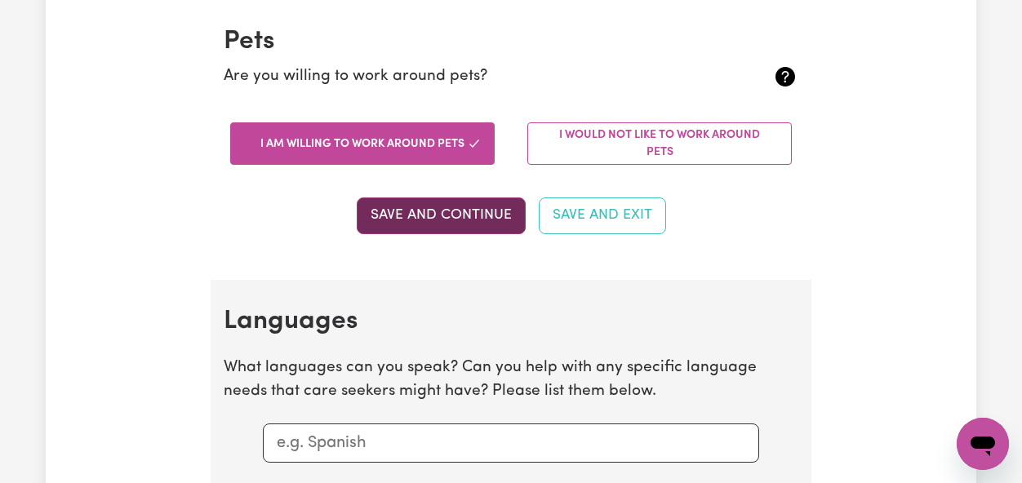
click at [457, 215] on button "Save and Continue" at bounding box center [441, 215] width 169 height 36
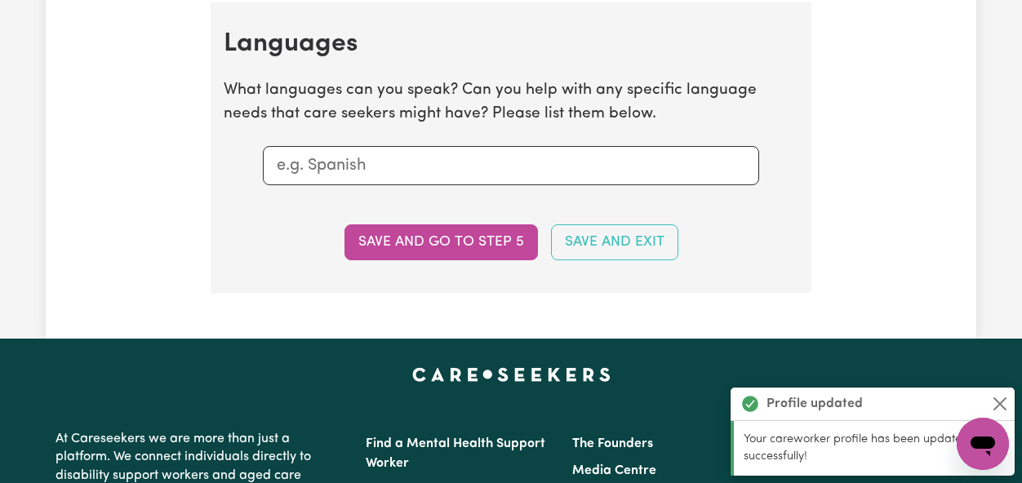
scroll to position [1707, 0]
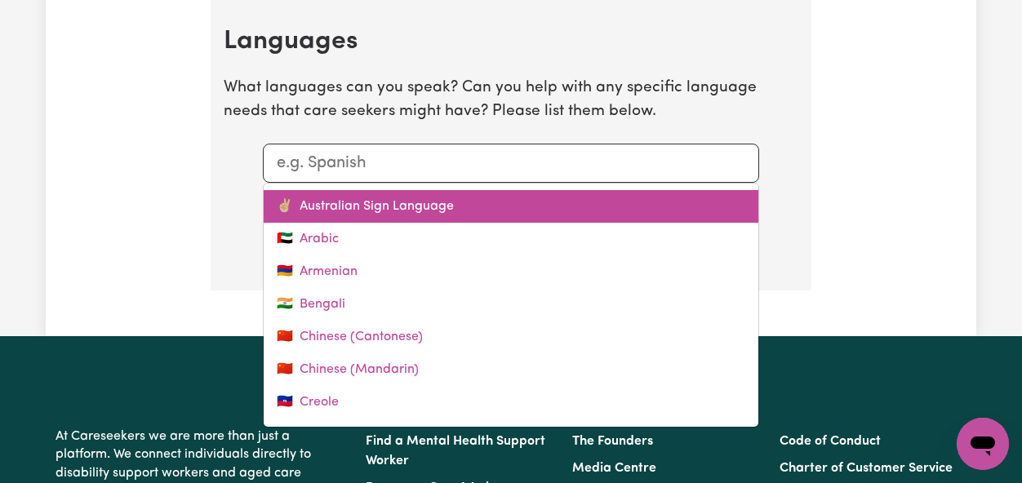
drag, startPoint x: 333, startPoint y: 174, endPoint x: 389, endPoint y: 215, distance: 70.0
click at [389, 183] on div "✌🏼 Australian Sign Language 🇦🇪 Arabic 🇦🇲 Armenian 🇮🇳 Bengali 🇨🇳 Chinese (Canton…" at bounding box center [511, 163] width 496 height 39
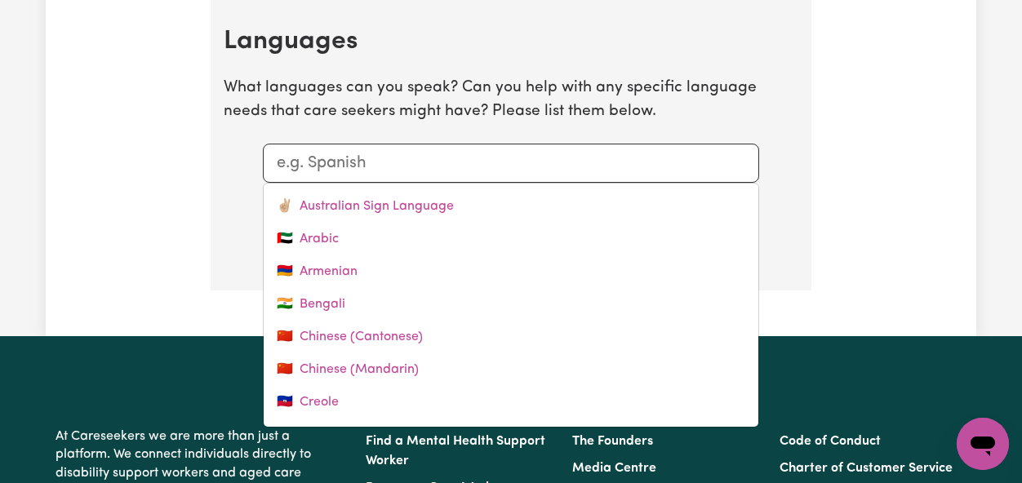
click at [232, 251] on div "Save and go to step 5 Save and Exit" at bounding box center [511, 240] width 575 height 36
click at [422, 144] on div at bounding box center [511, 163] width 496 height 39
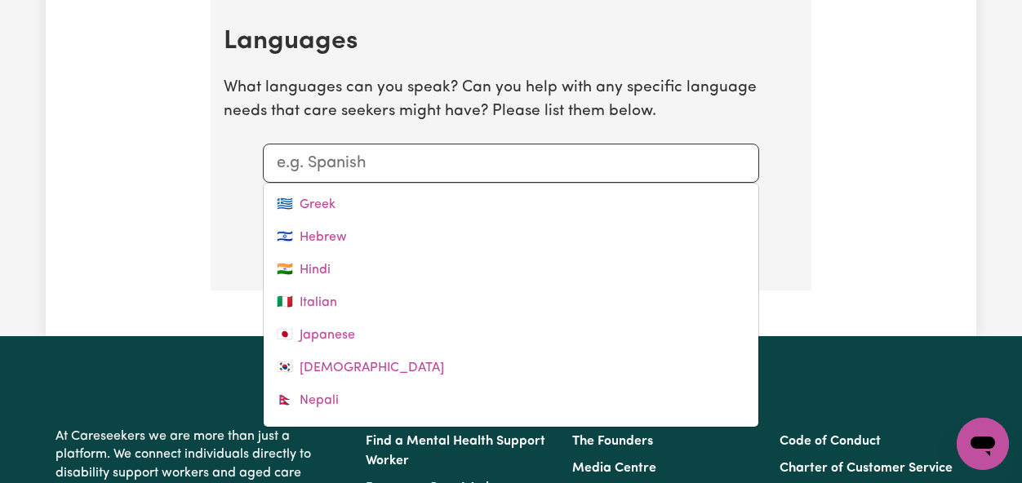
scroll to position [394, 0]
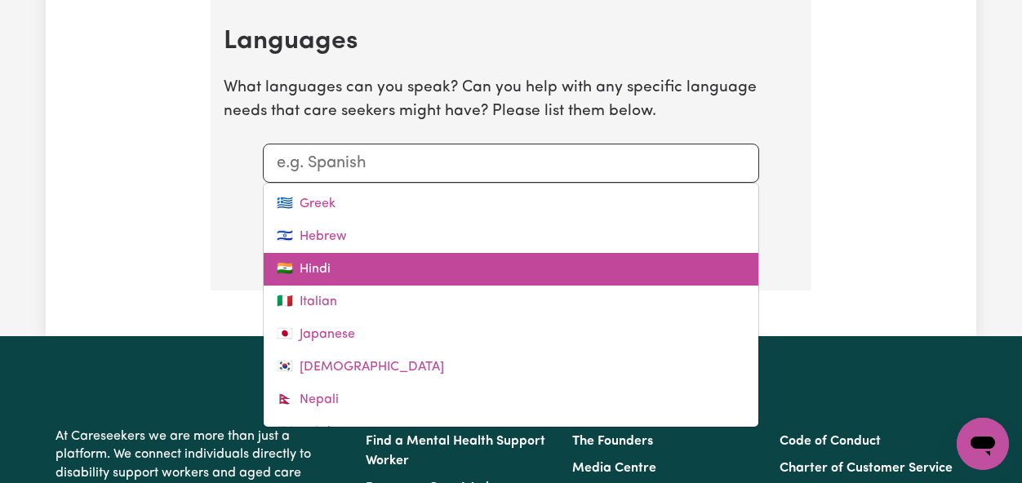
click at [366, 259] on link "🇮🇳 Hindi" at bounding box center [511, 269] width 495 height 33
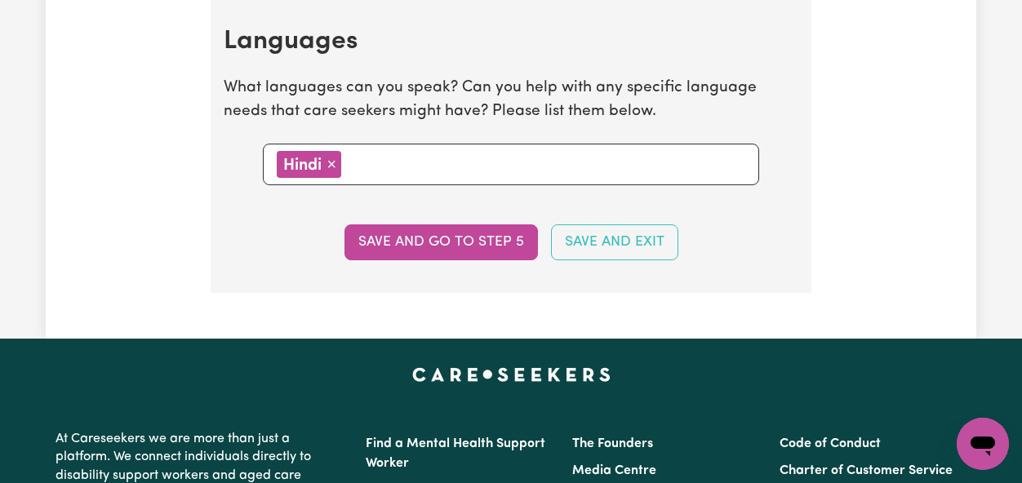
click at [406, 173] on input "text" at bounding box center [545, 163] width 399 height 24
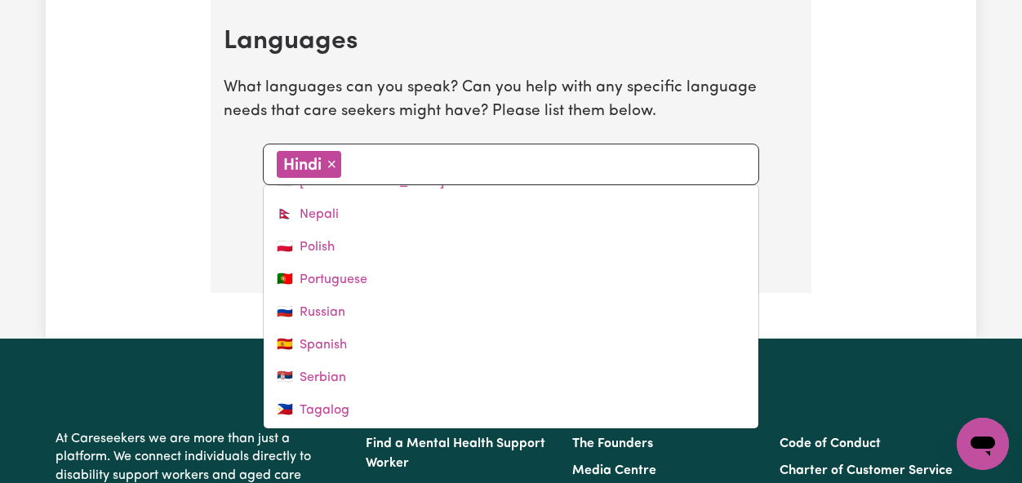
scroll to position [549, 0]
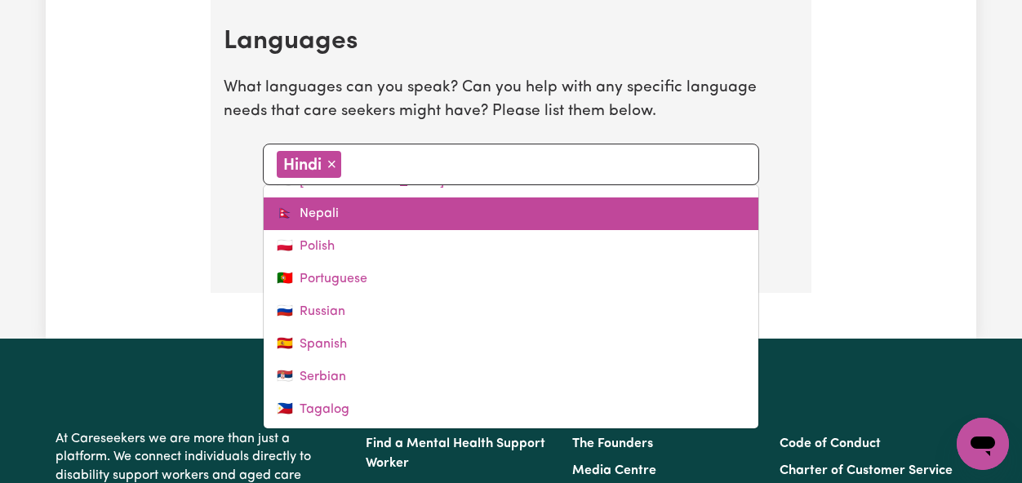
click at [342, 207] on link "🇳🇵 Nepali" at bounding box center [511, 213] width 495 height 33
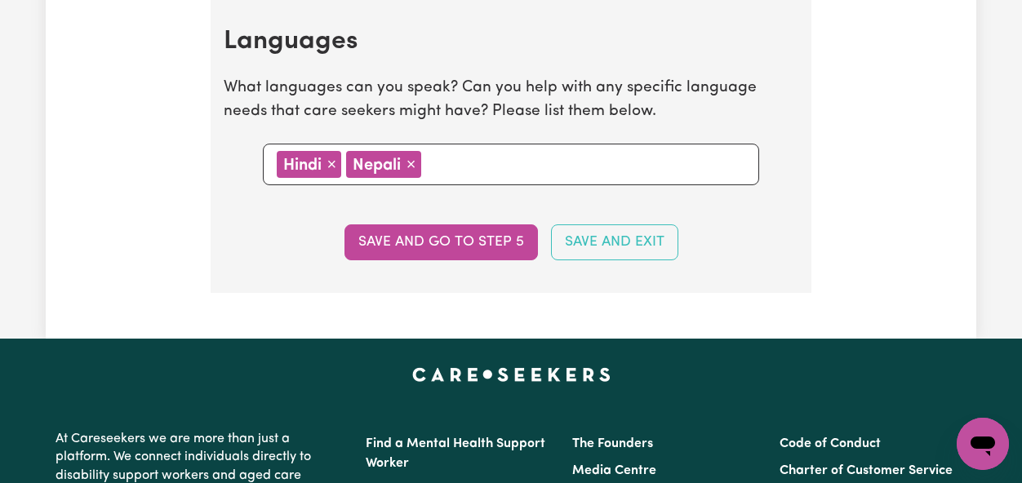
click at [486, 165] on input "text" at bounding box center [585, 163] width 319 height 24
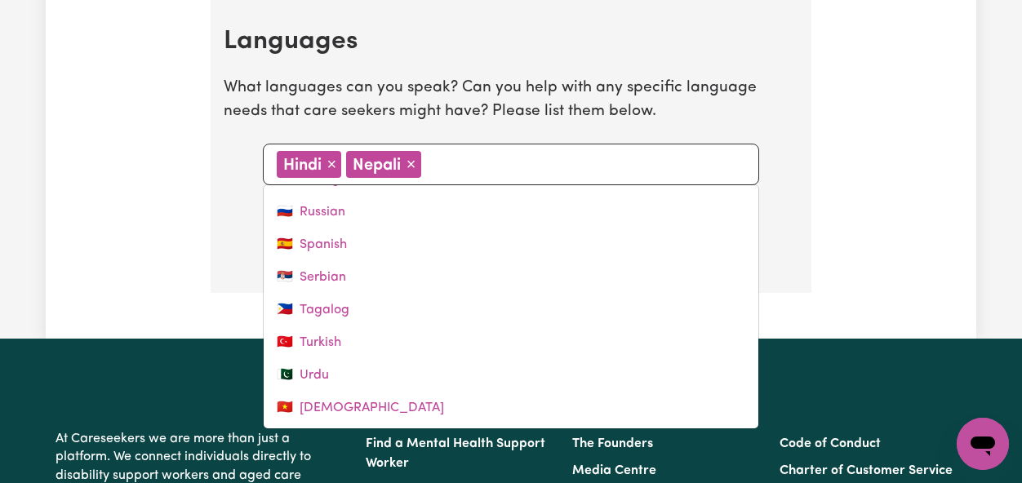
scroll to position [619, 0]
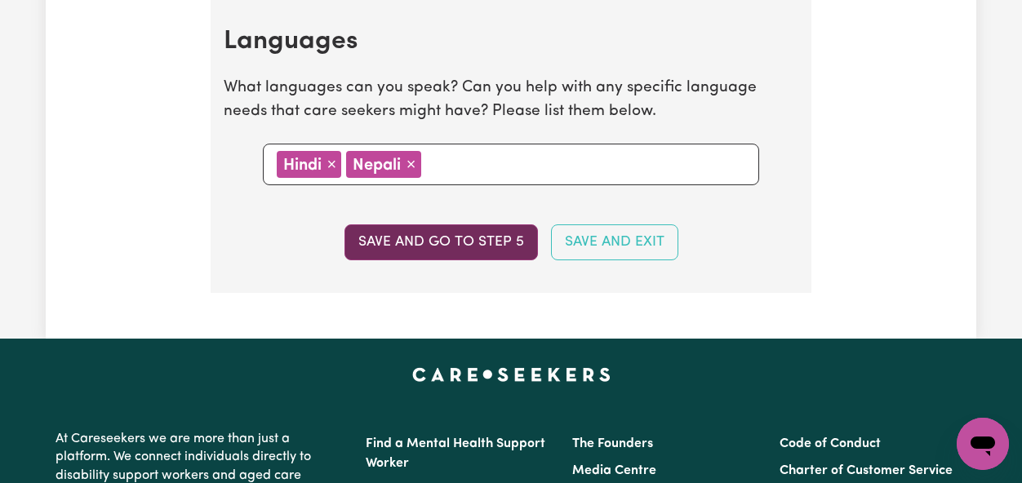
click at [477, 243] on button "Save and go to step 5" at bounding box center [440, 242] width 193 height 36
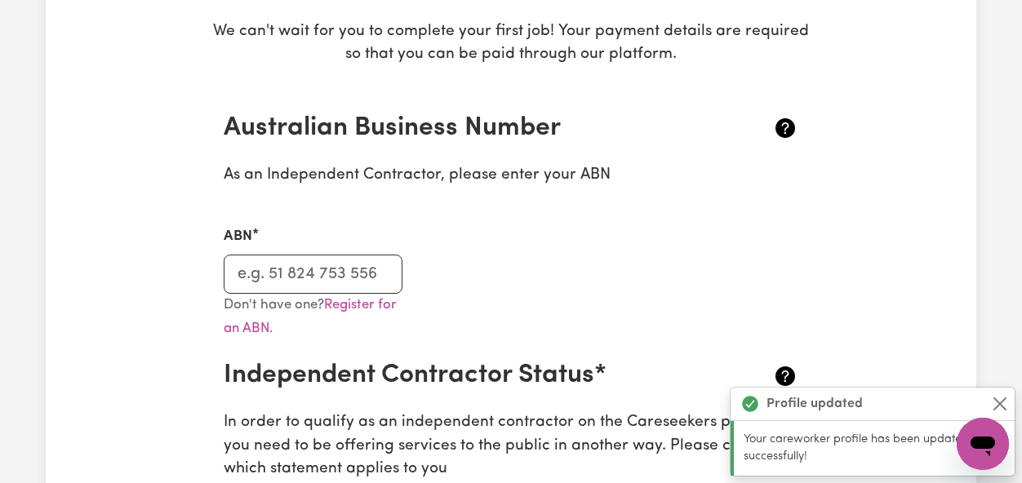
scroll to position [294, 0]
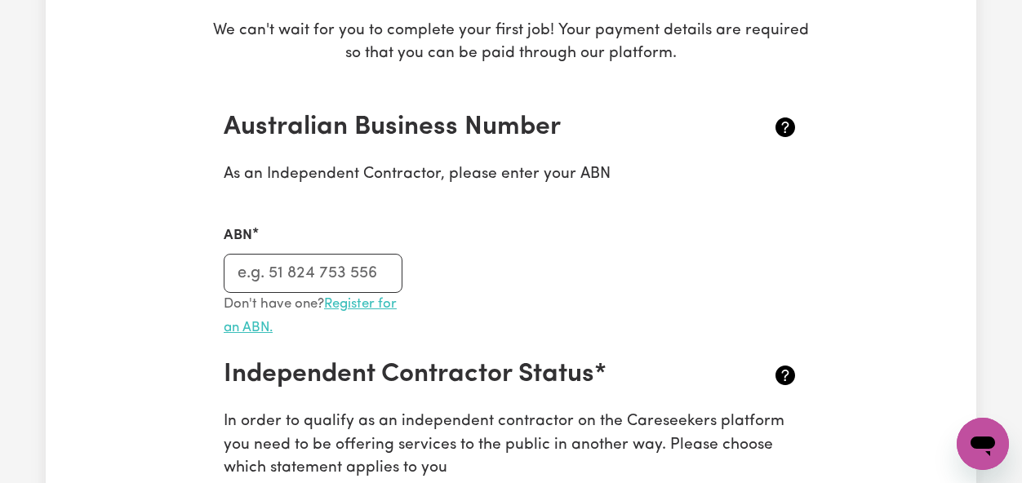
click at [362, 305] on link "Register for an ABN." at bounding box center [310, 316] width 173 height 38
